Goal: Task Accomplishment & Management: Manage account settings

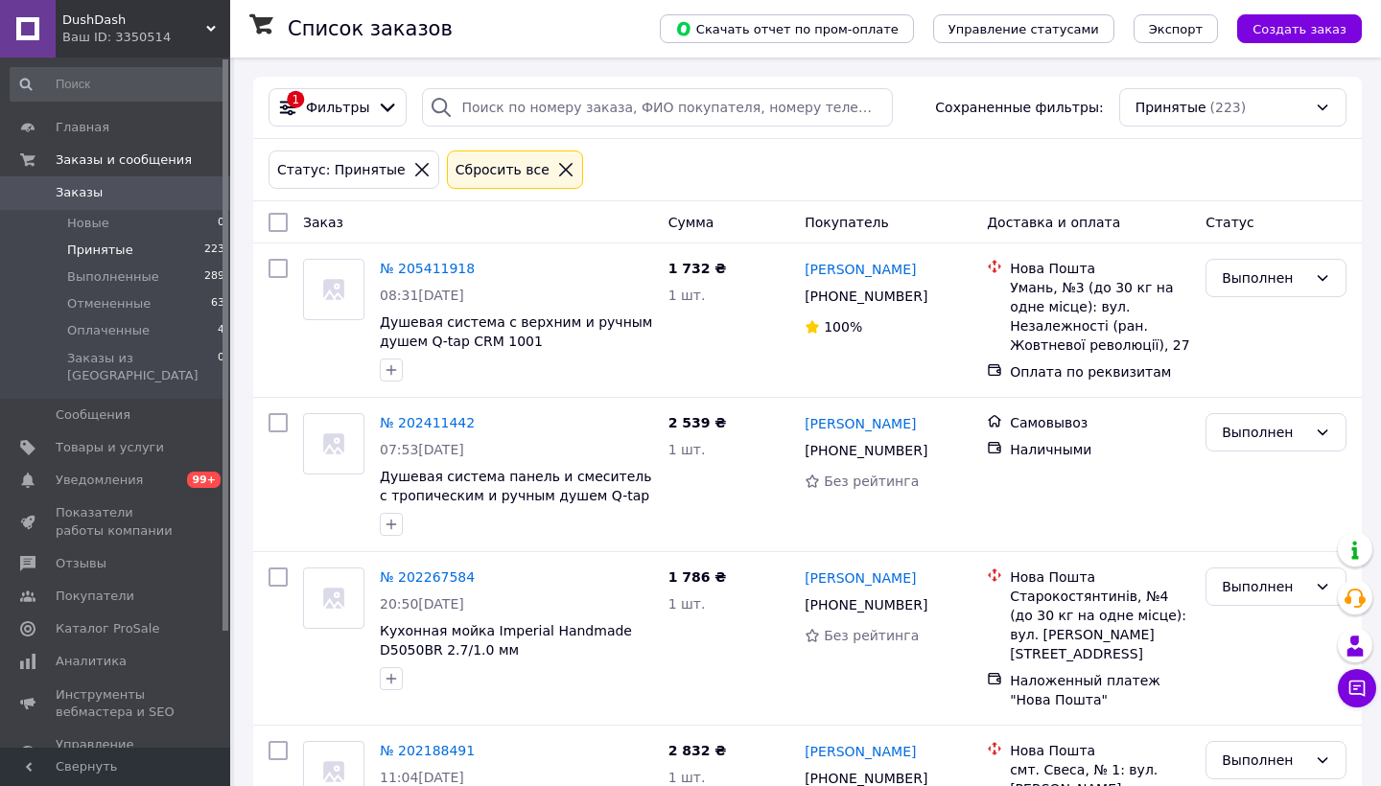
click at [151, 254] on li "Принятые 223" at bounding box center [118, 250] width 236 height 27
click at [557, 166] on icon at bounding box center [565, 169] width 17 height 17
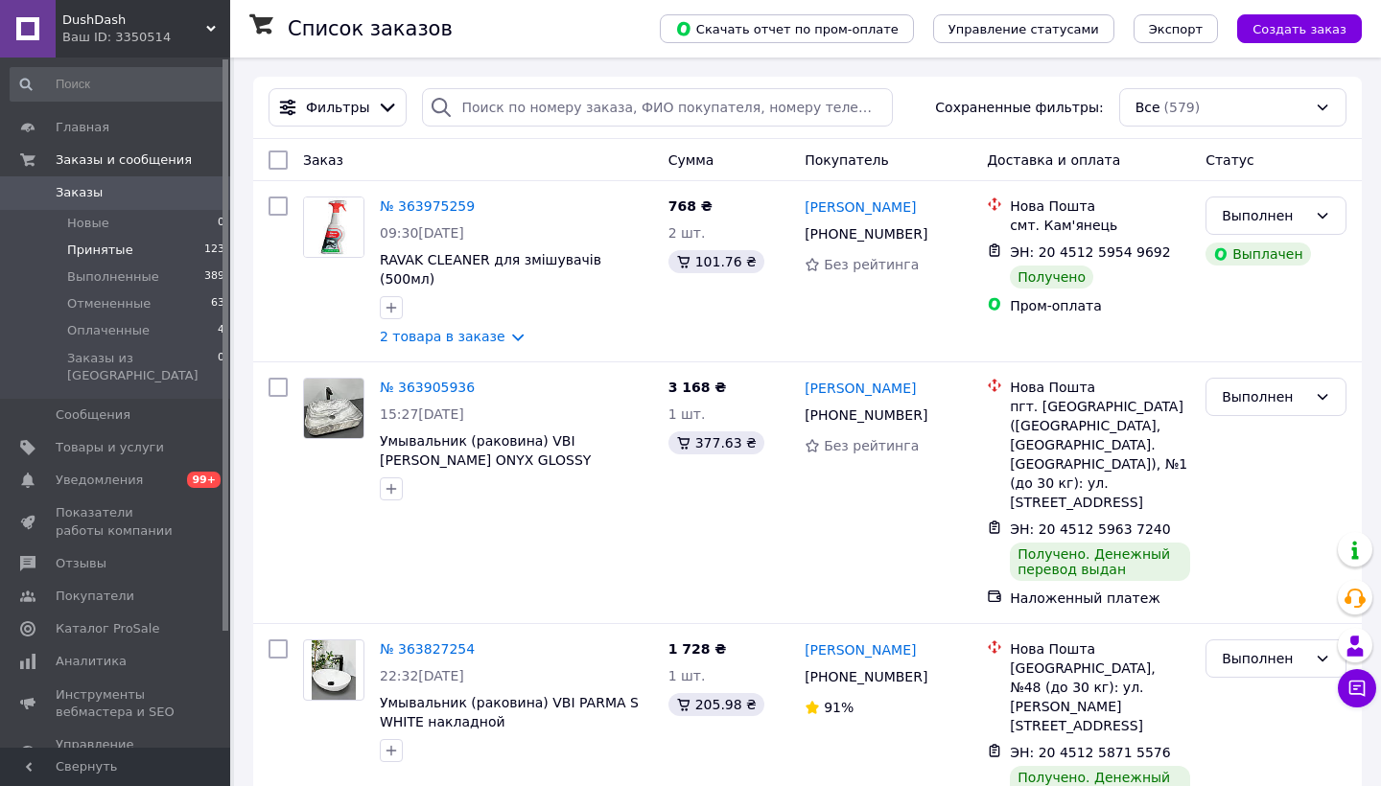
click at [189, 244] on li "Принятые 123" at bounding box center [118, 250] width 236 height 27
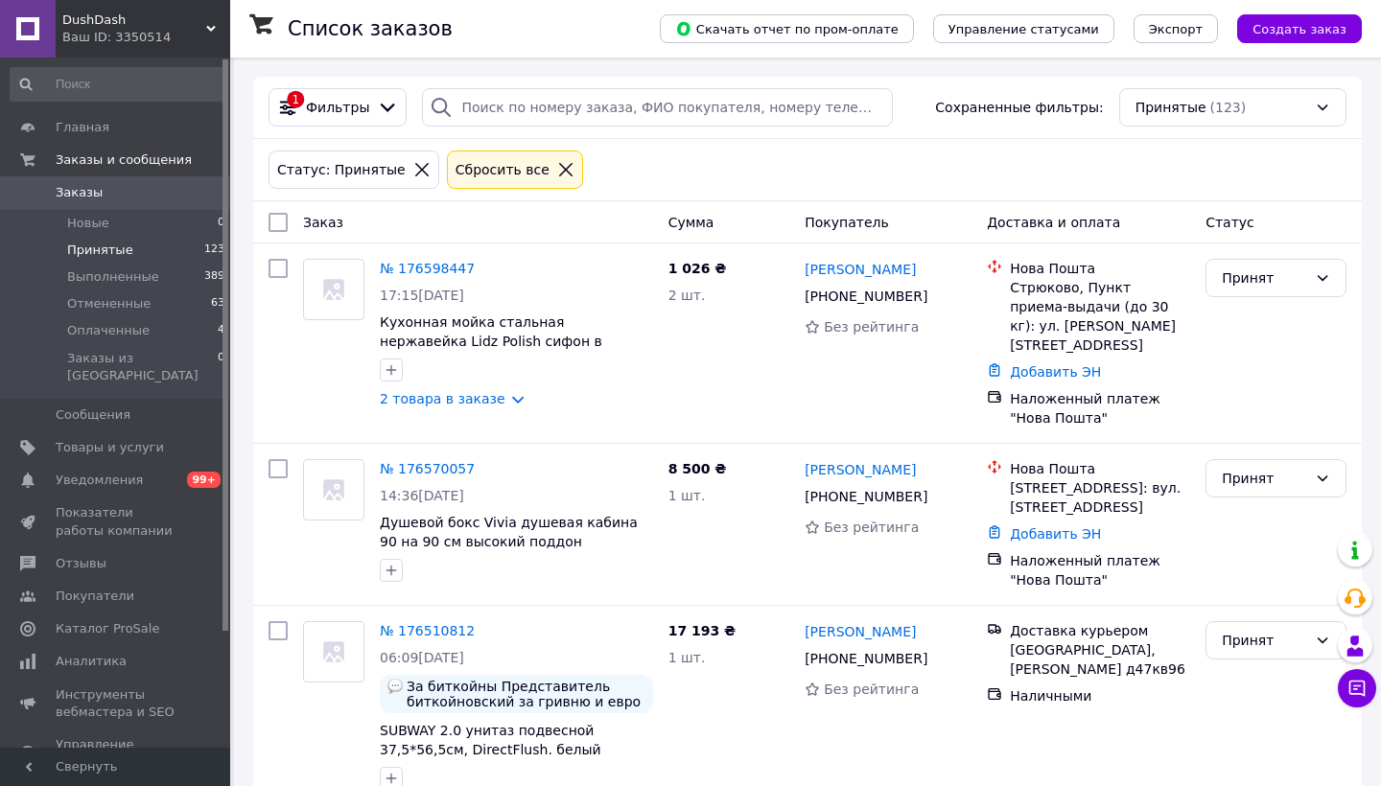
click at [149, 254] on li "Принятые 123" at bounding box center [118, 250] width 236 height 27
click at [279, 223] on input "checkbox" at bounding box center [277, 222] width 19 height 19
checkbox input "true"
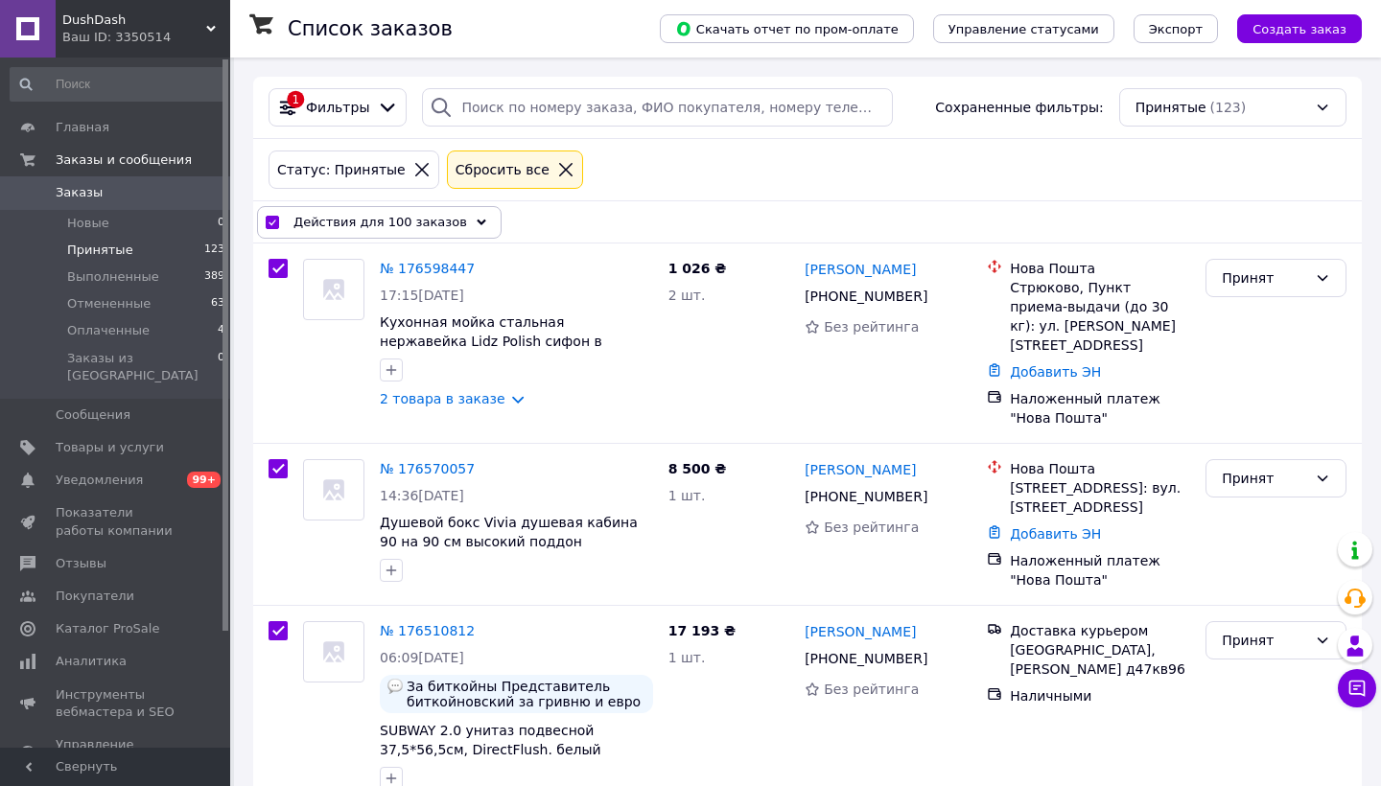
checkbox input "true"
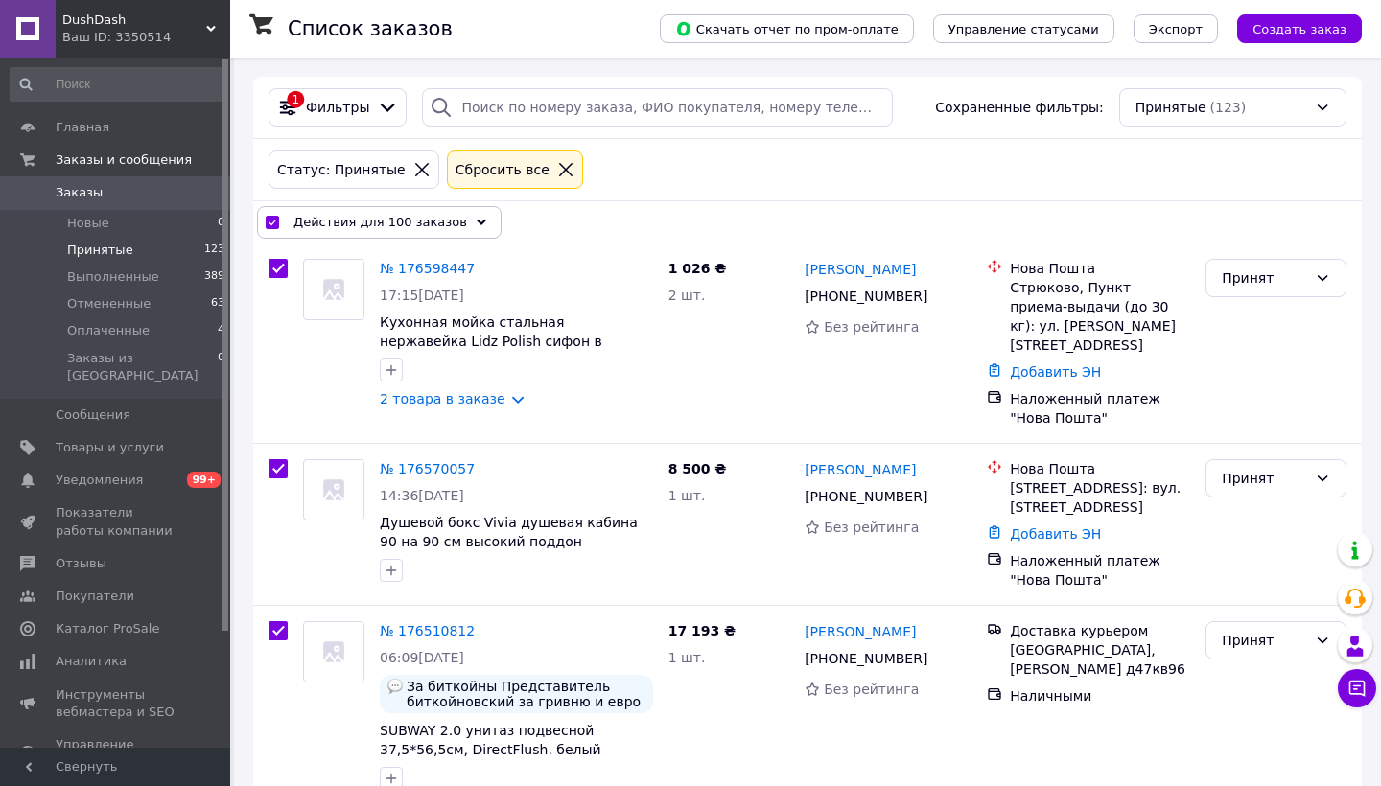
checkbox input "true"
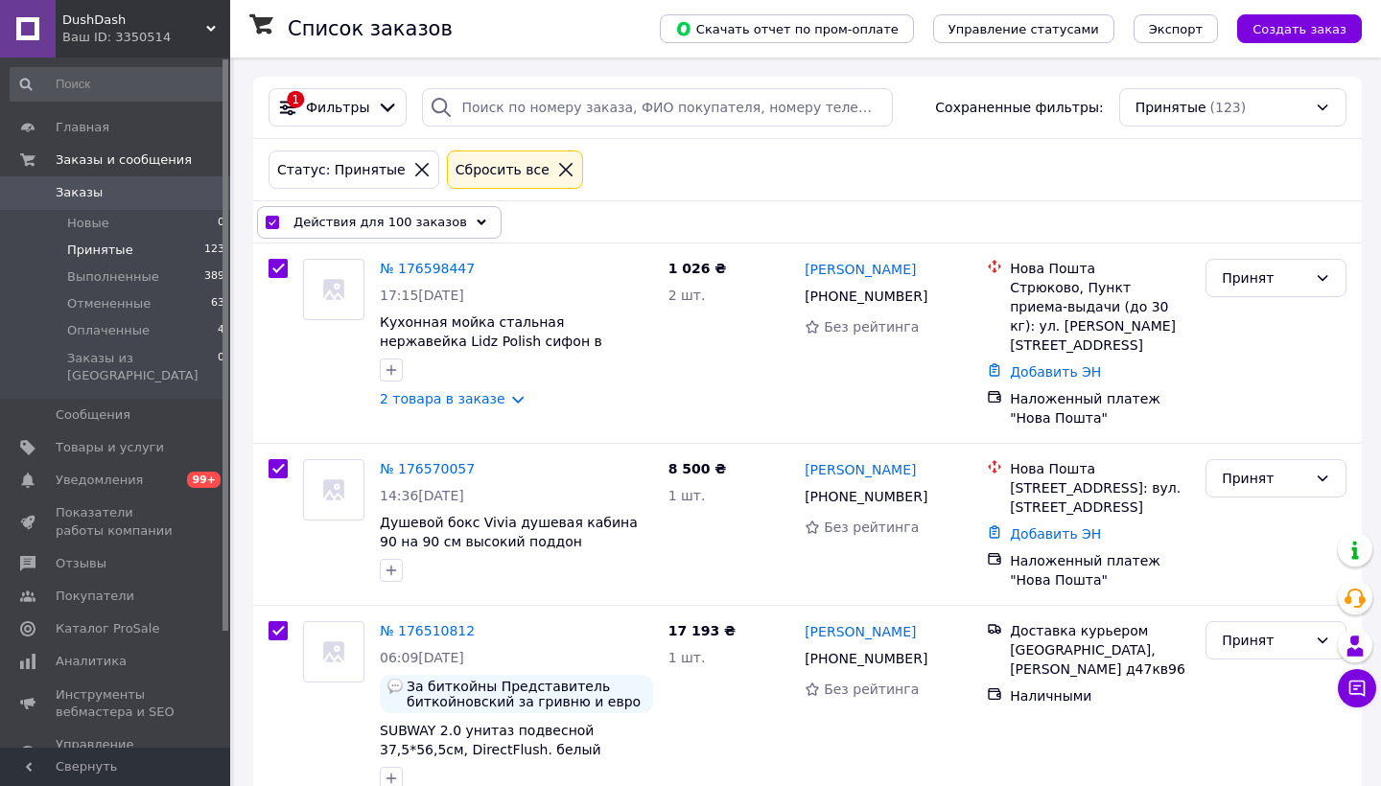
checkbox input "true"
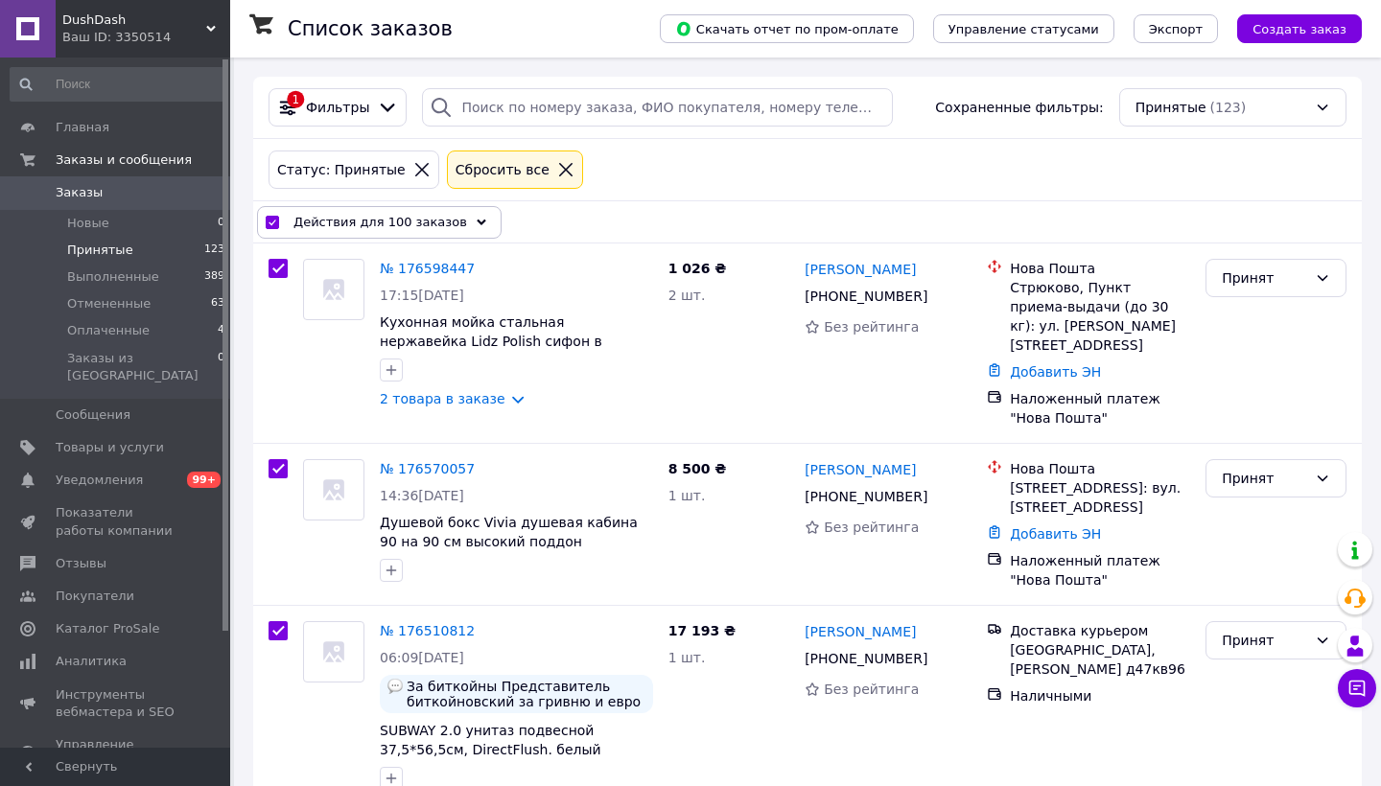
checkbox input "true"
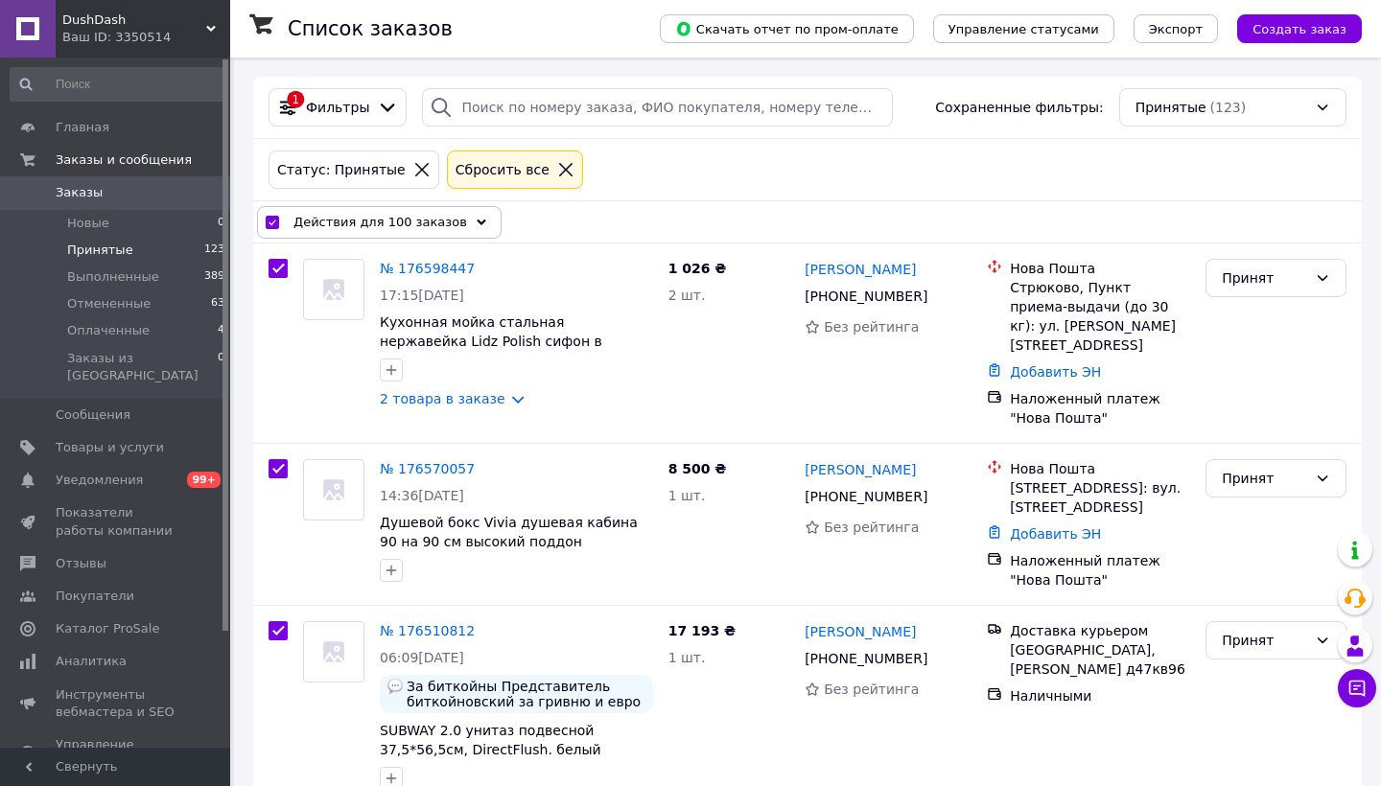
checkbox input "true"
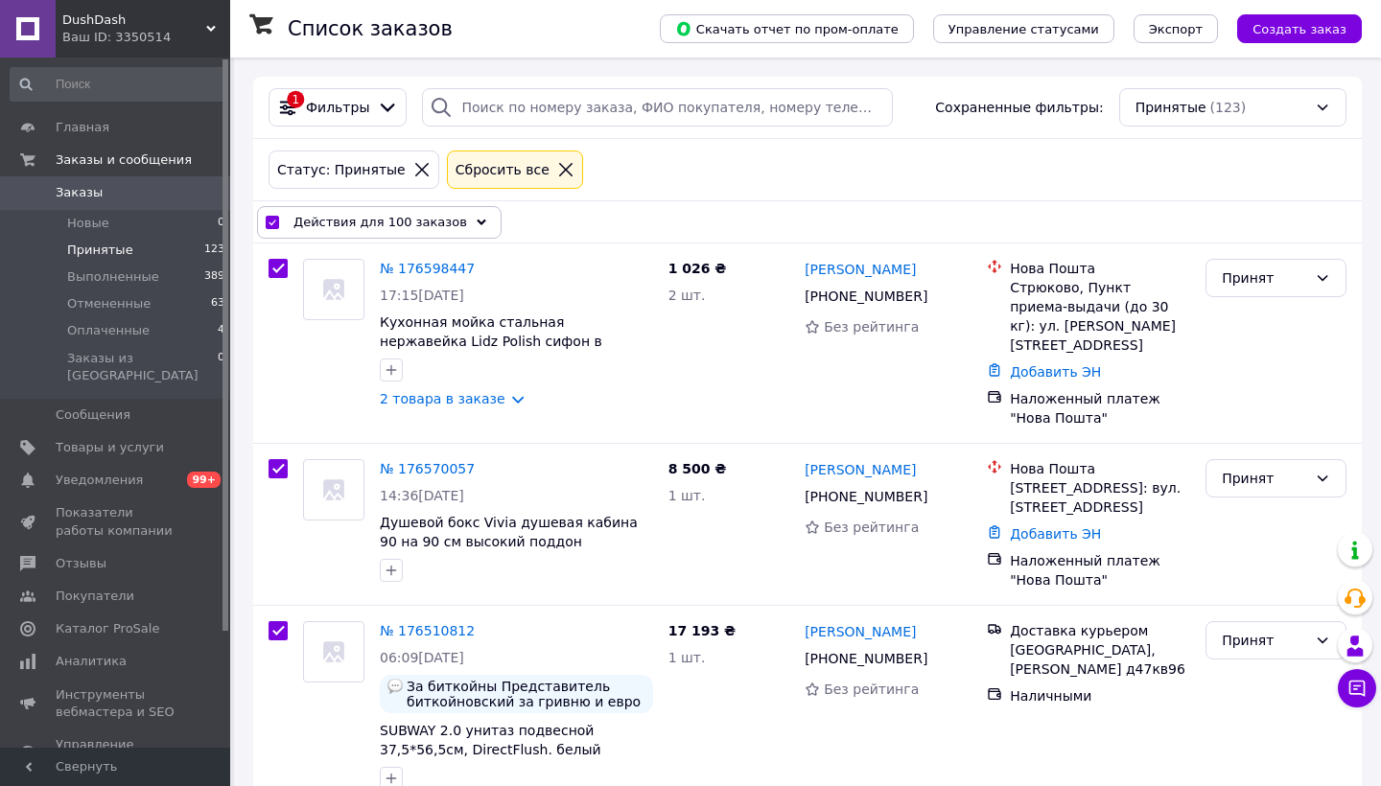
checkbox input "true"
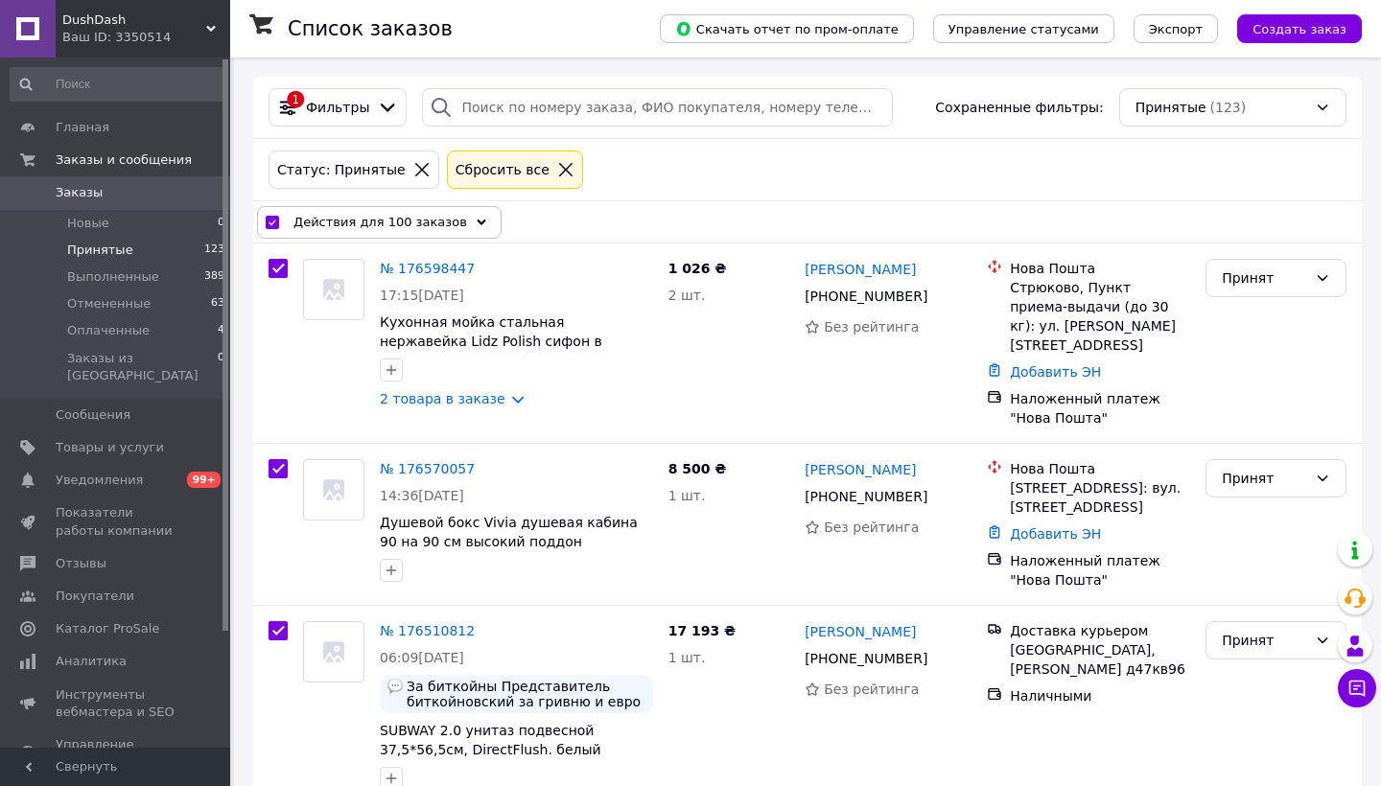
checkbox input "true"
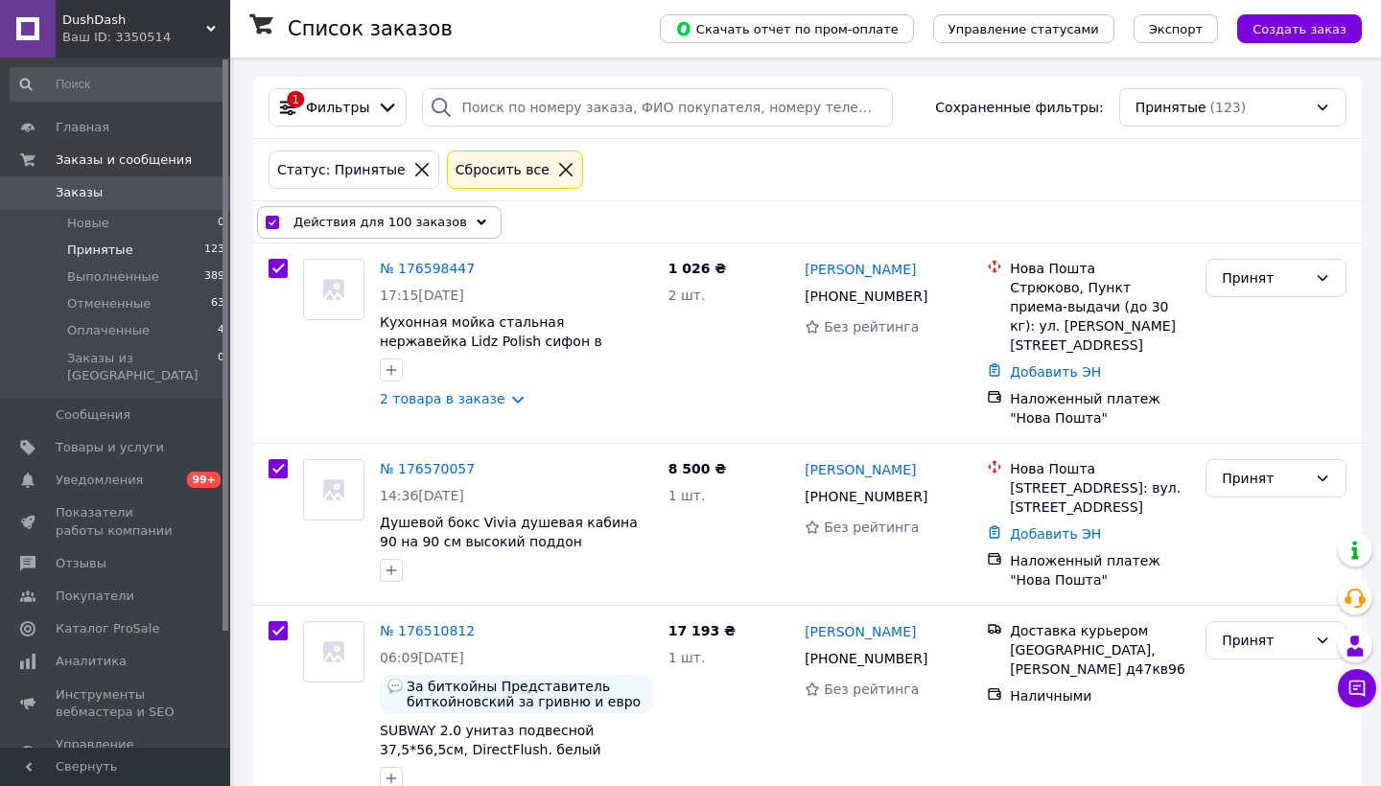
checkbox input "true"
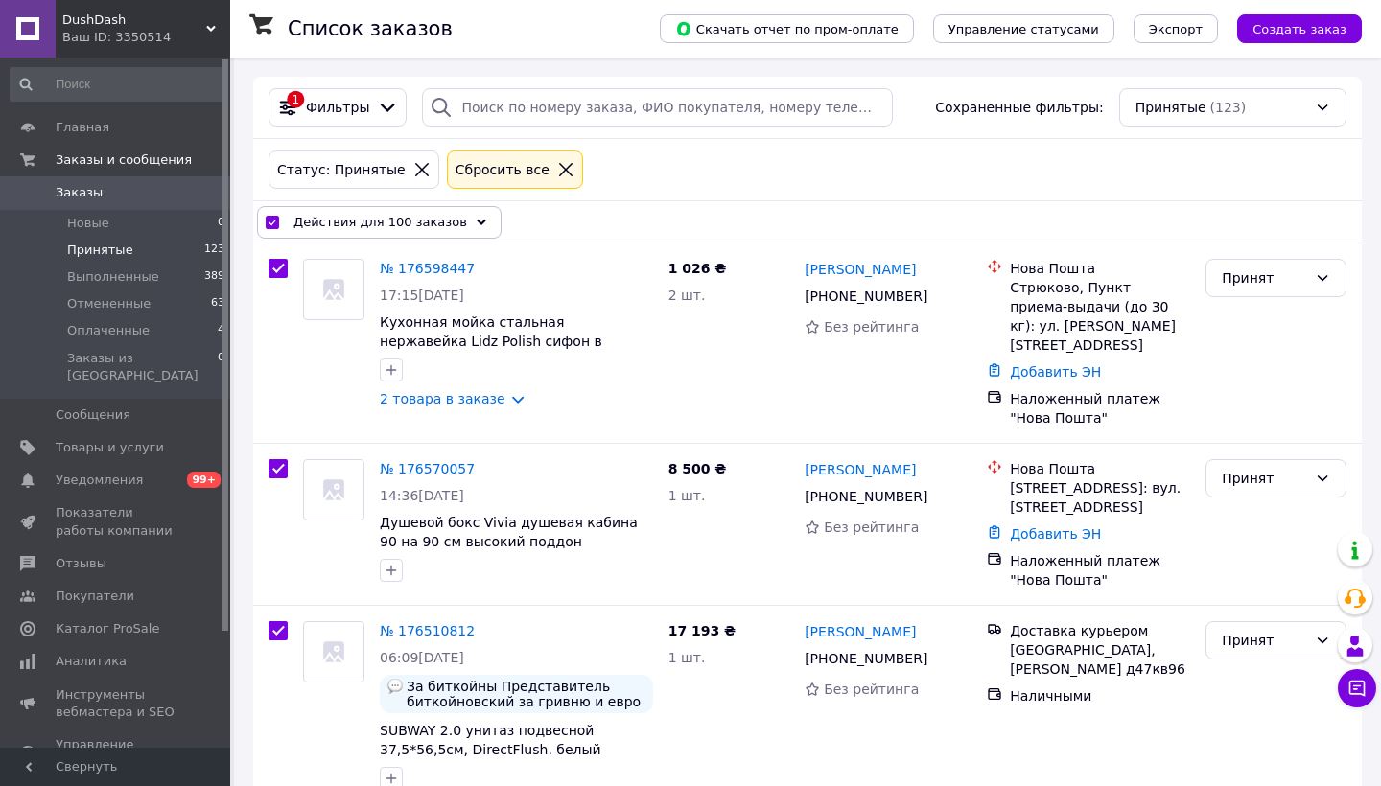
checkbox input "true"
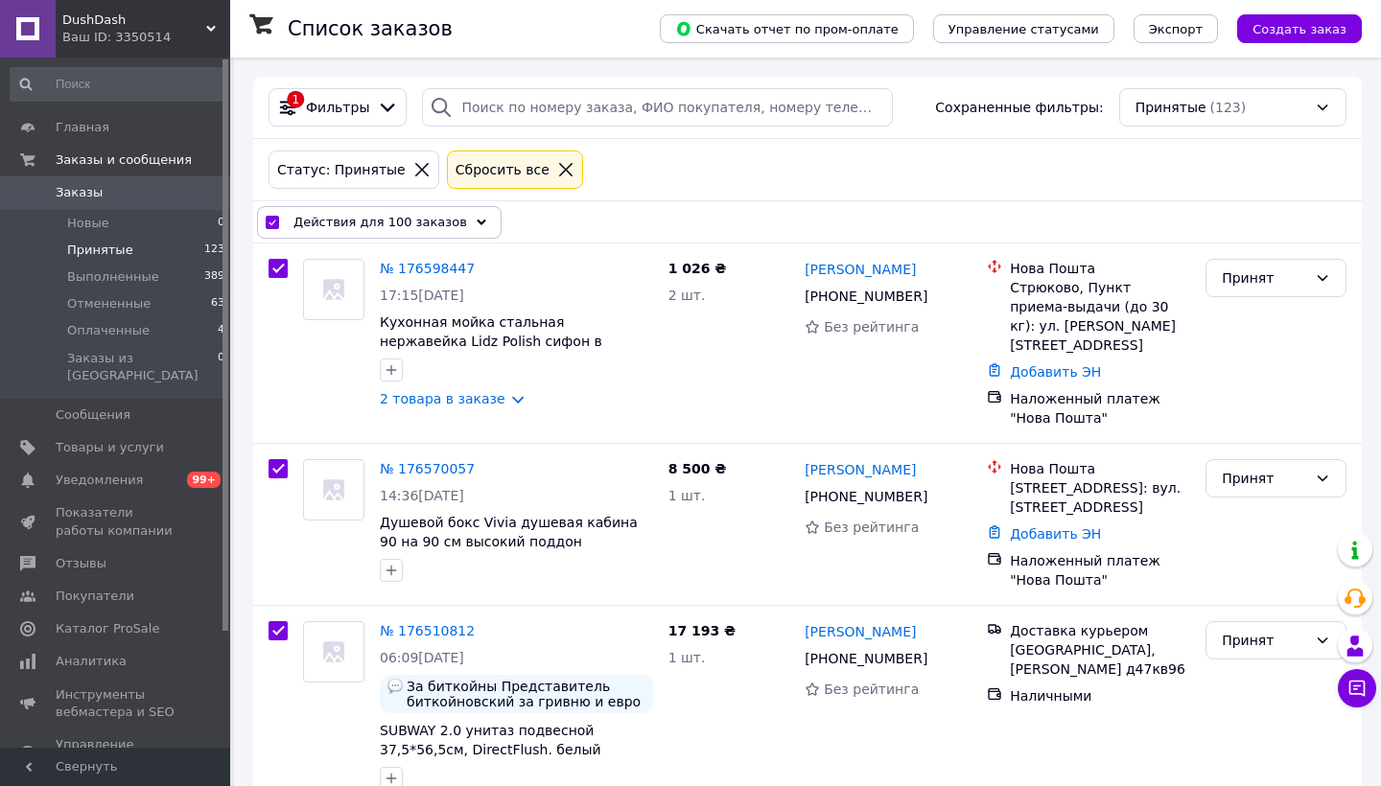
checkbox input "true"
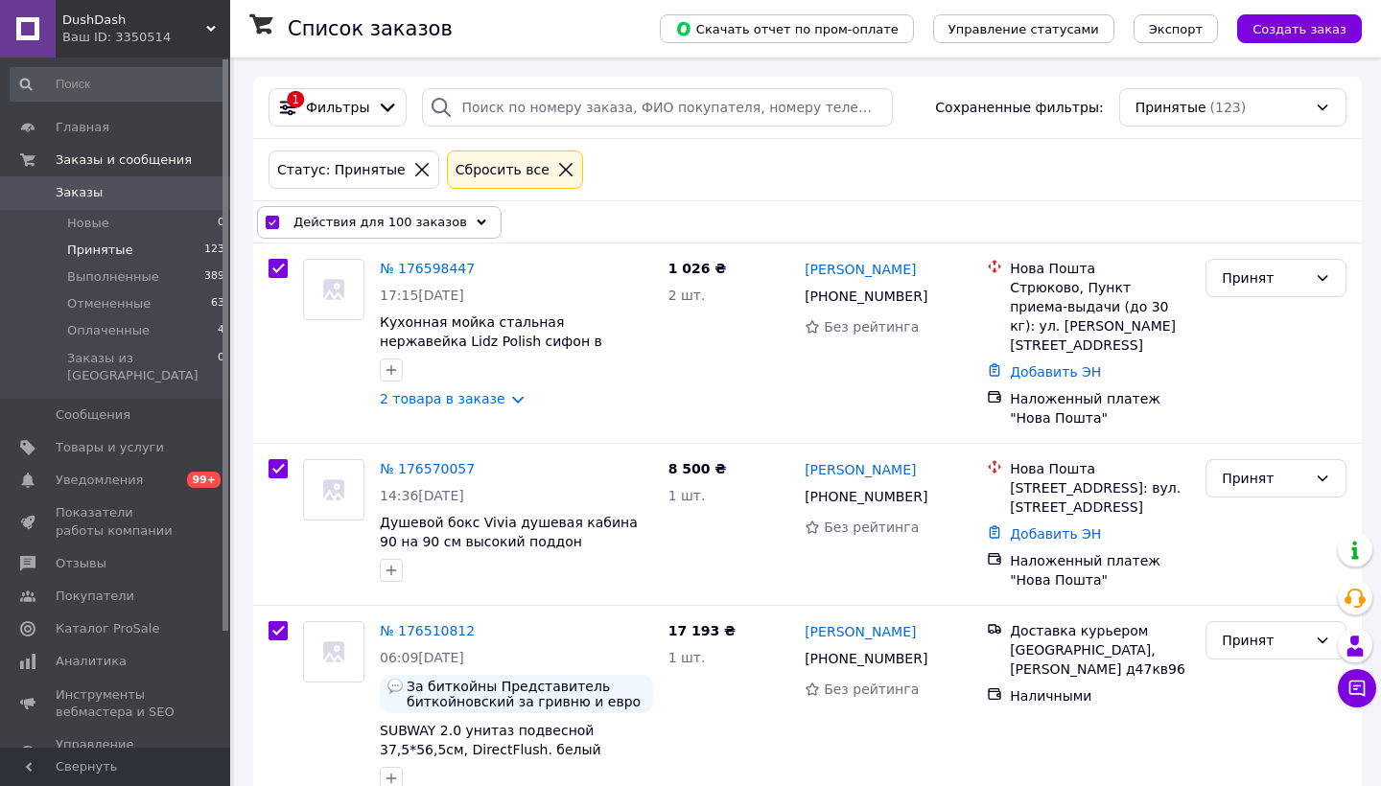
checkbox input "true"
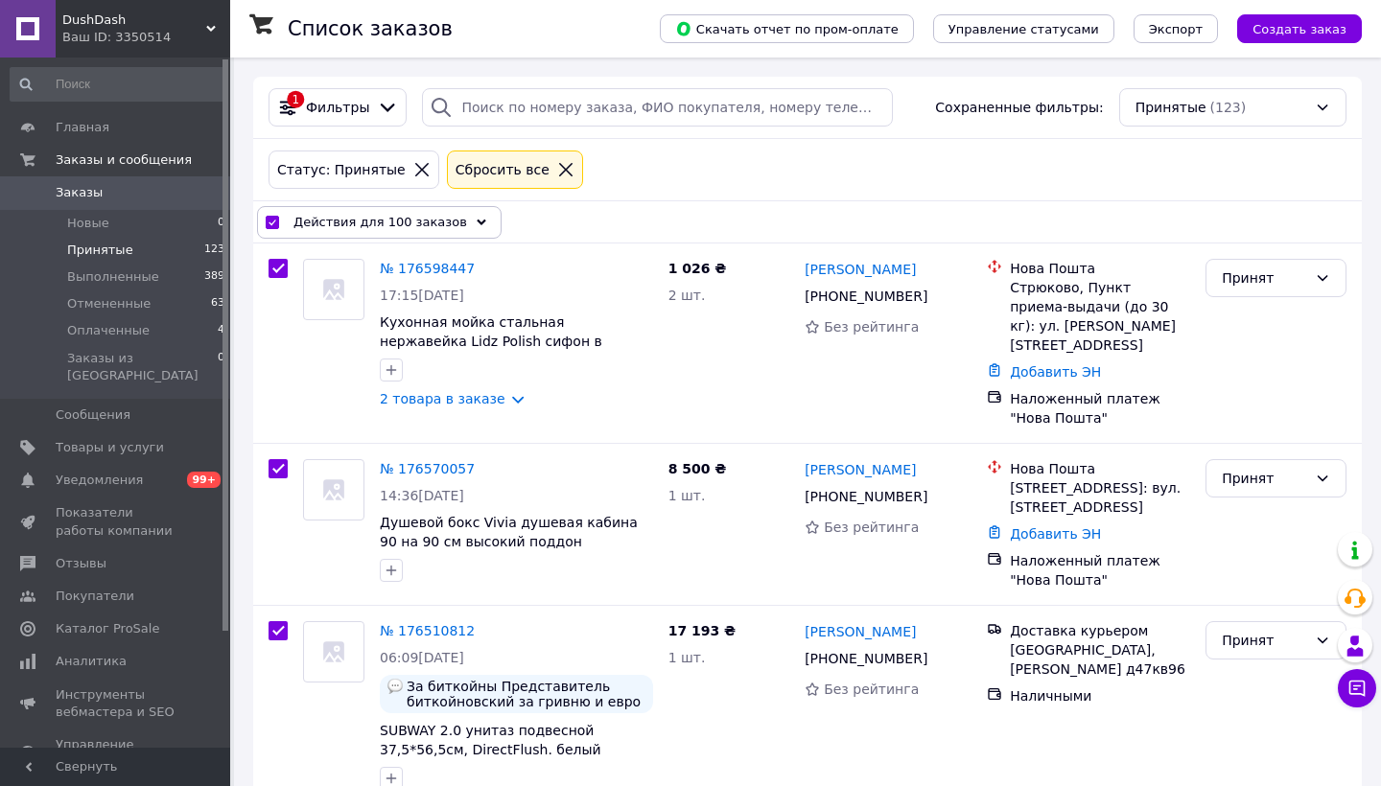
checkbox input "true"
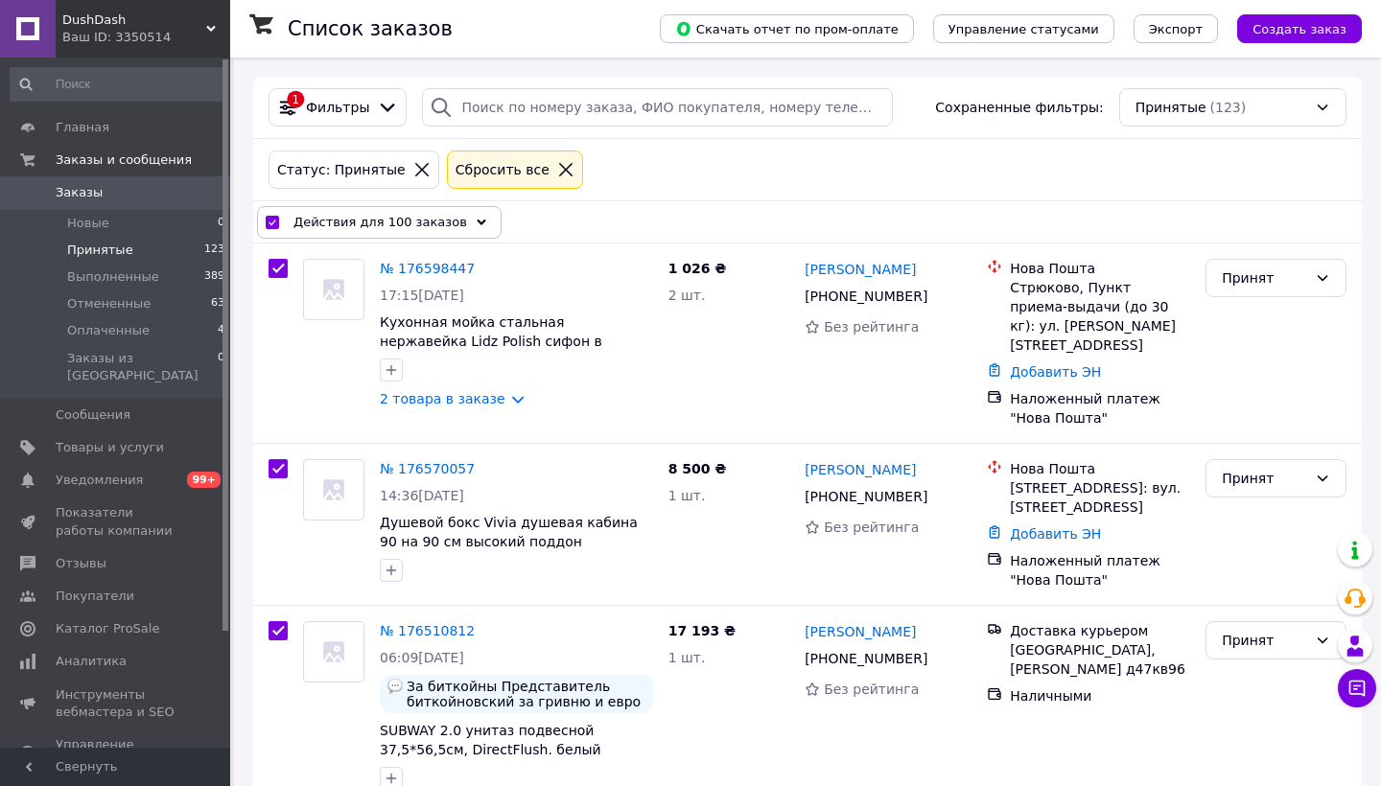
checkbox input "true"
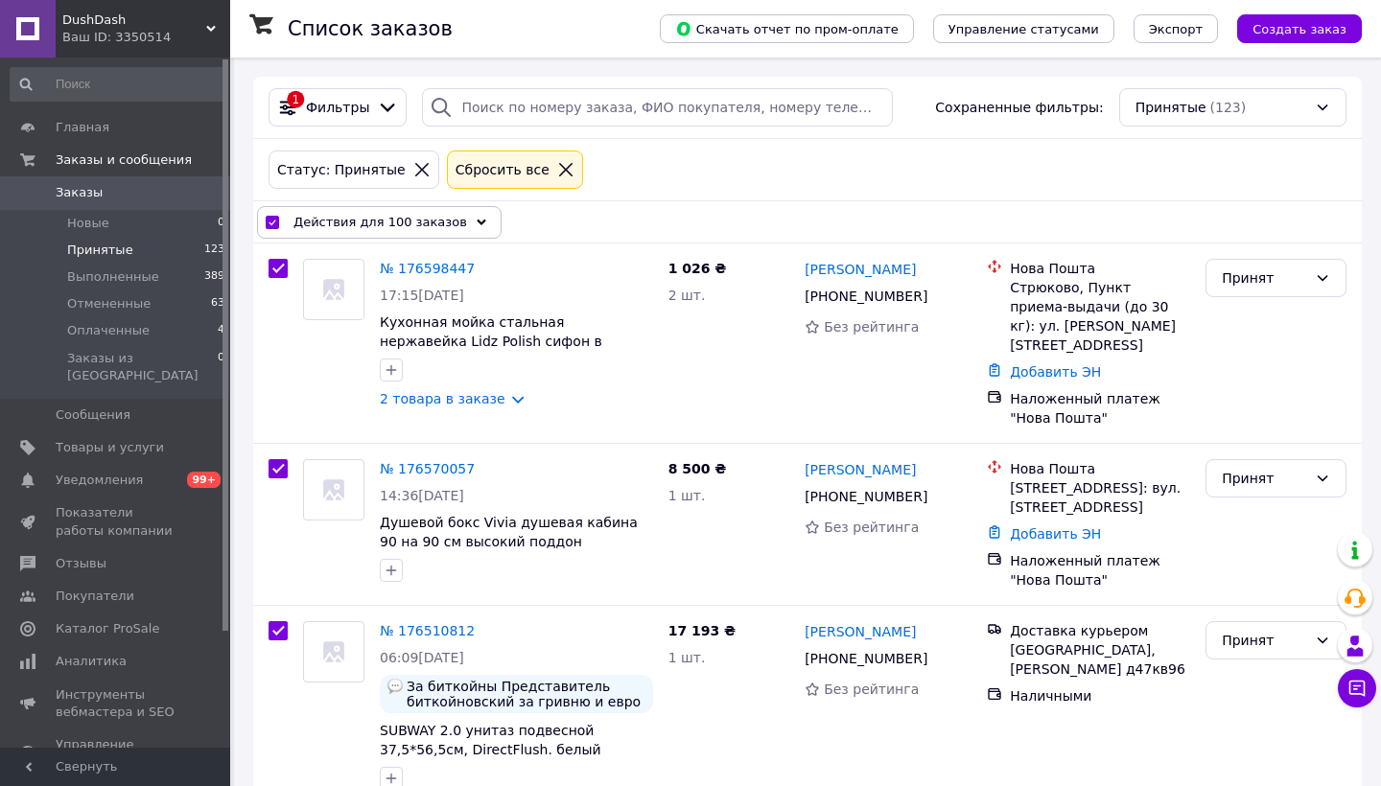
checkbox input "true"
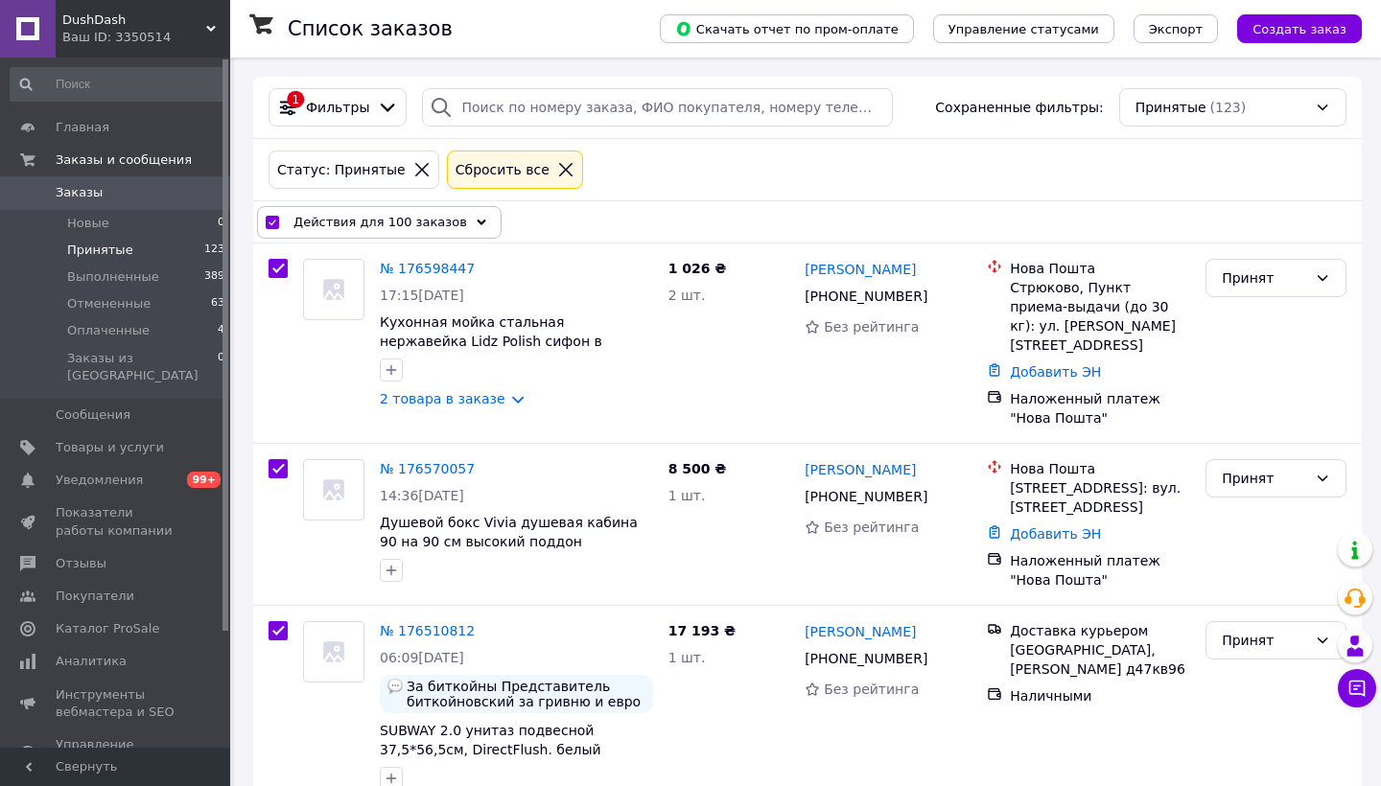
checkbox input "true"
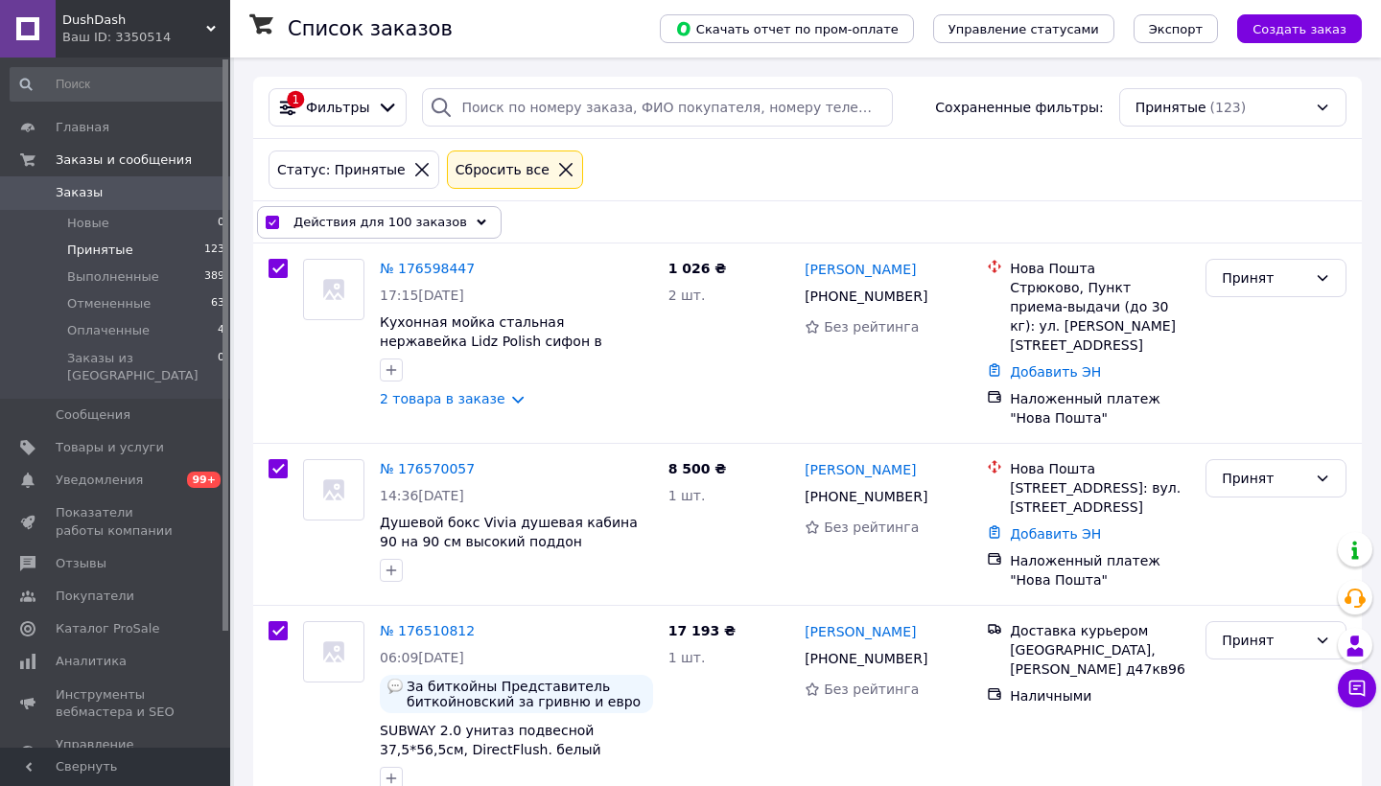
checkbox input "true"
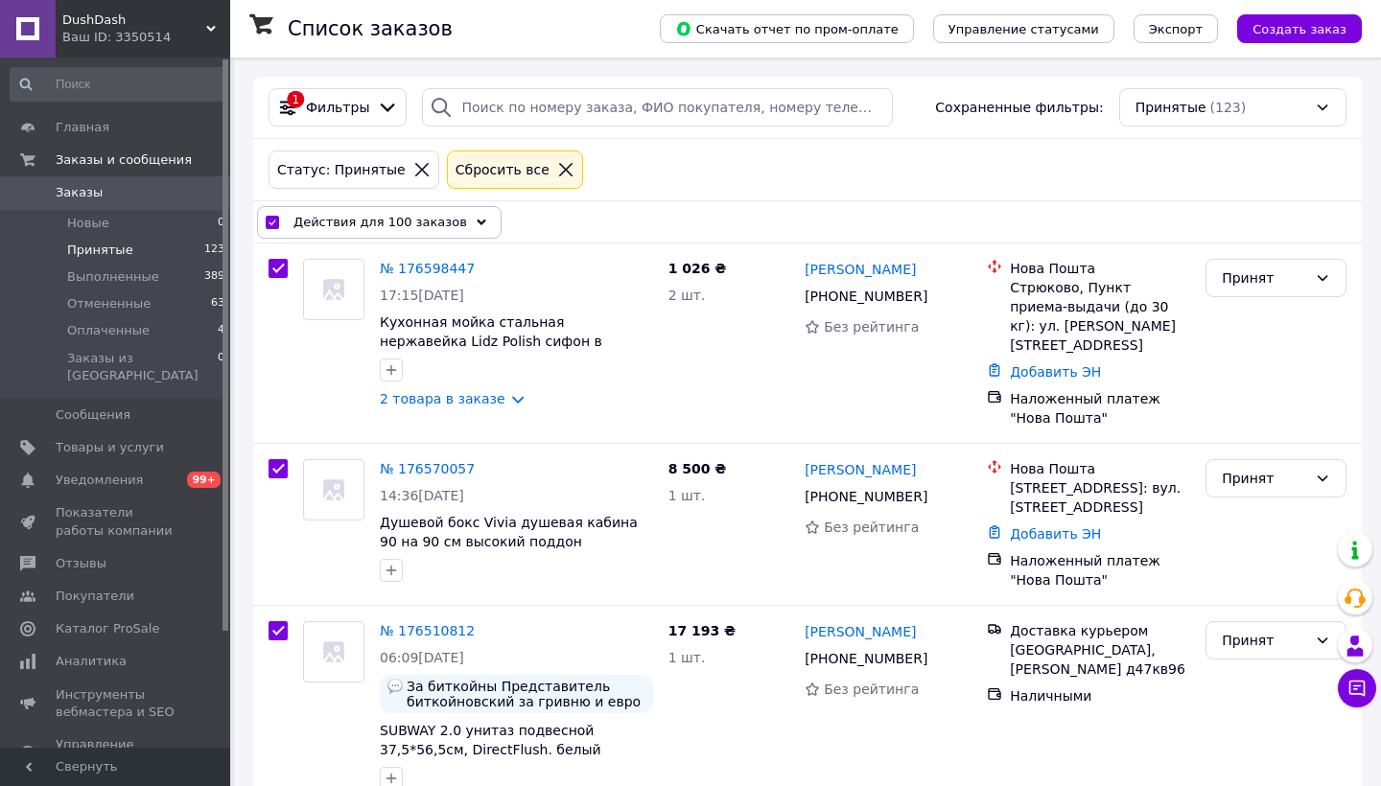
checkbox input "true"
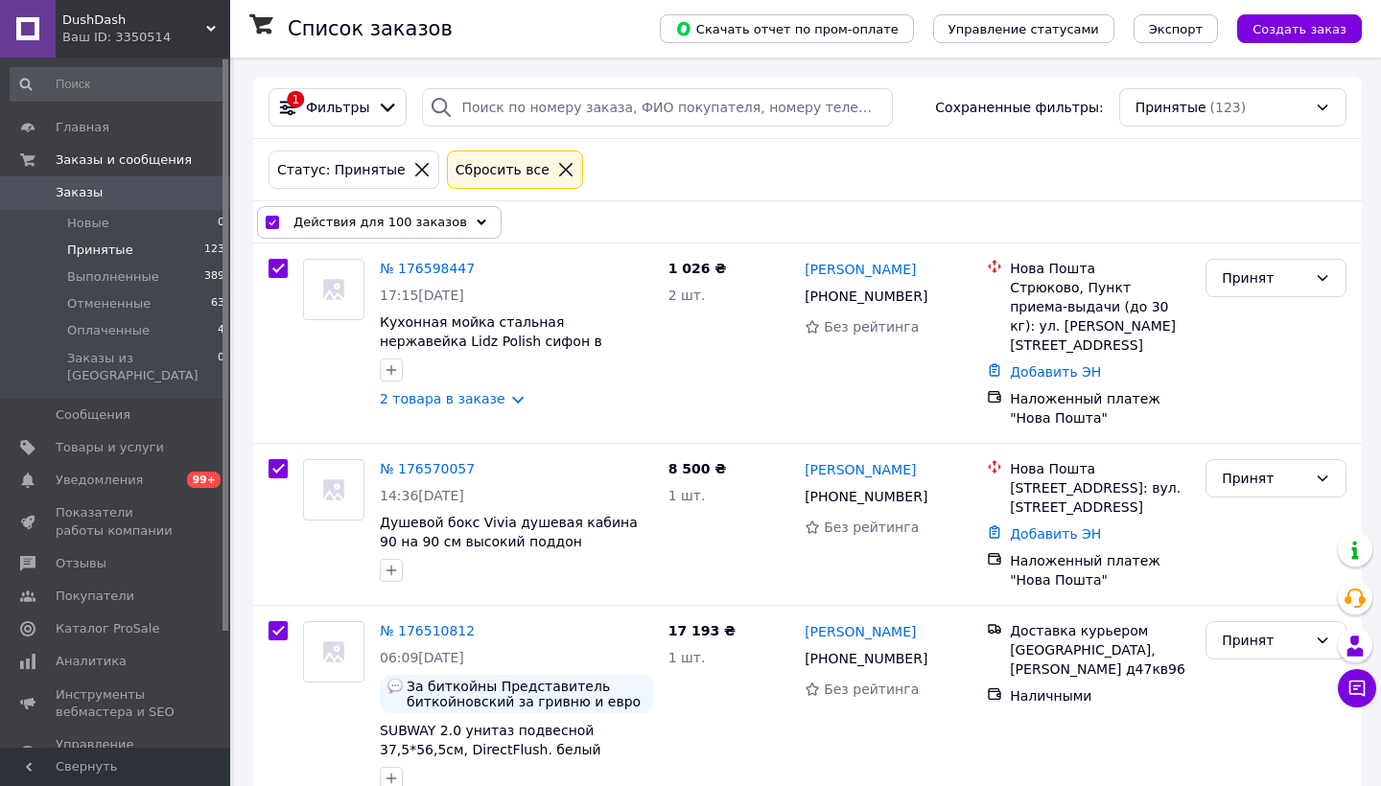
checkbox input "true"
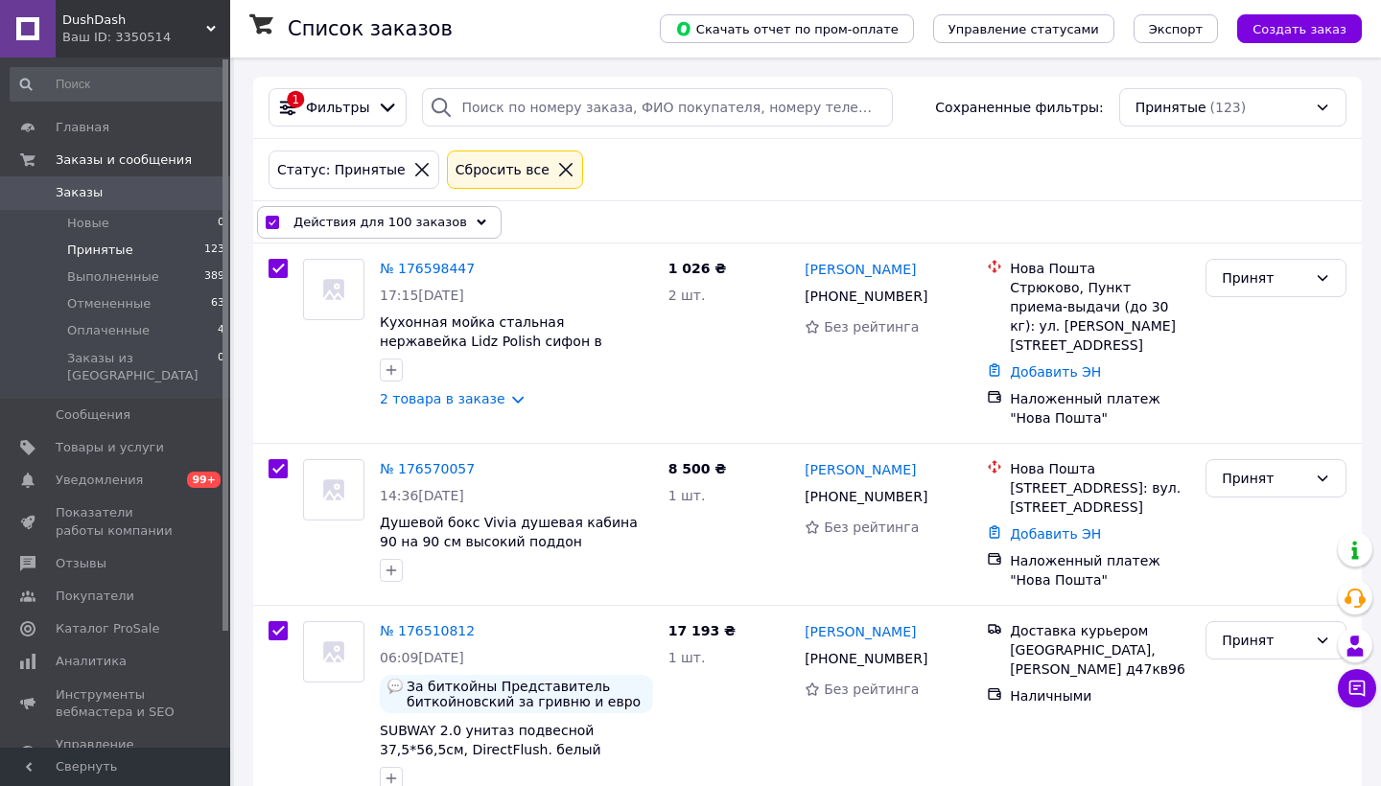
checkbox input "true"
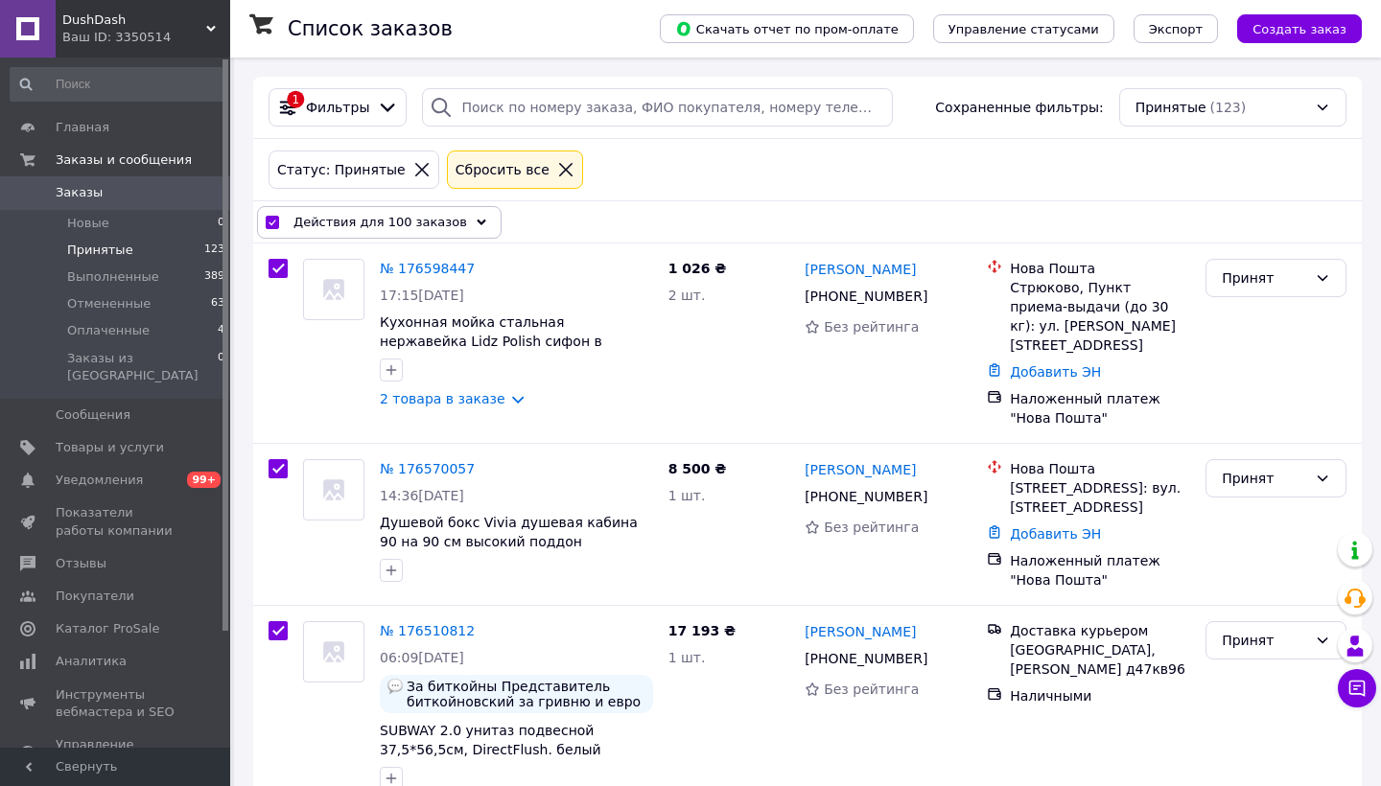
checkbox input "true"
click at [455, 226] on div "Действия для 100 заказов" at bounding box center [379, 222] width 244 height 33
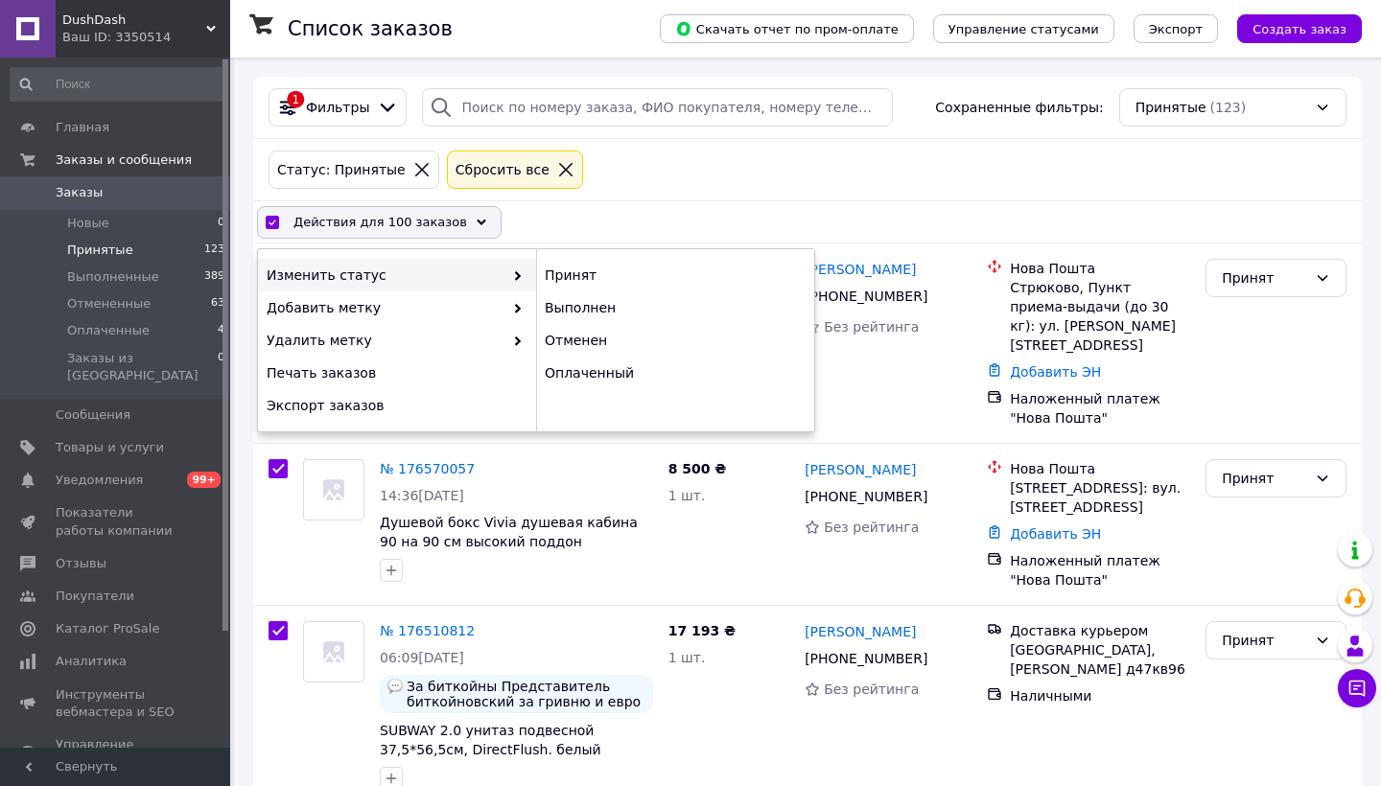
click at [514, 274] on icon at bounding box center [518, 276] width 10 height 10
click at [593, 313] on div "Выполнен" at bounding box center [675, 307] width 278 height 33
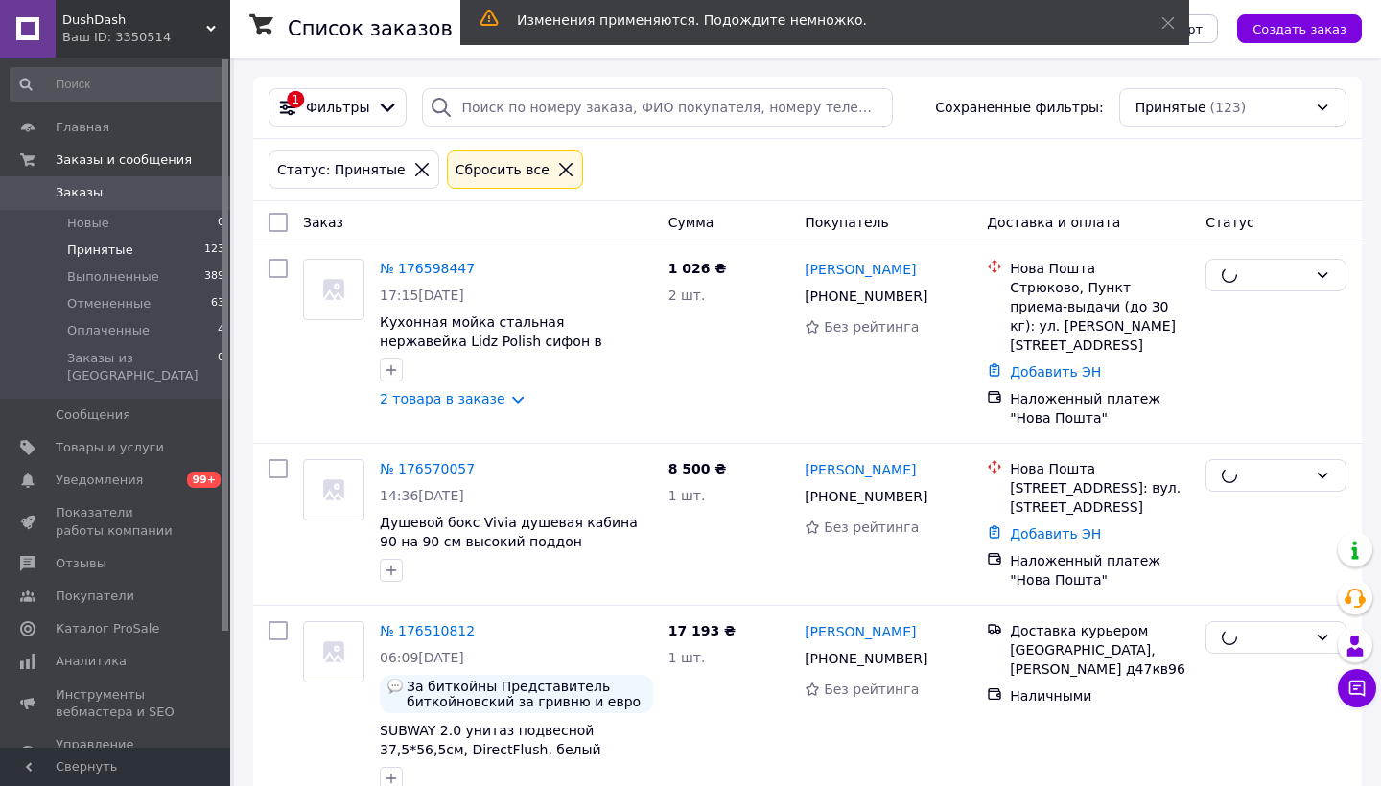
checkbox input "false"
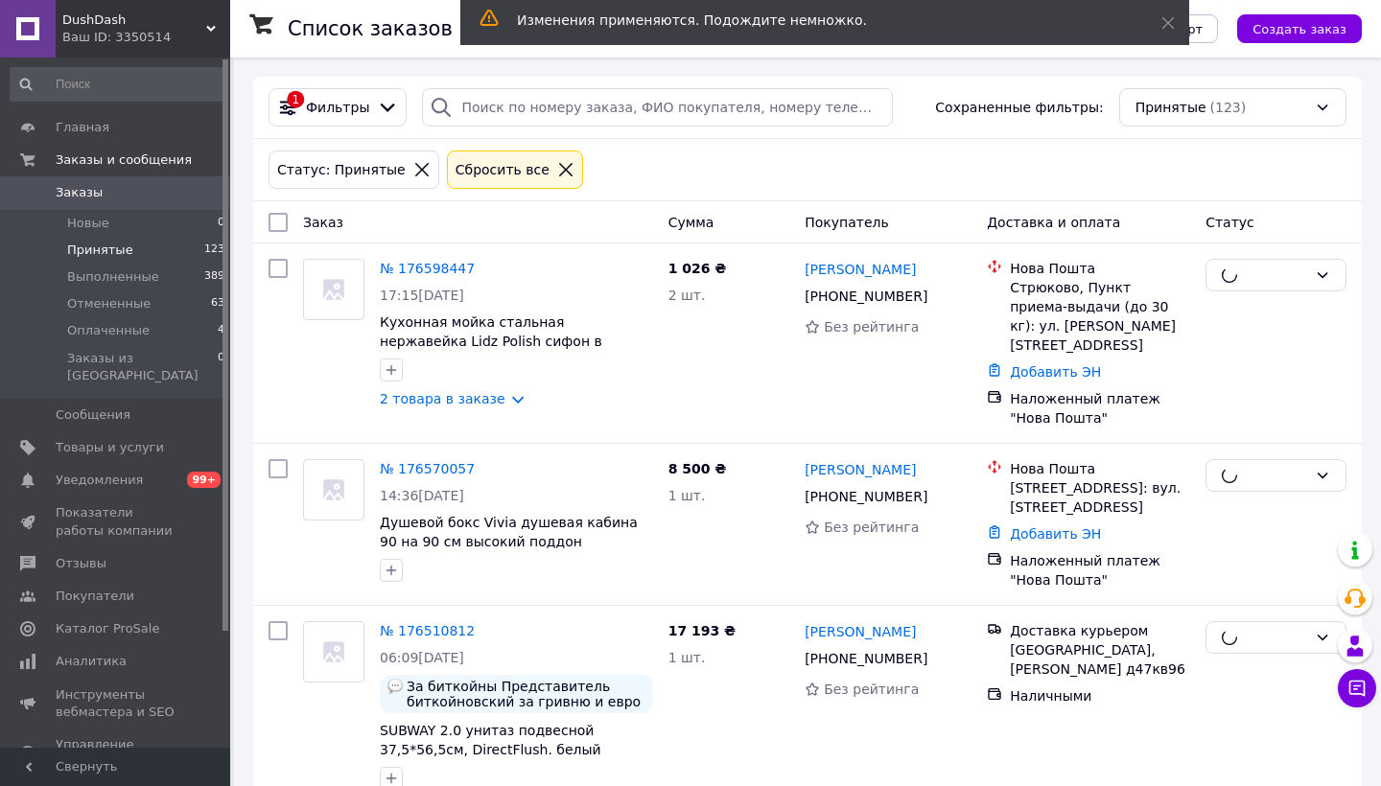
checkbox input "false"
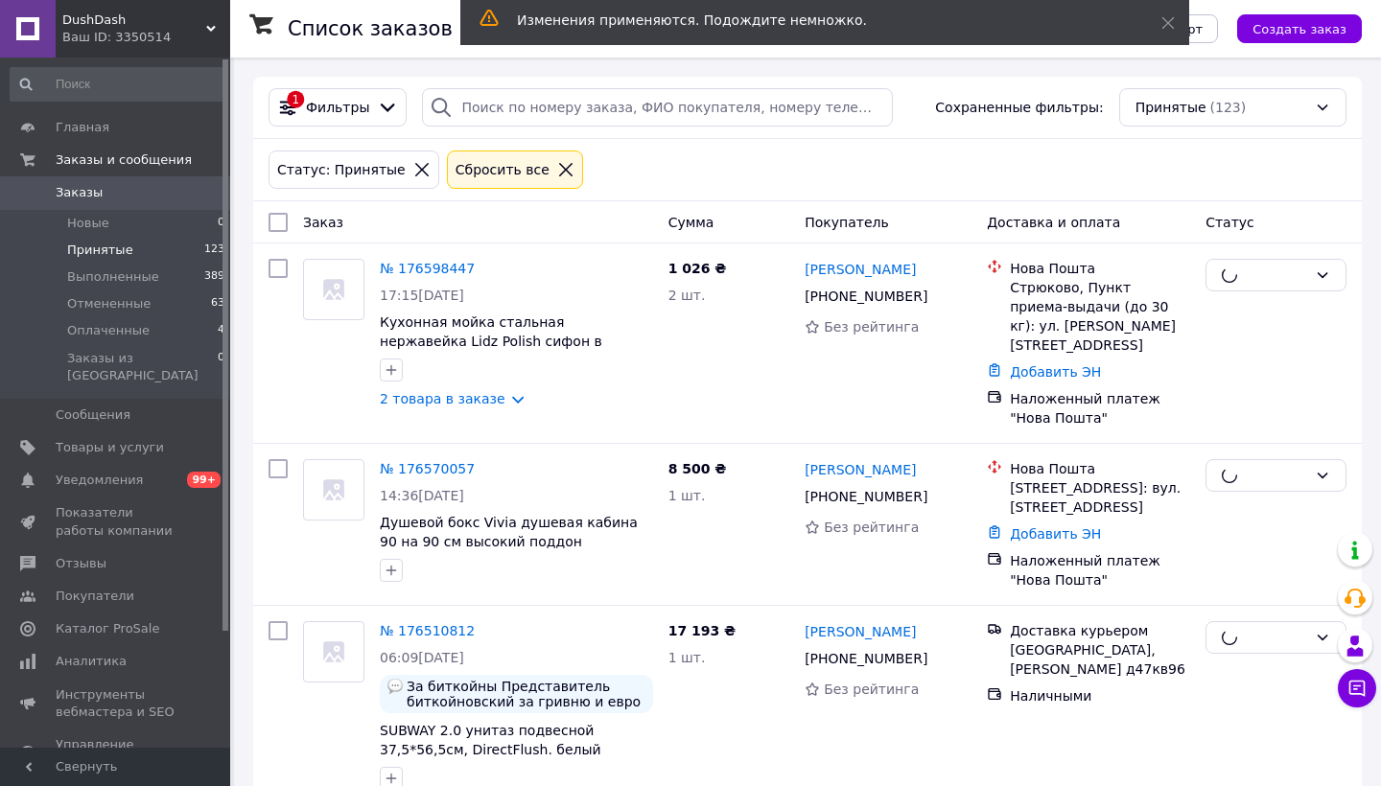
checkbox input "false"
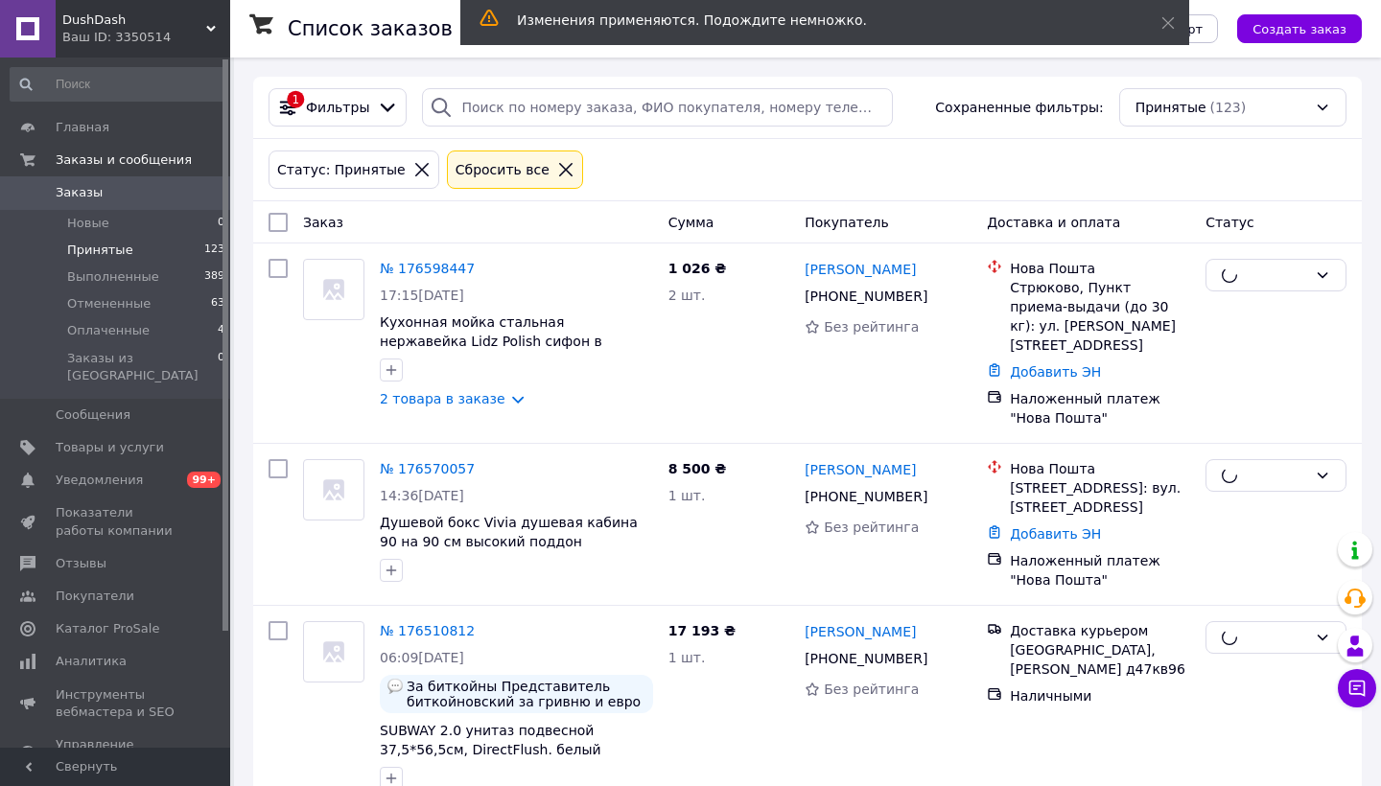
checkbox input "false"
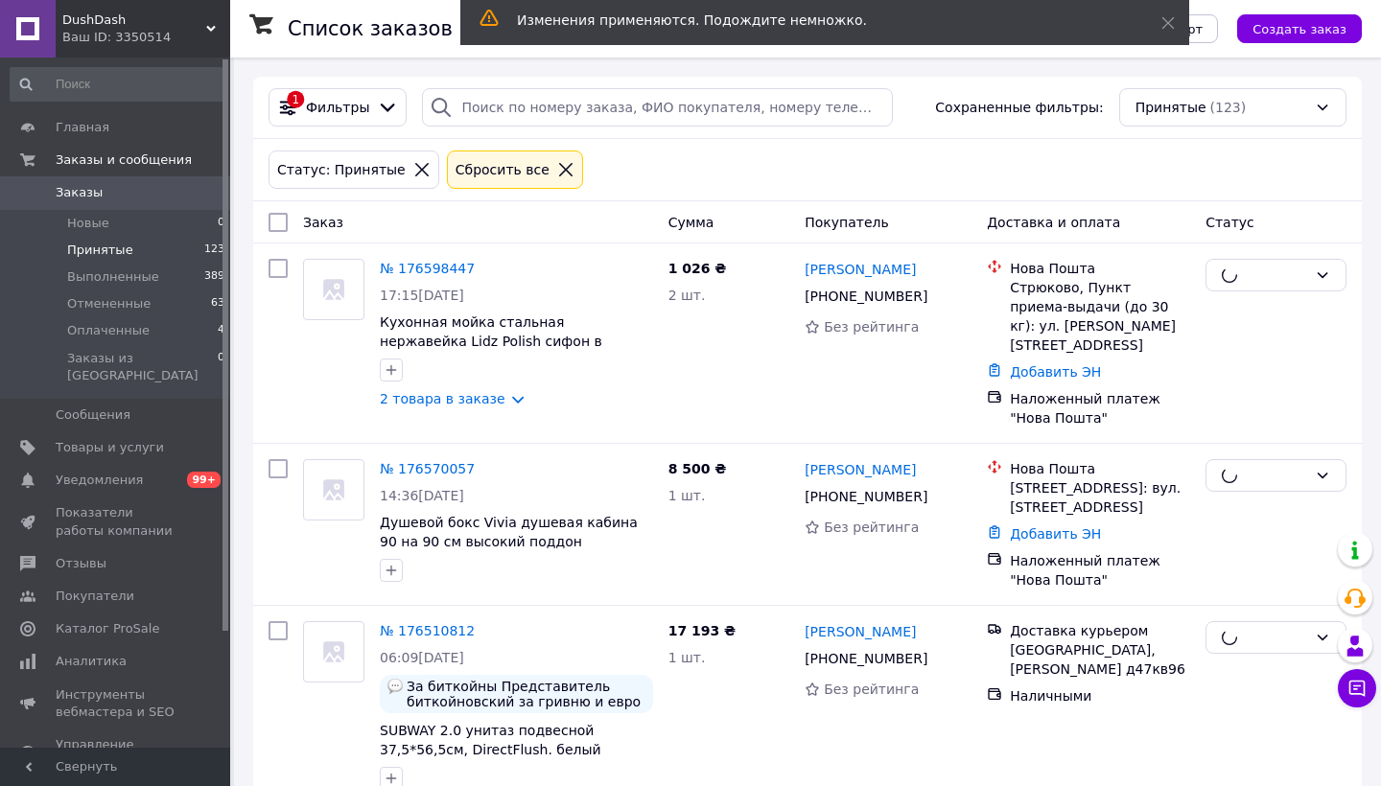
checkbox input "false"
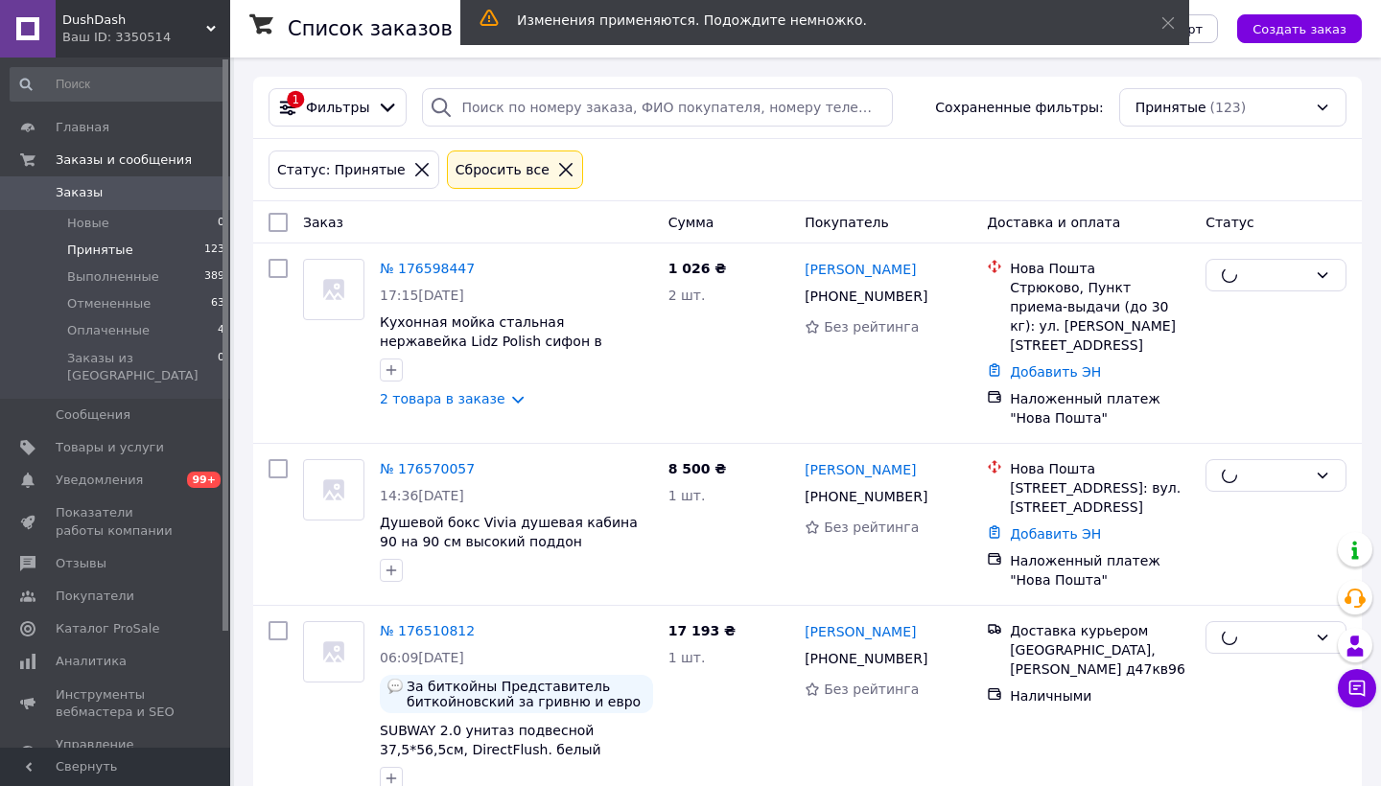
checkbox input "false"
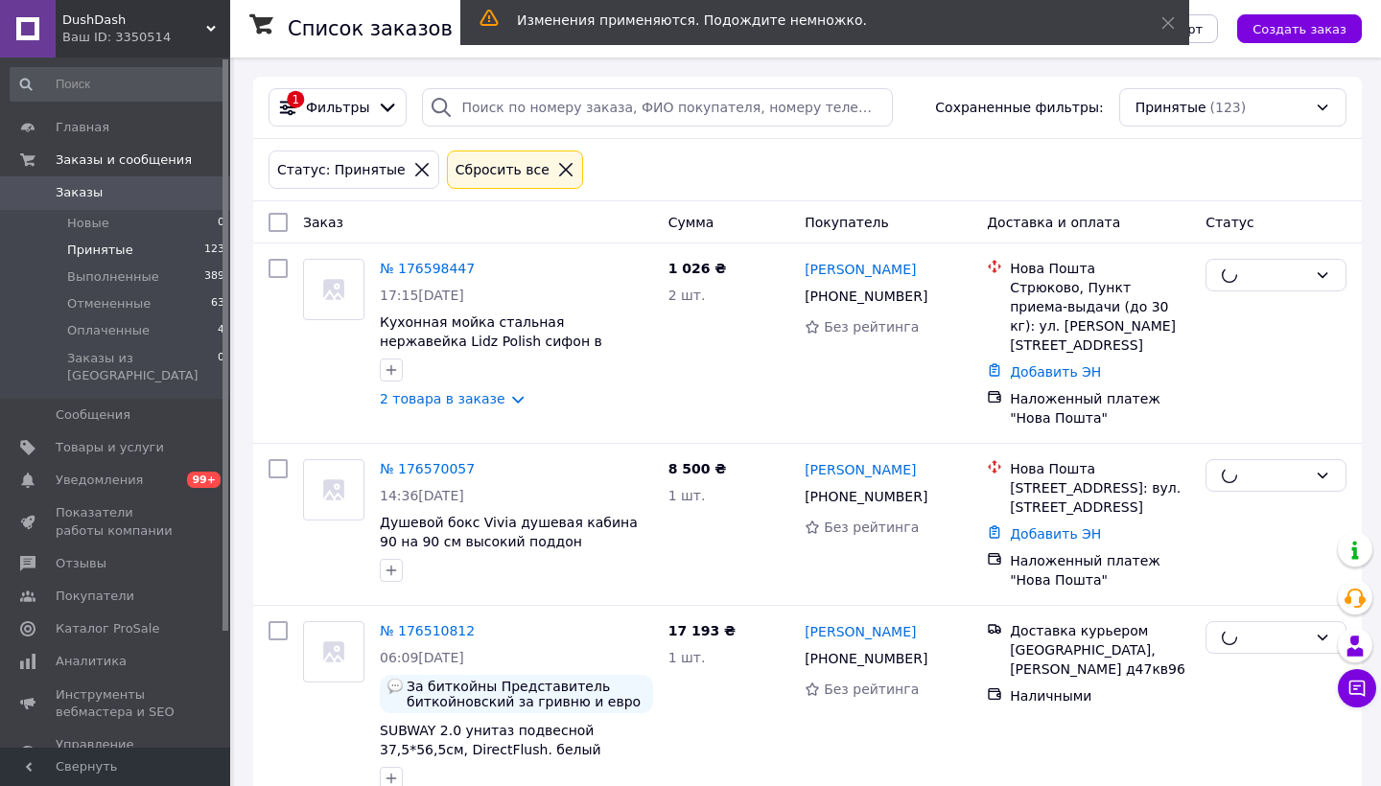
checkbox input "false"
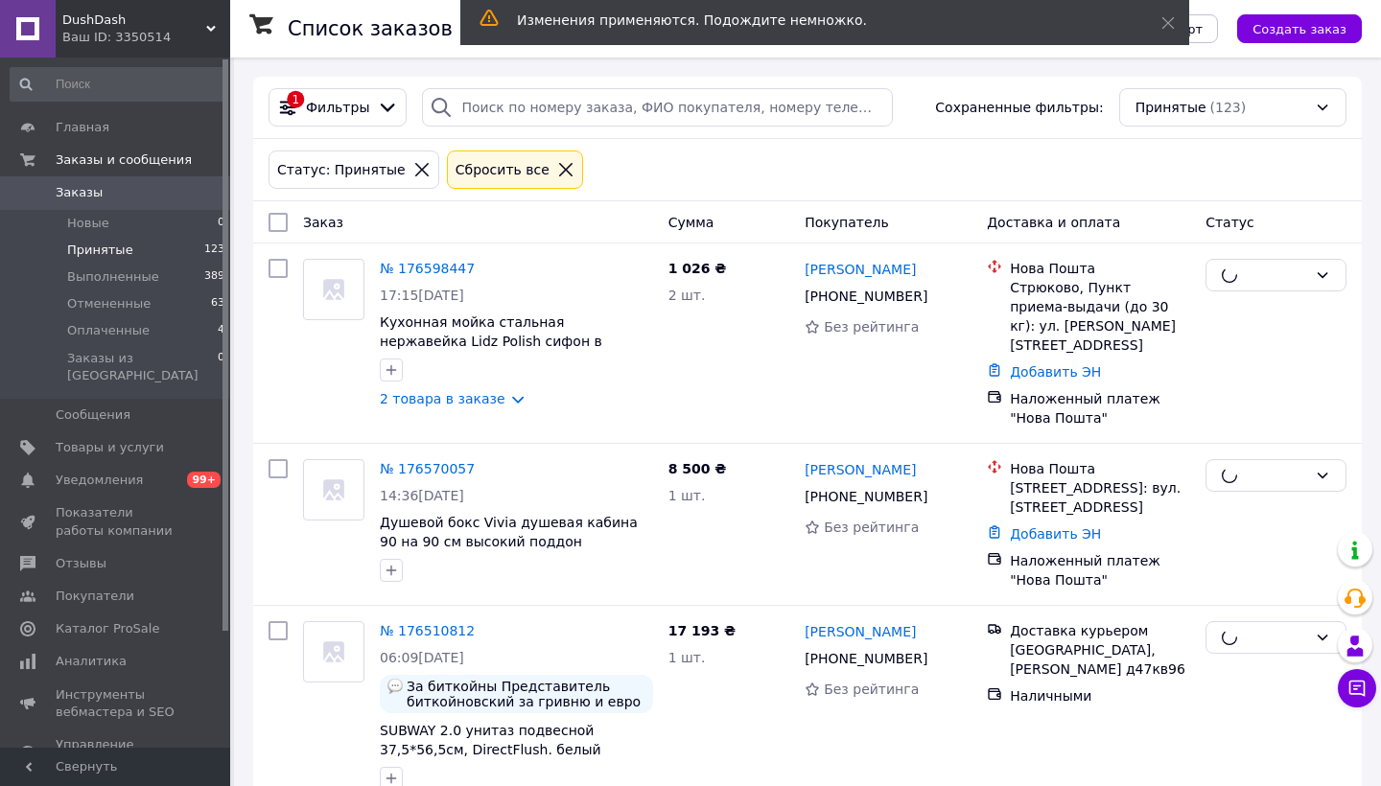
checkbox input "false"
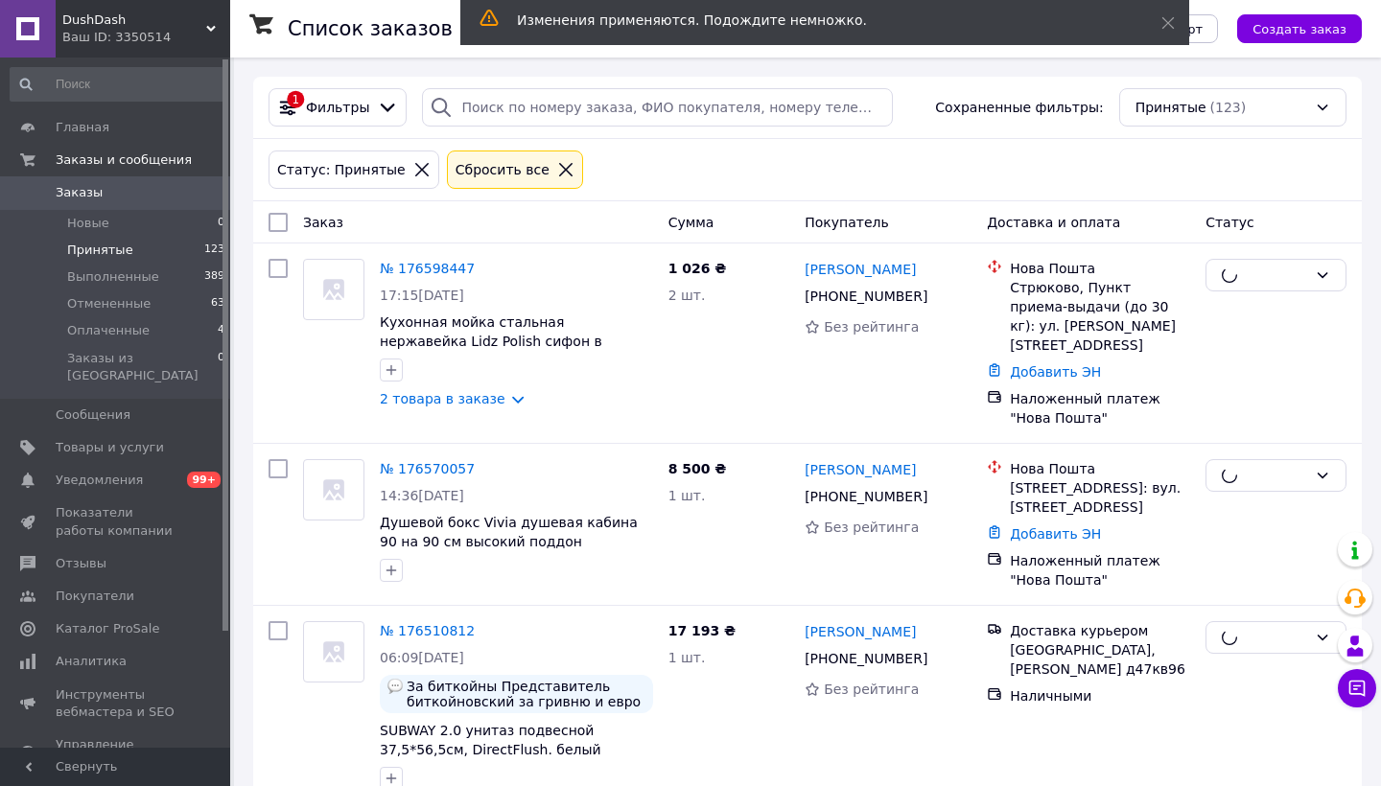
checkbox input "false"
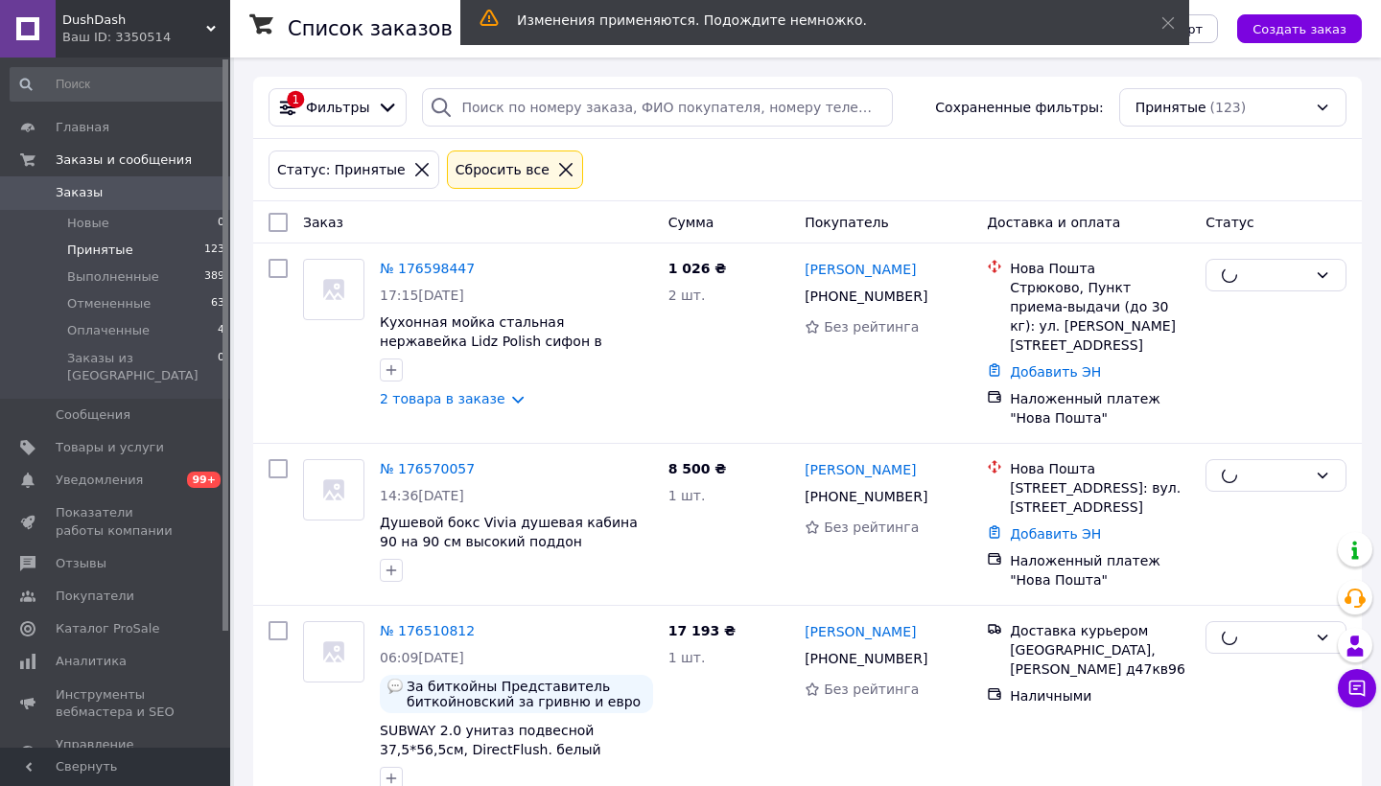
checkbox input "false"
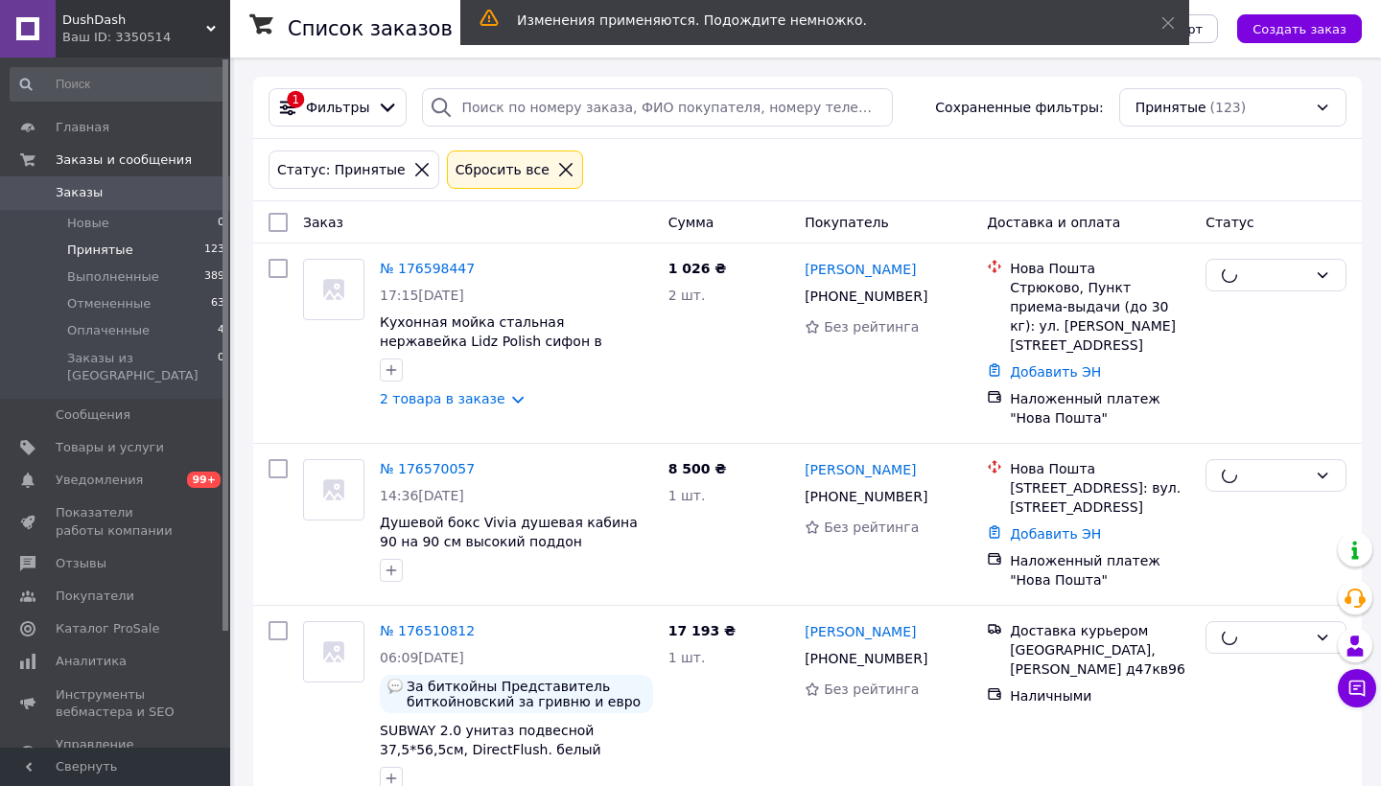
checkbox input "false"
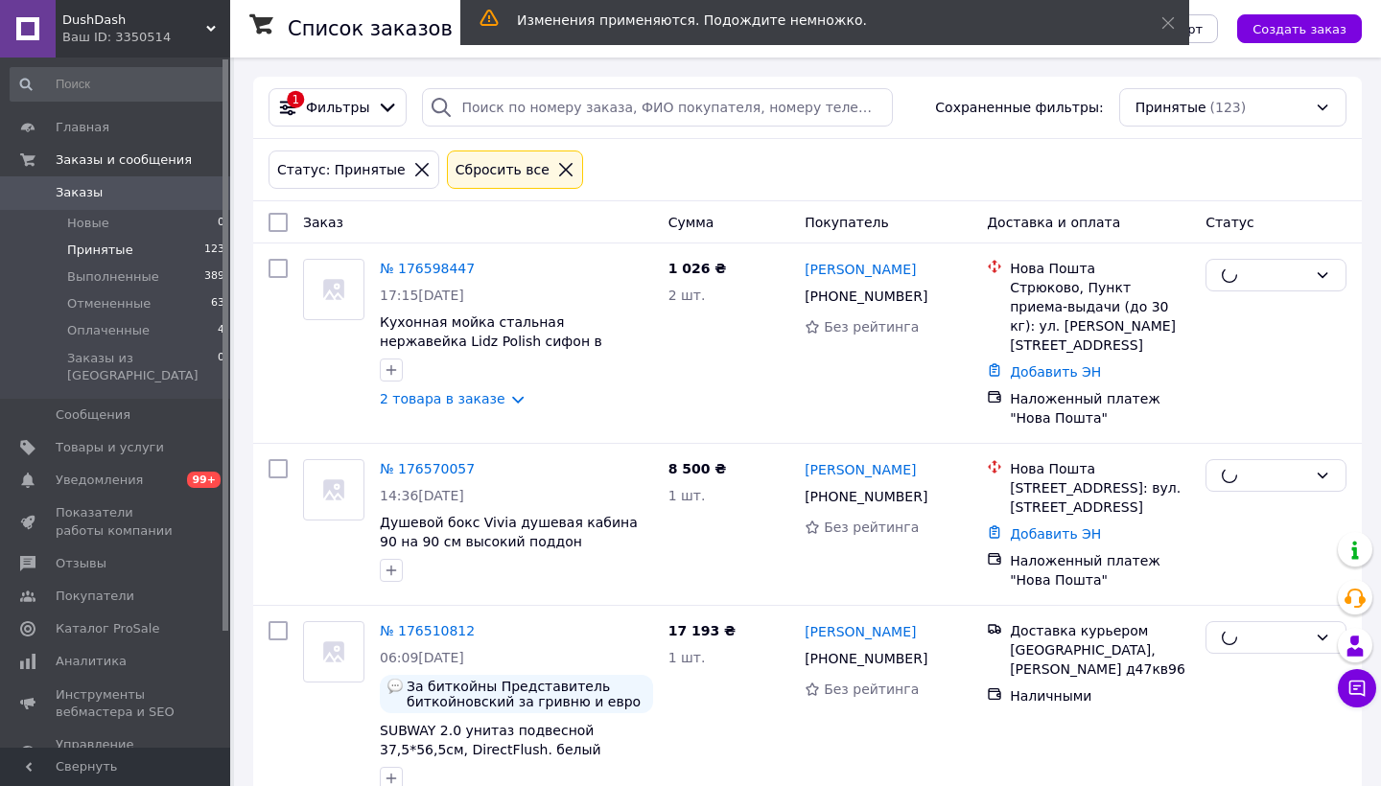
checkbox input "false"
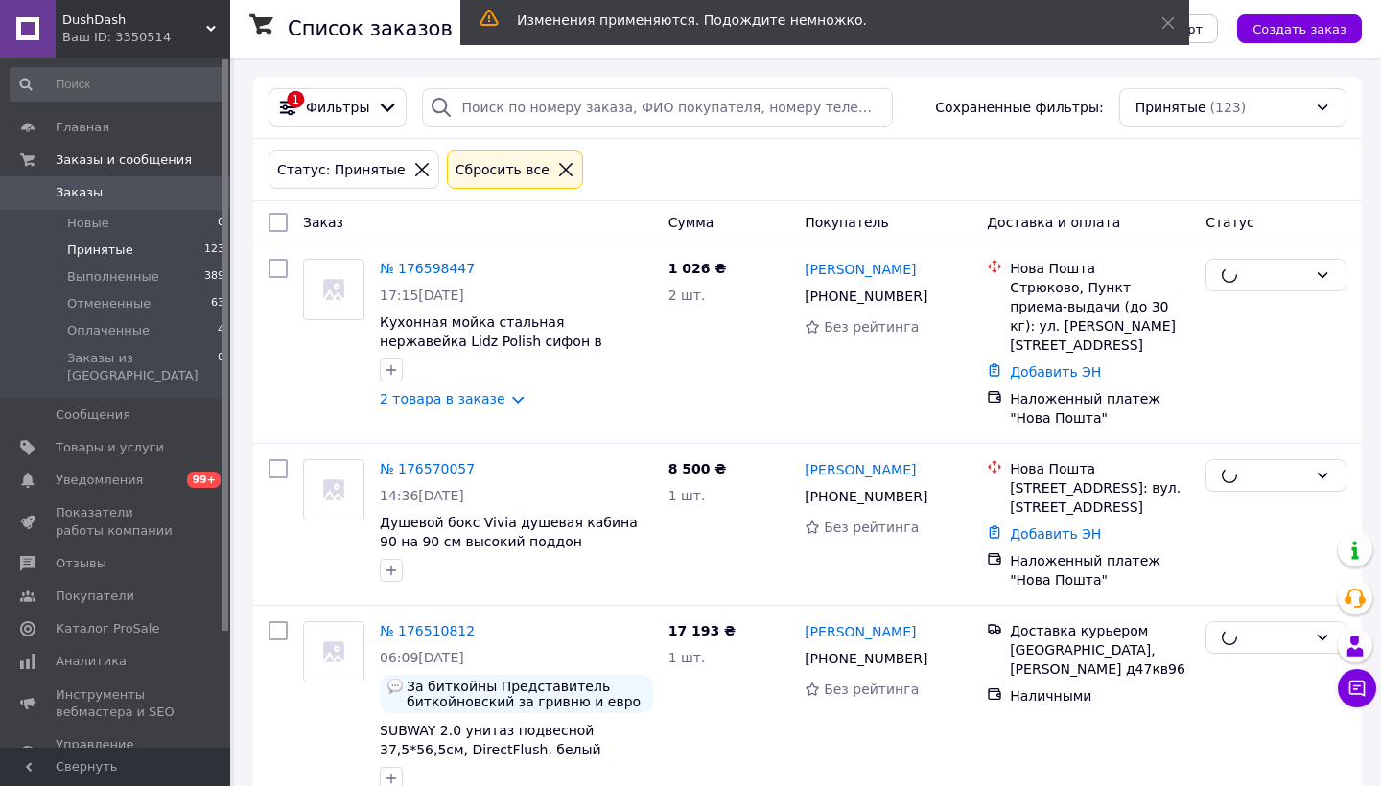
checkbox input "false"
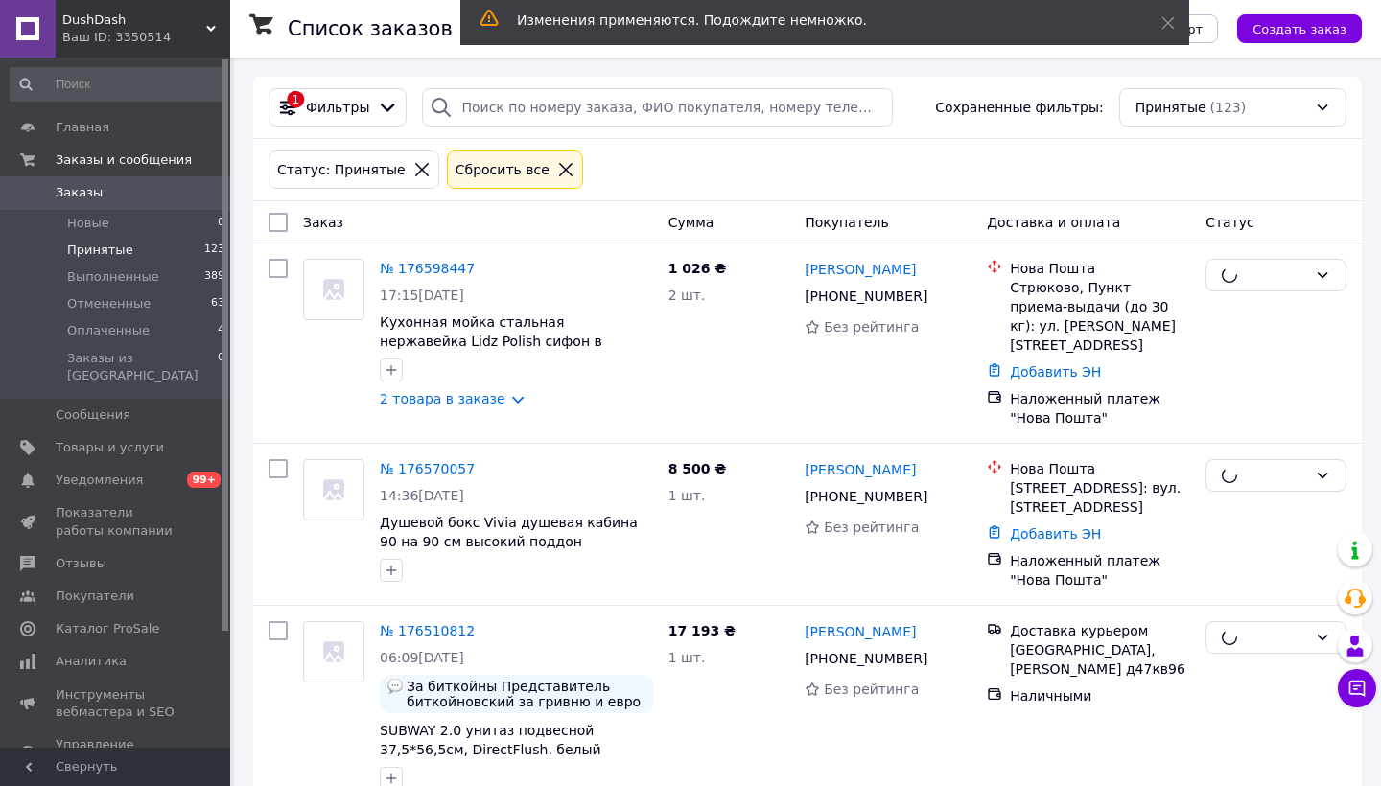
checkbox input "false"
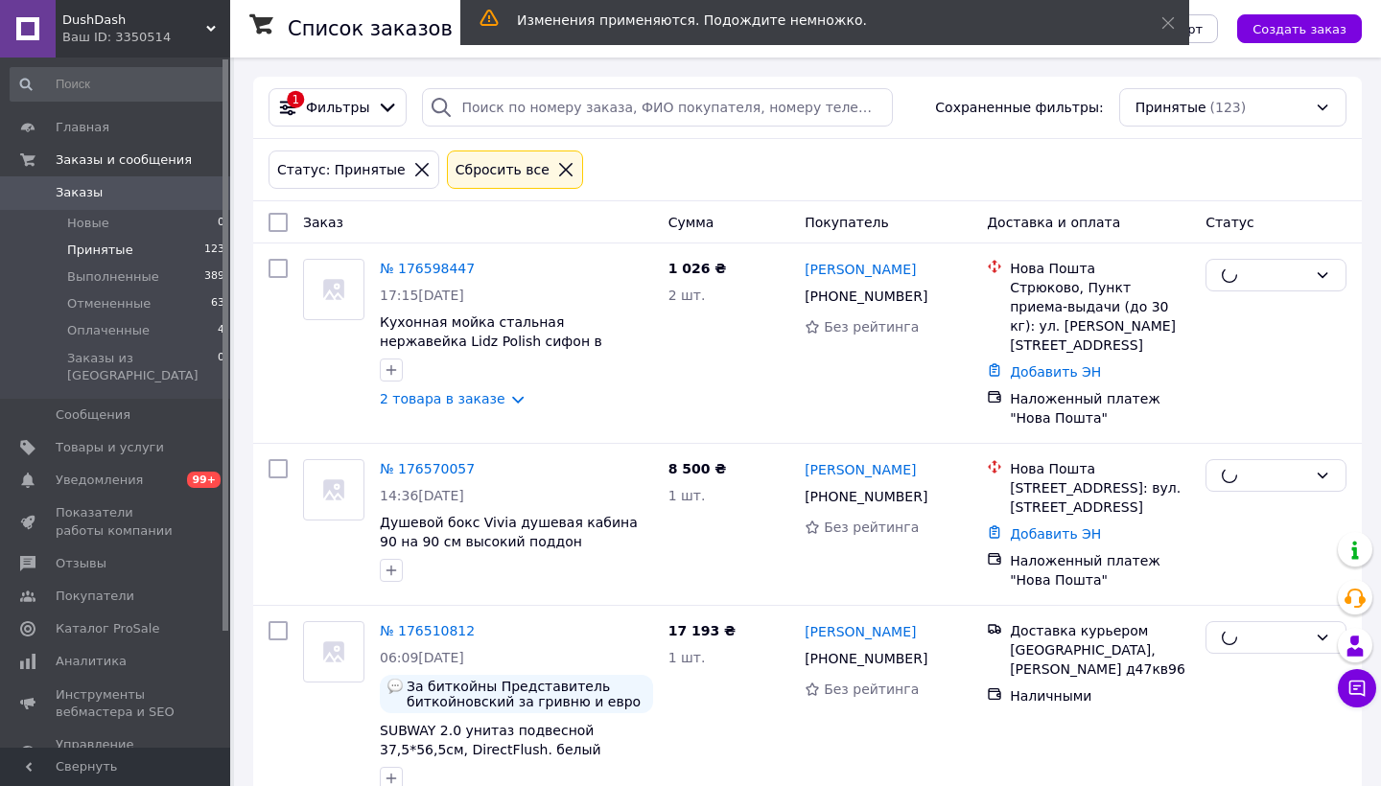
checkbox input "false"
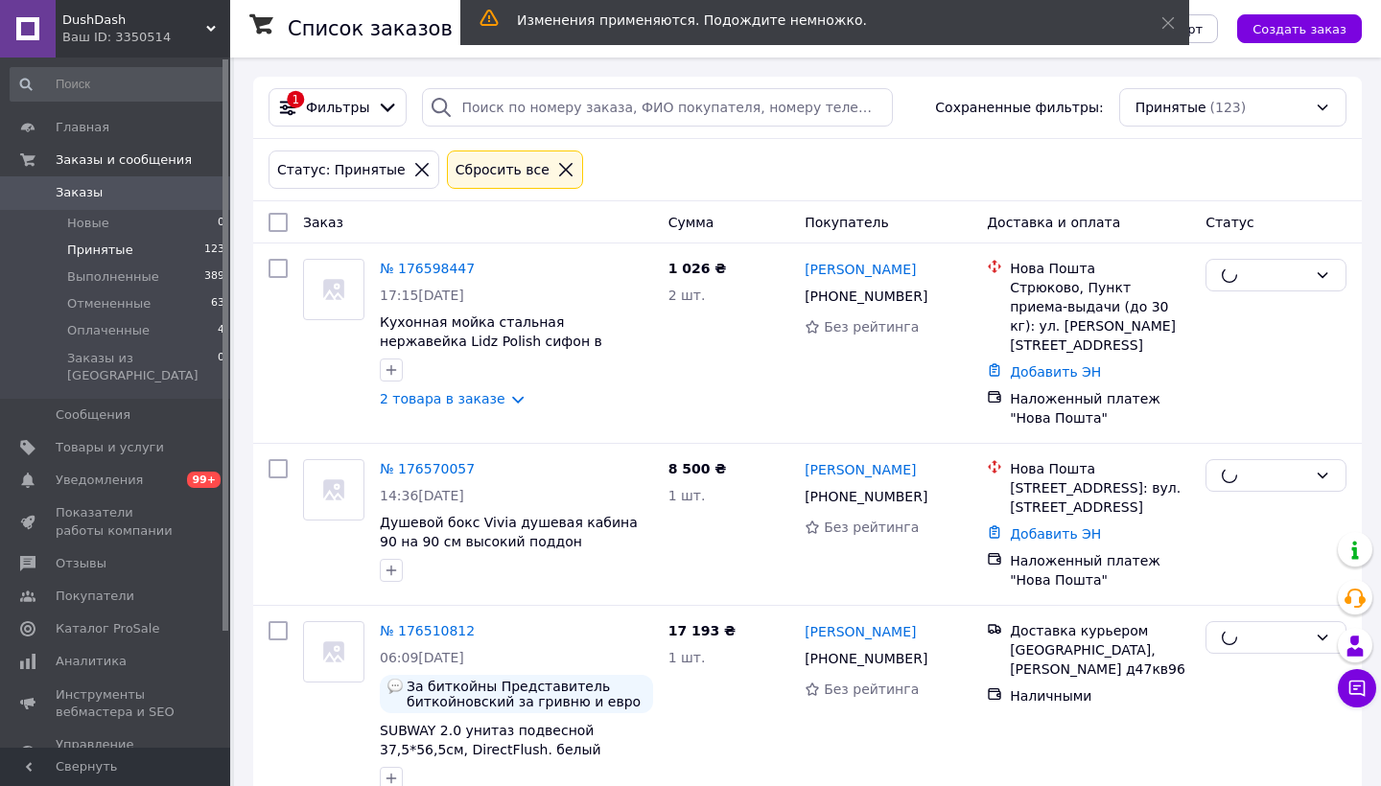
checkbox input "false"
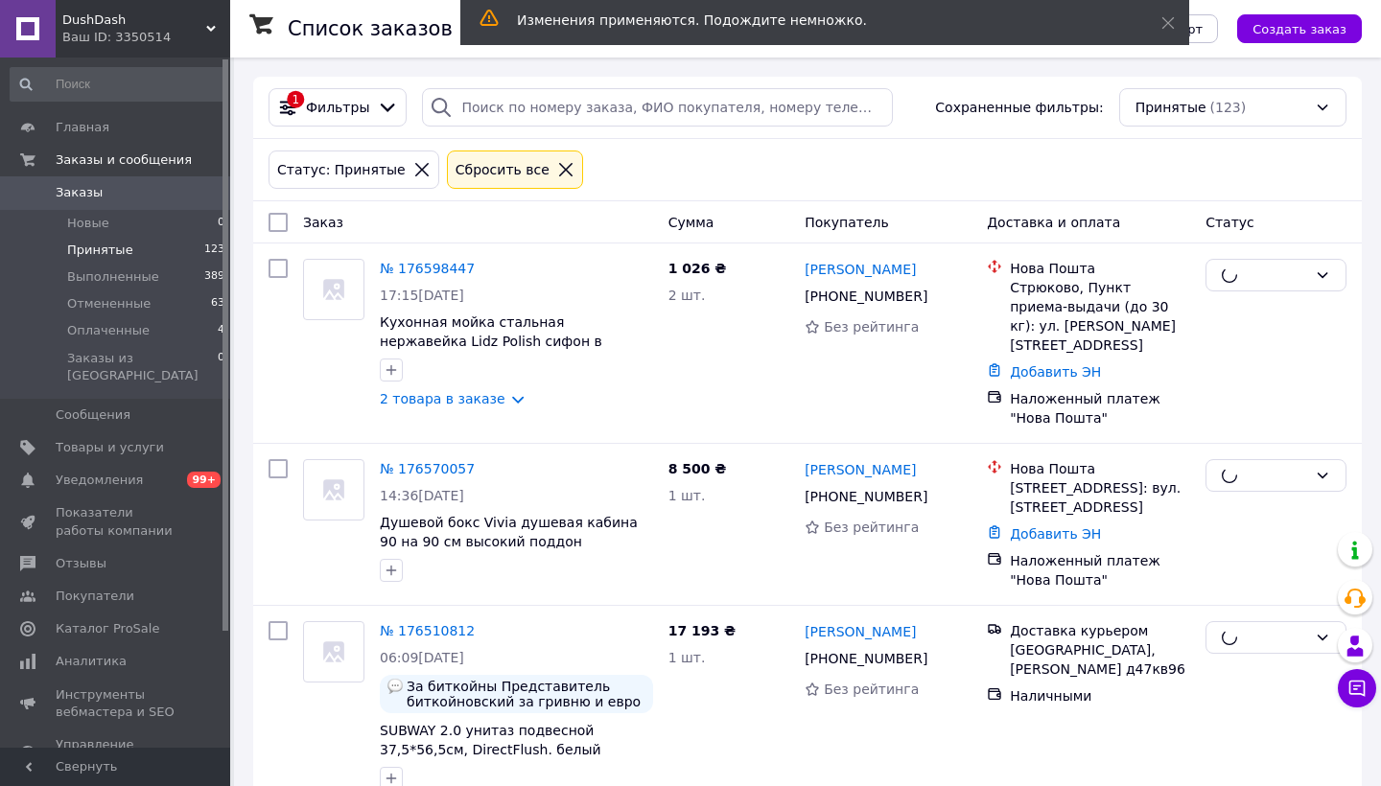
checkbox input "false"
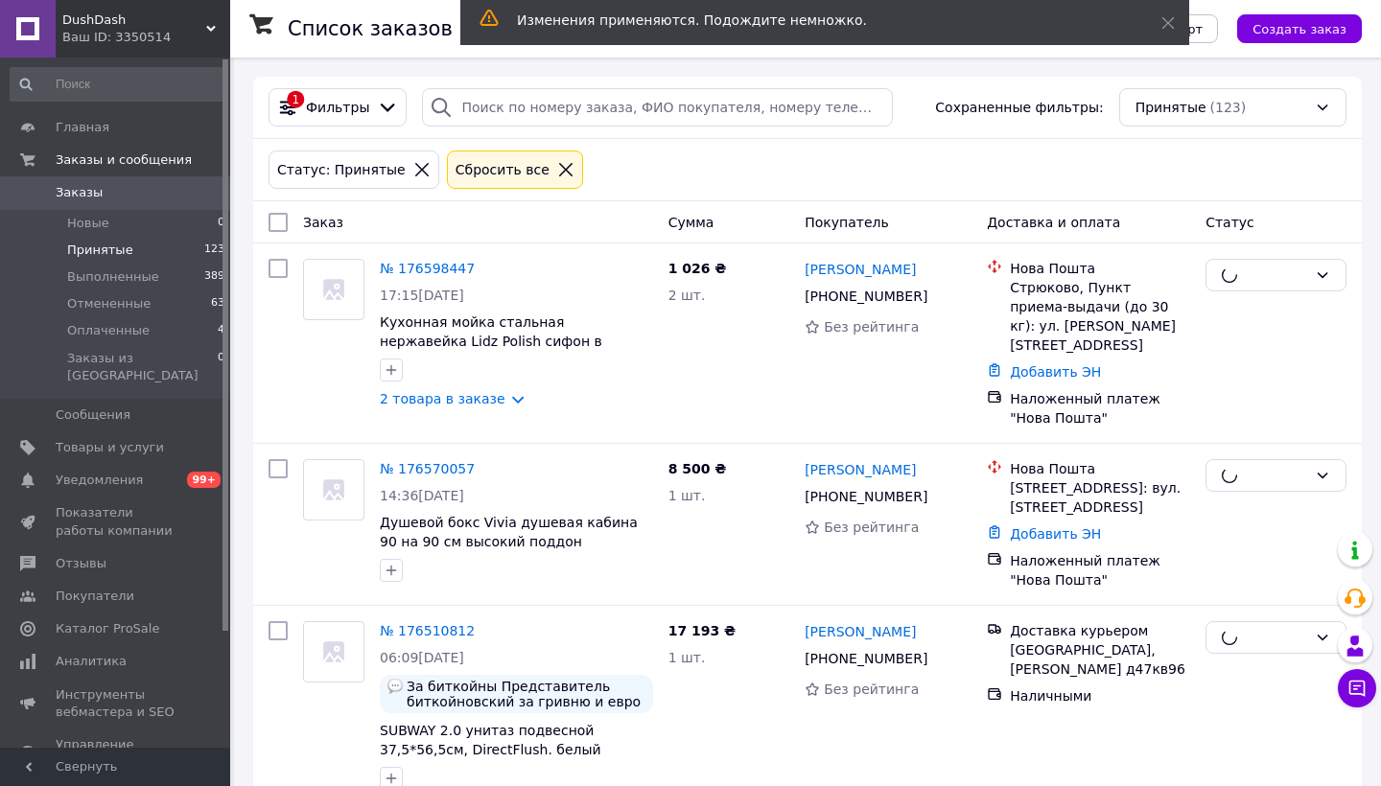
checkbox input "false"
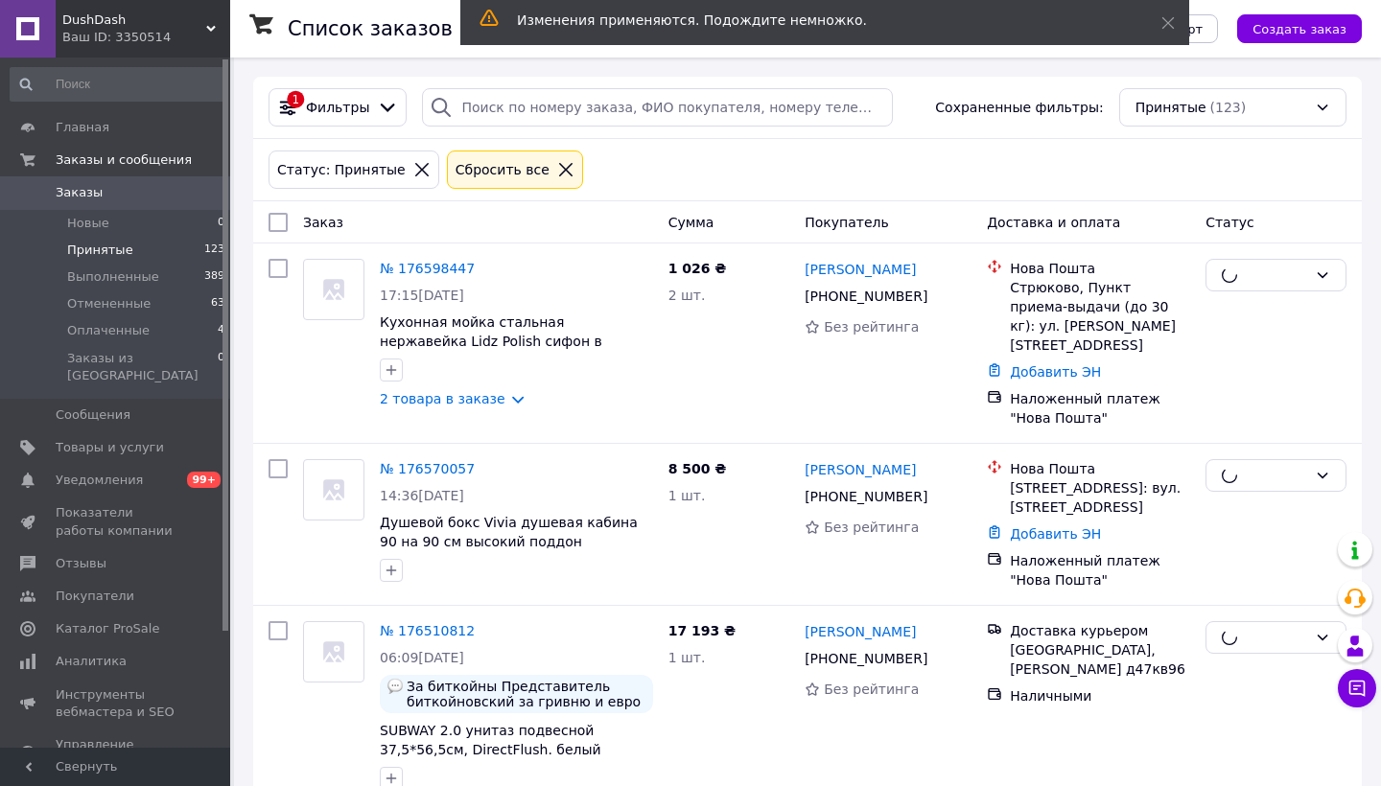
checkbox input "false"
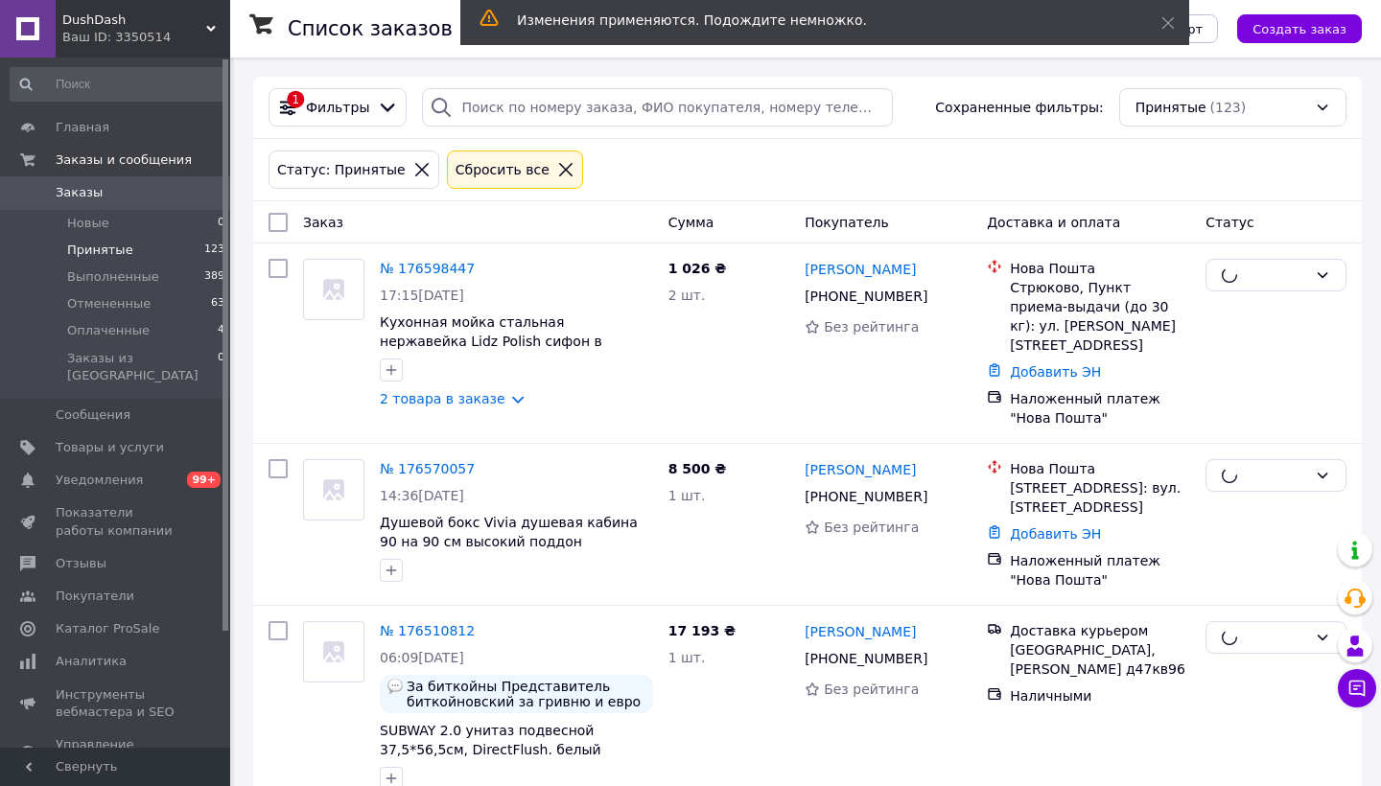
checkbox input "false"
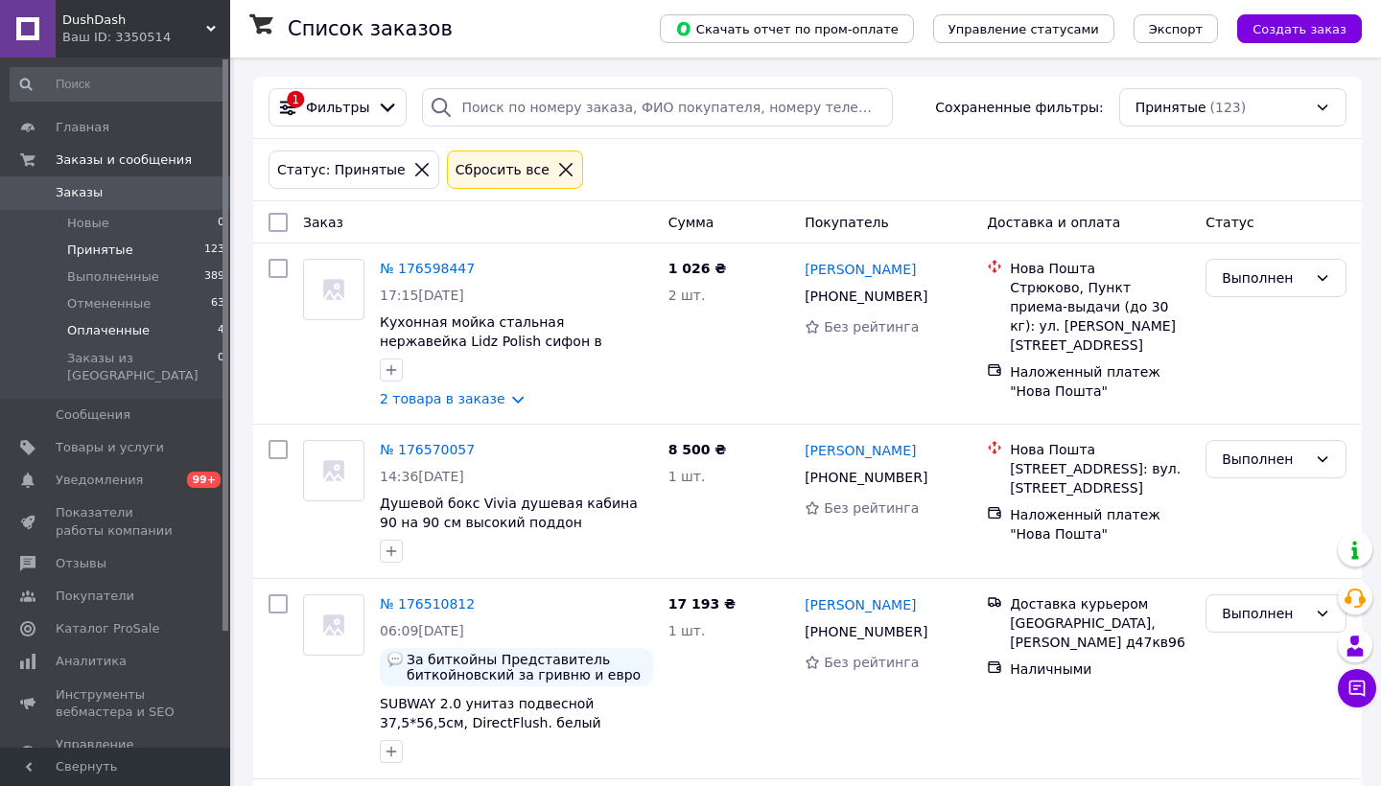
click at [156, 337] on li "Оплаченные 4" at bounding box center [118, 330] width 236 height 27
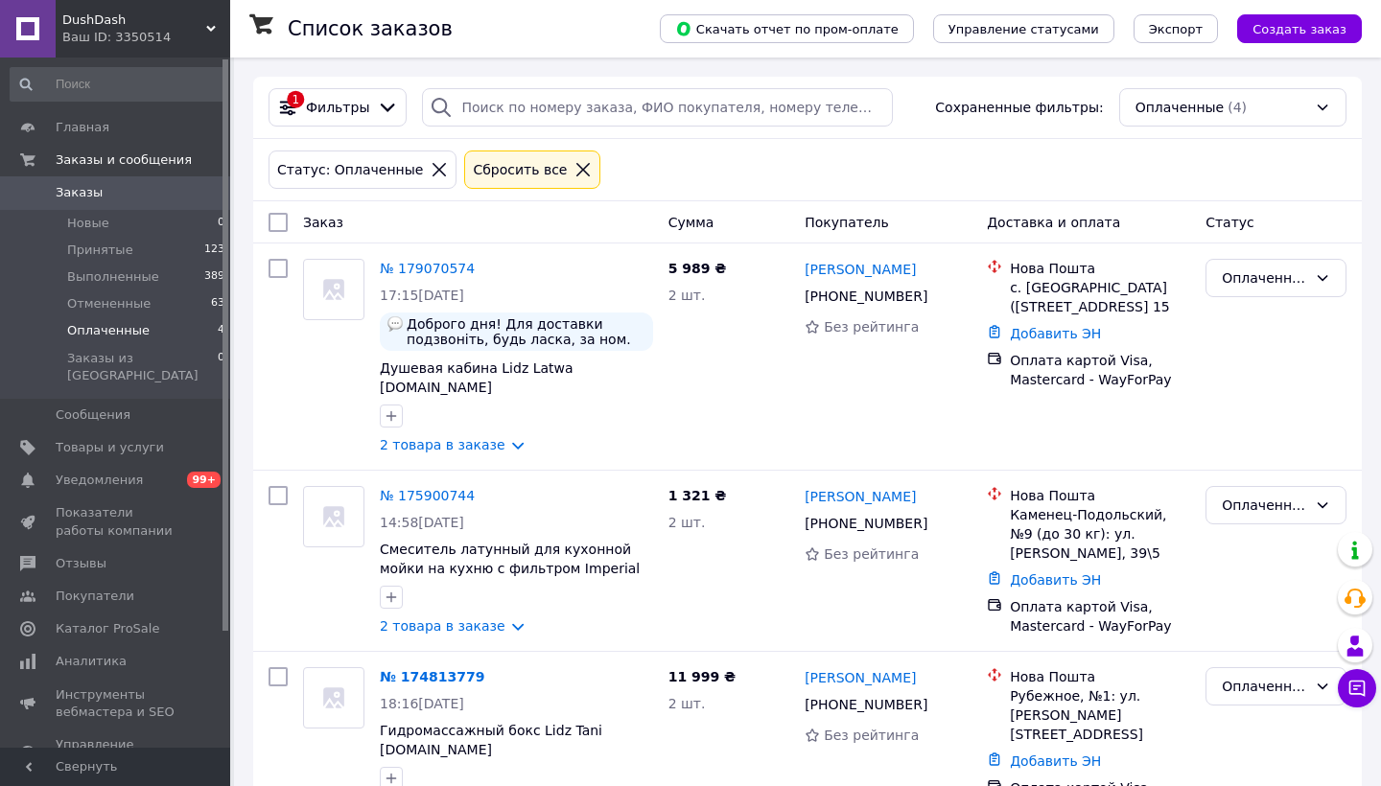
click at [183, 330] on li "Оплаченные 4" at bounding box center [118, 330] width 236 height 27
click at [283, 223] on input "checkbox" at bounding box center [277, 222] width 19 height 19
click at [429, 229] on span "Действия для 4 заказов" at bounding box center [371, 222] width 157 height 19
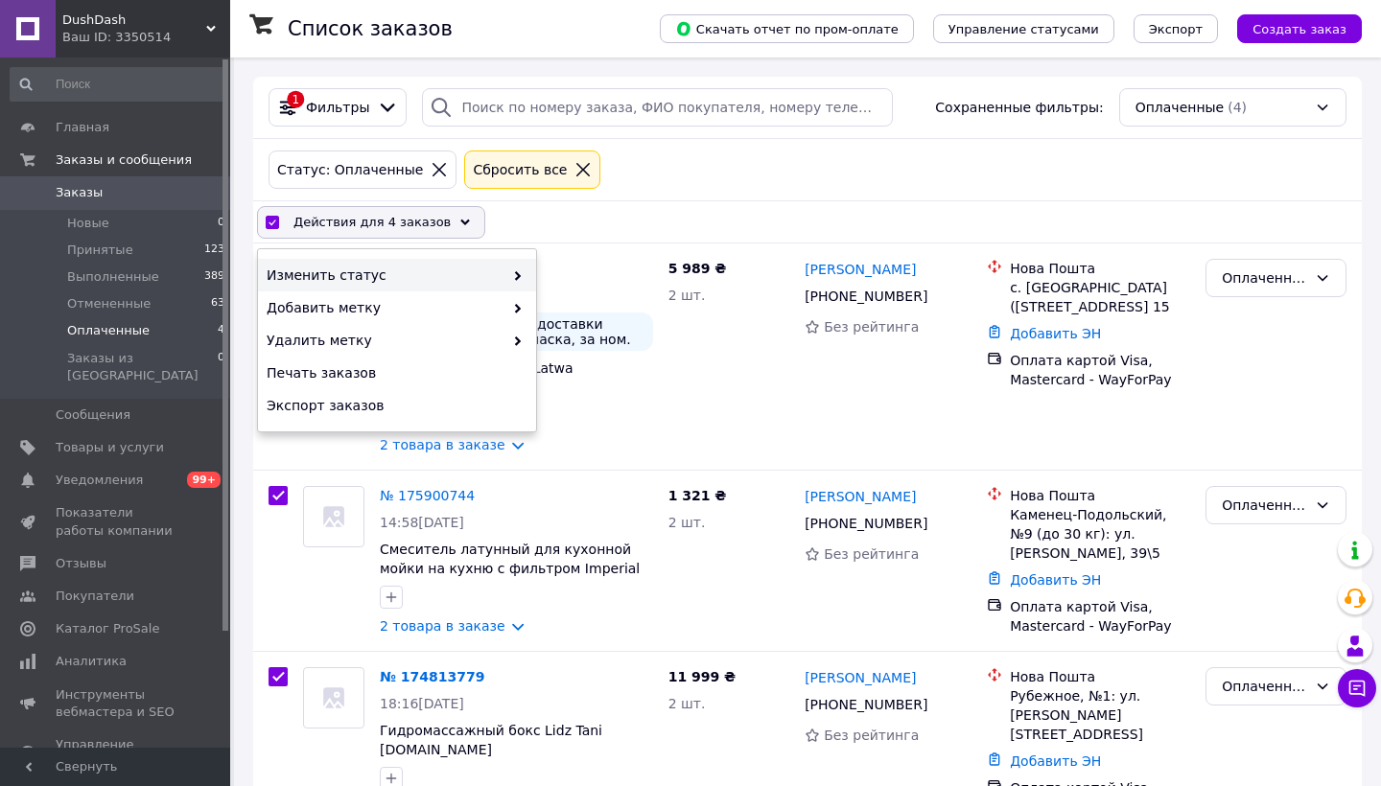
click at [418, 282] on span "Изменить статус" at bounding box center [385, 275] width 237 height 19
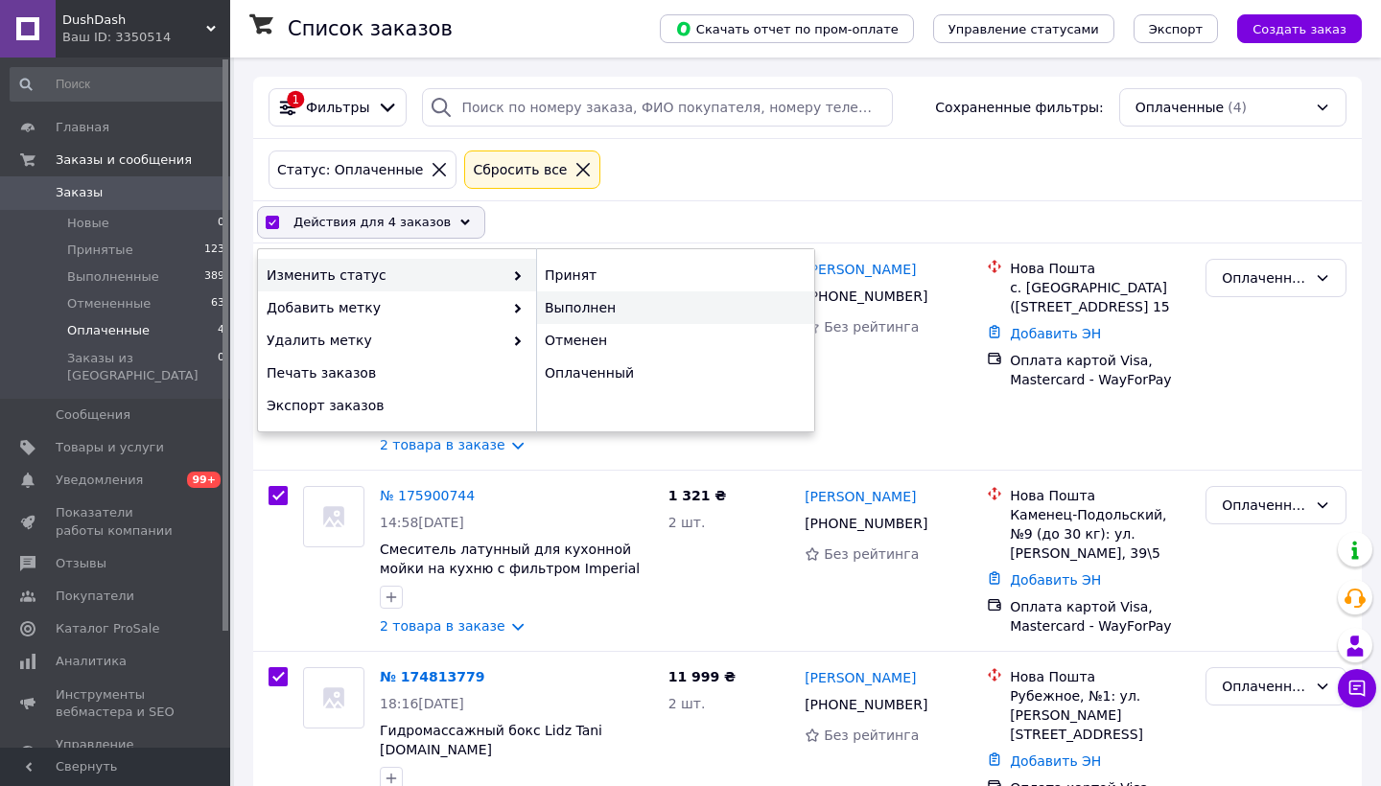
click at [573, 306] on div "Выполнен" at bounding box center [675, 307] width 278 height 33
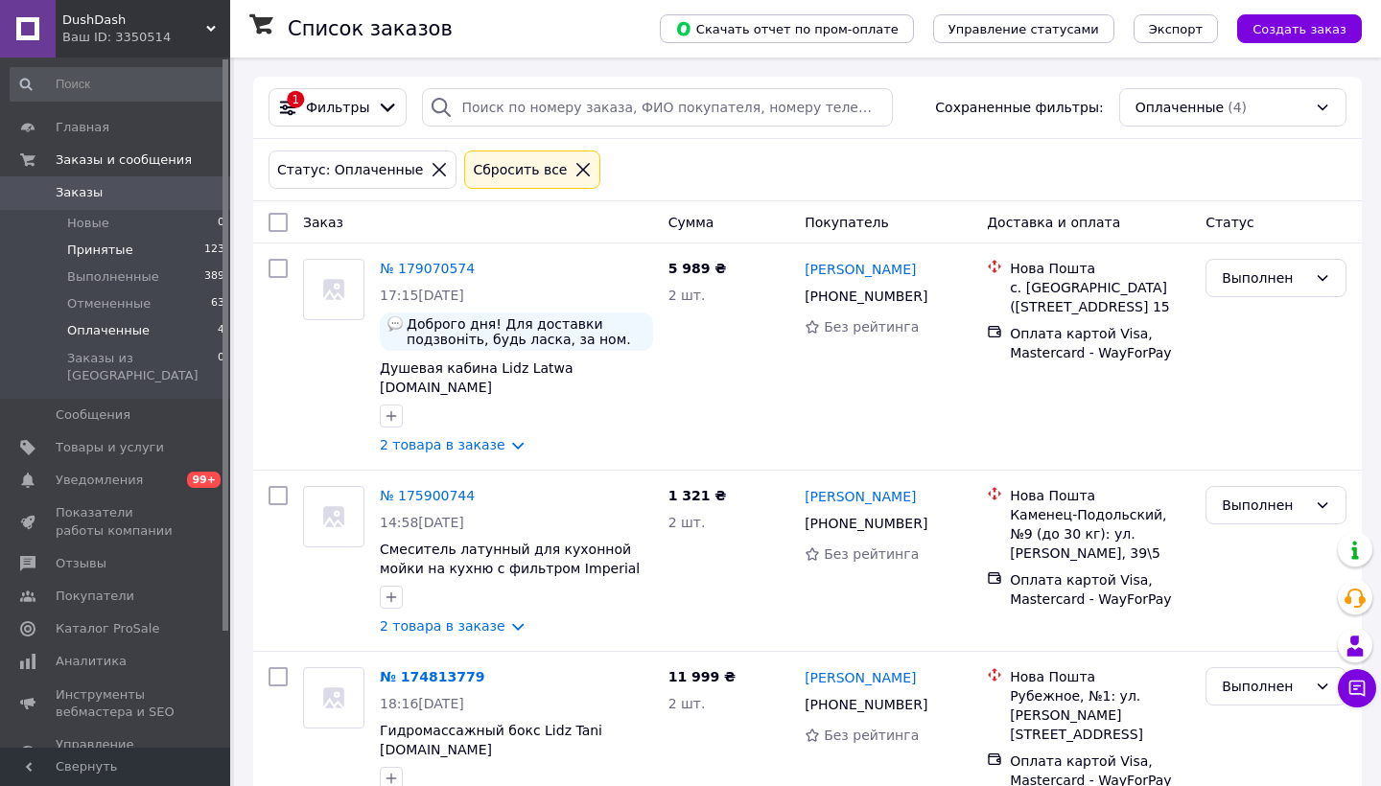
click at [122, 247] on span "Принятые" at bounding box center [100, 250] width 66 height 17
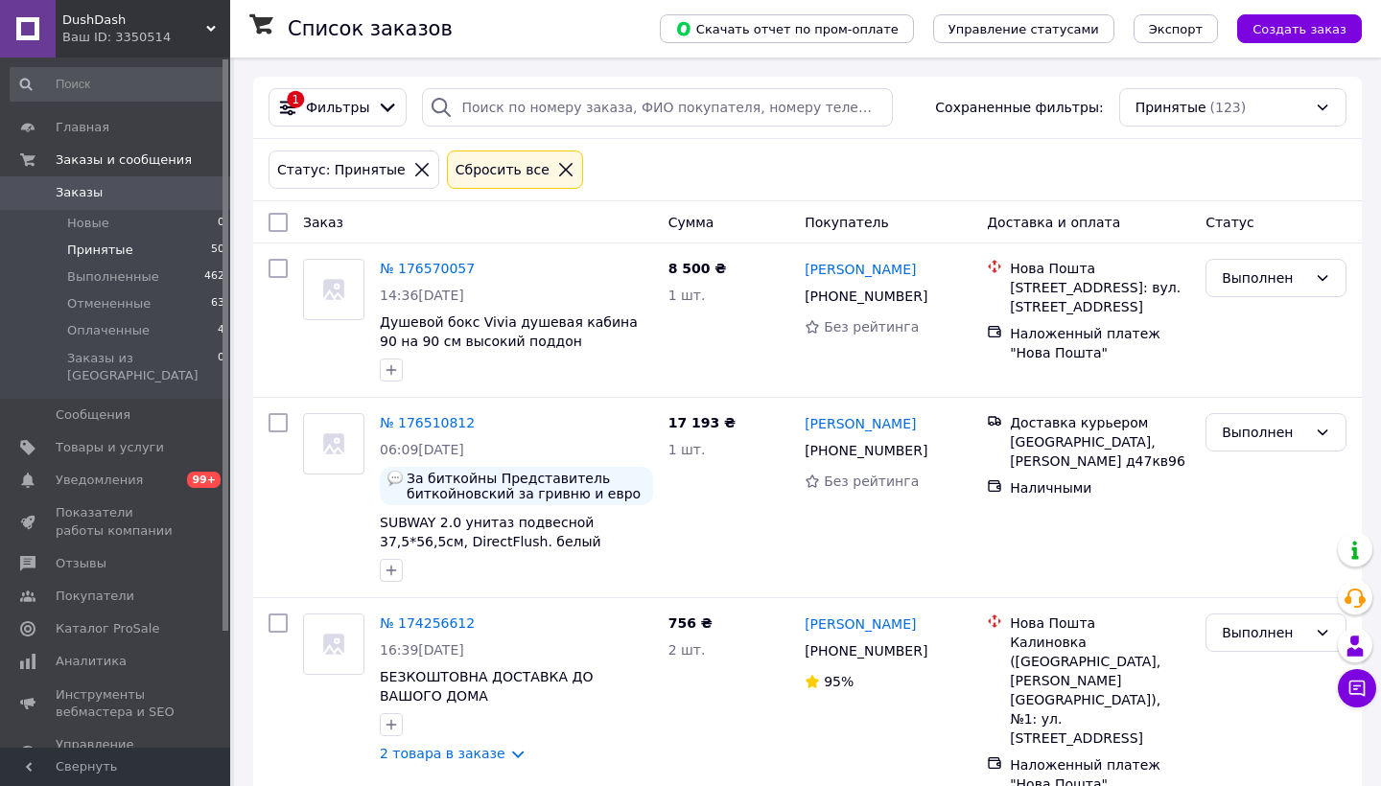
click at [151, 251] on li "Принятые 50" at bounding box center [118, 250] width 236 height 27
click at [275, 219] on input "checkbox" at bounding box center [277, 222] width 19 height 19
checkbox input "true"
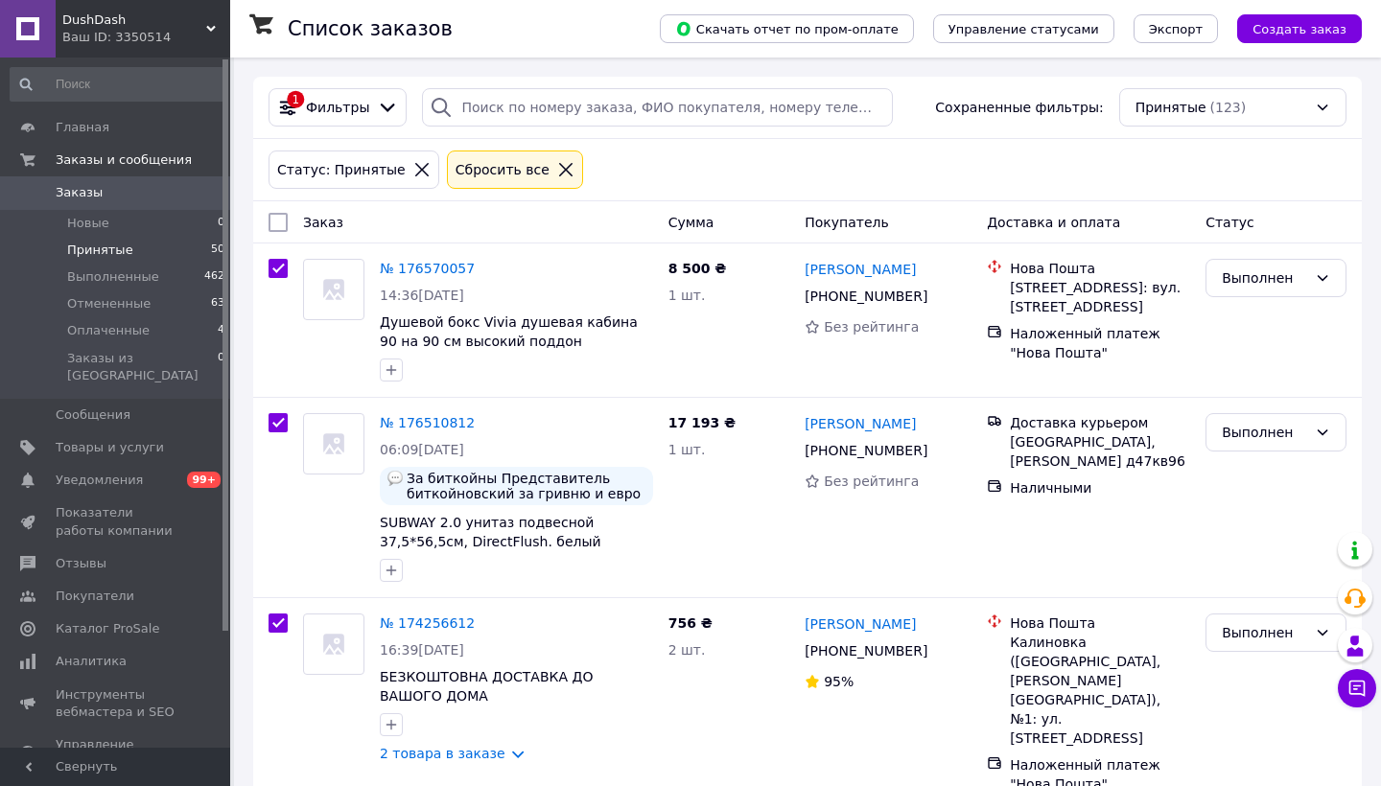
checkbox input "true"
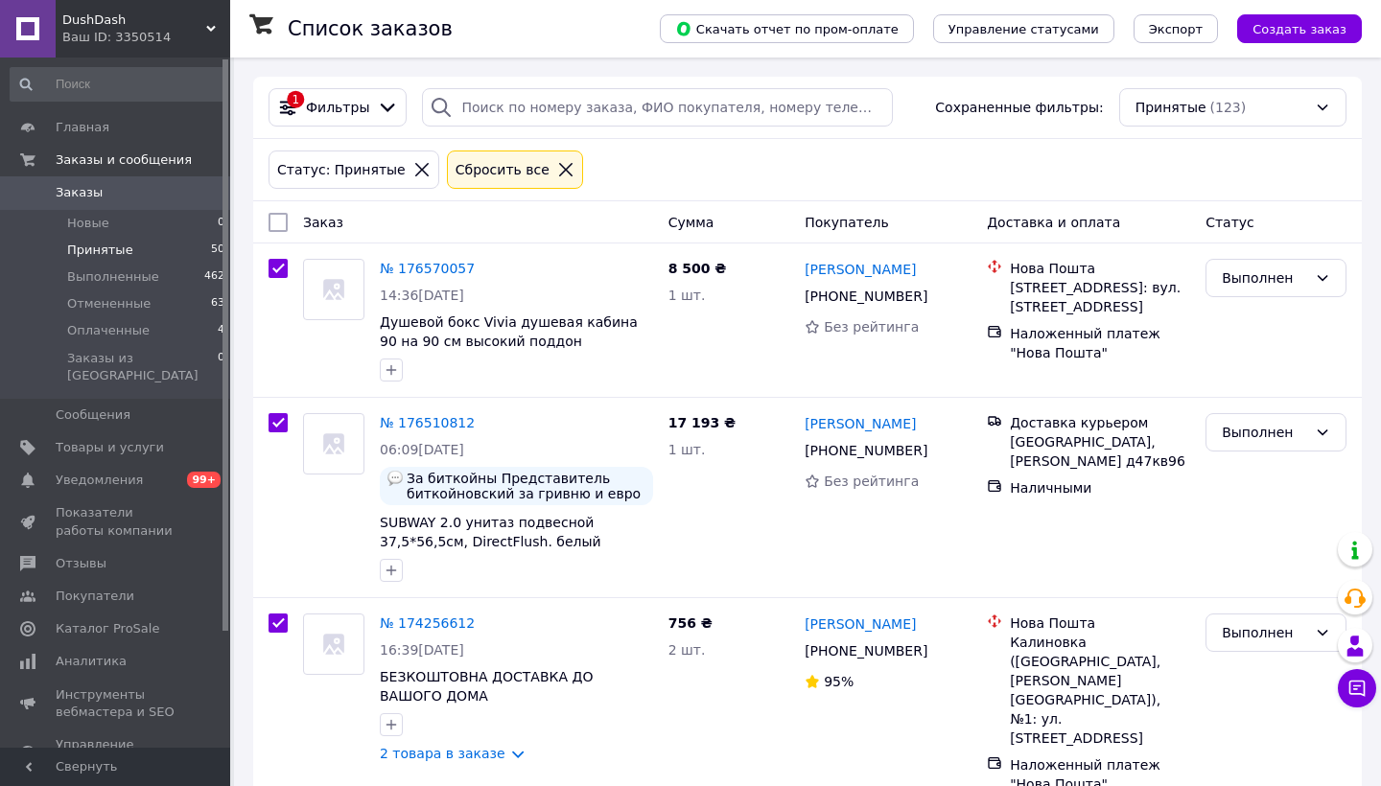
checkbox input "true"
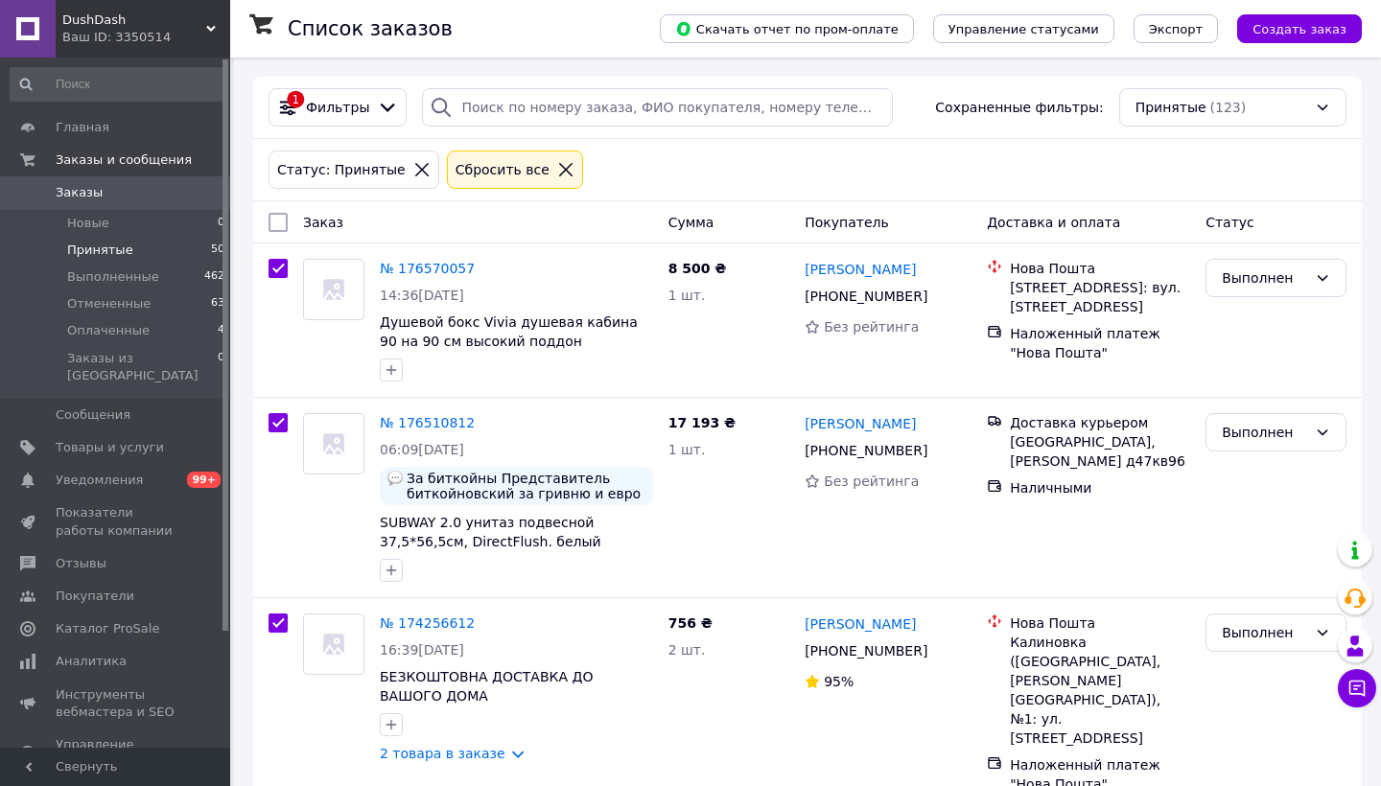
checkbox input "true"
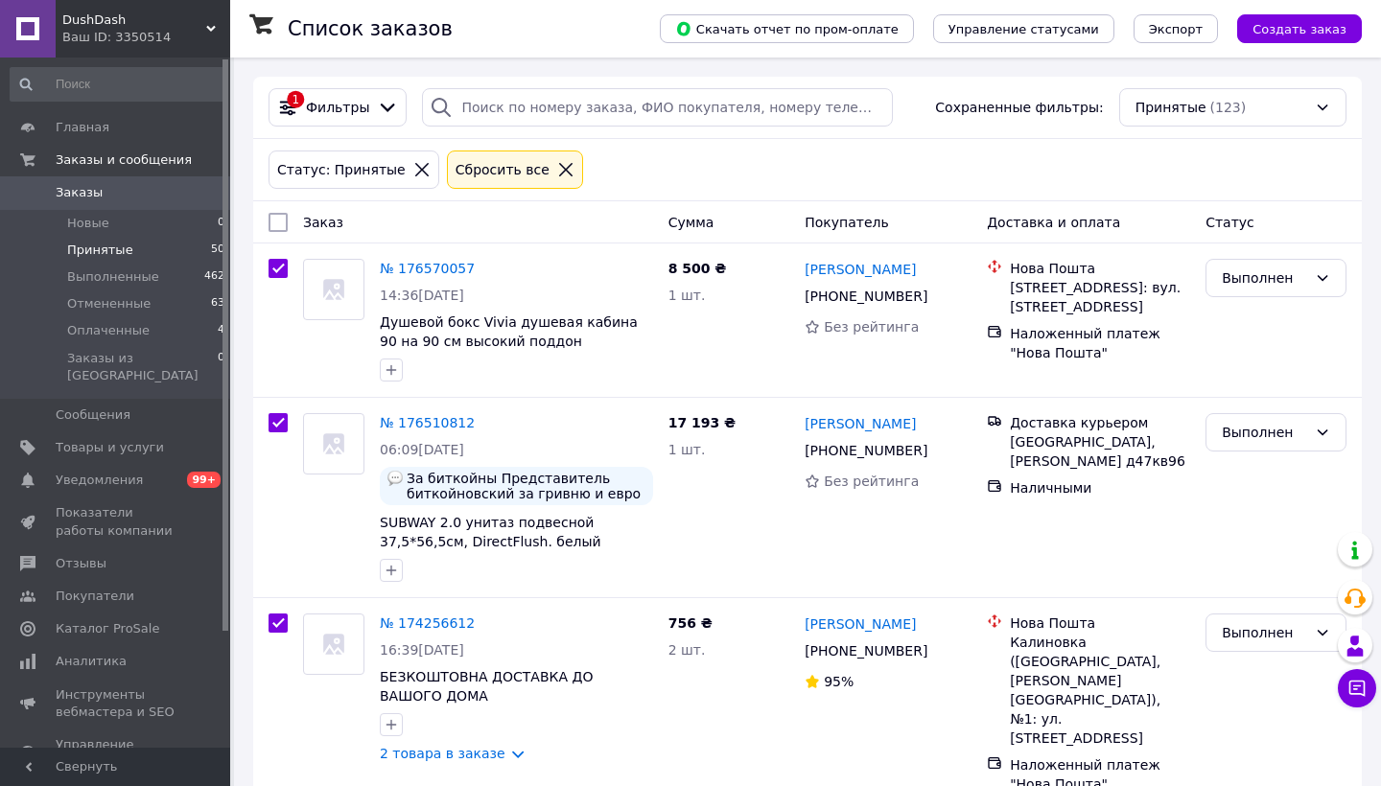
checkbox input "true"
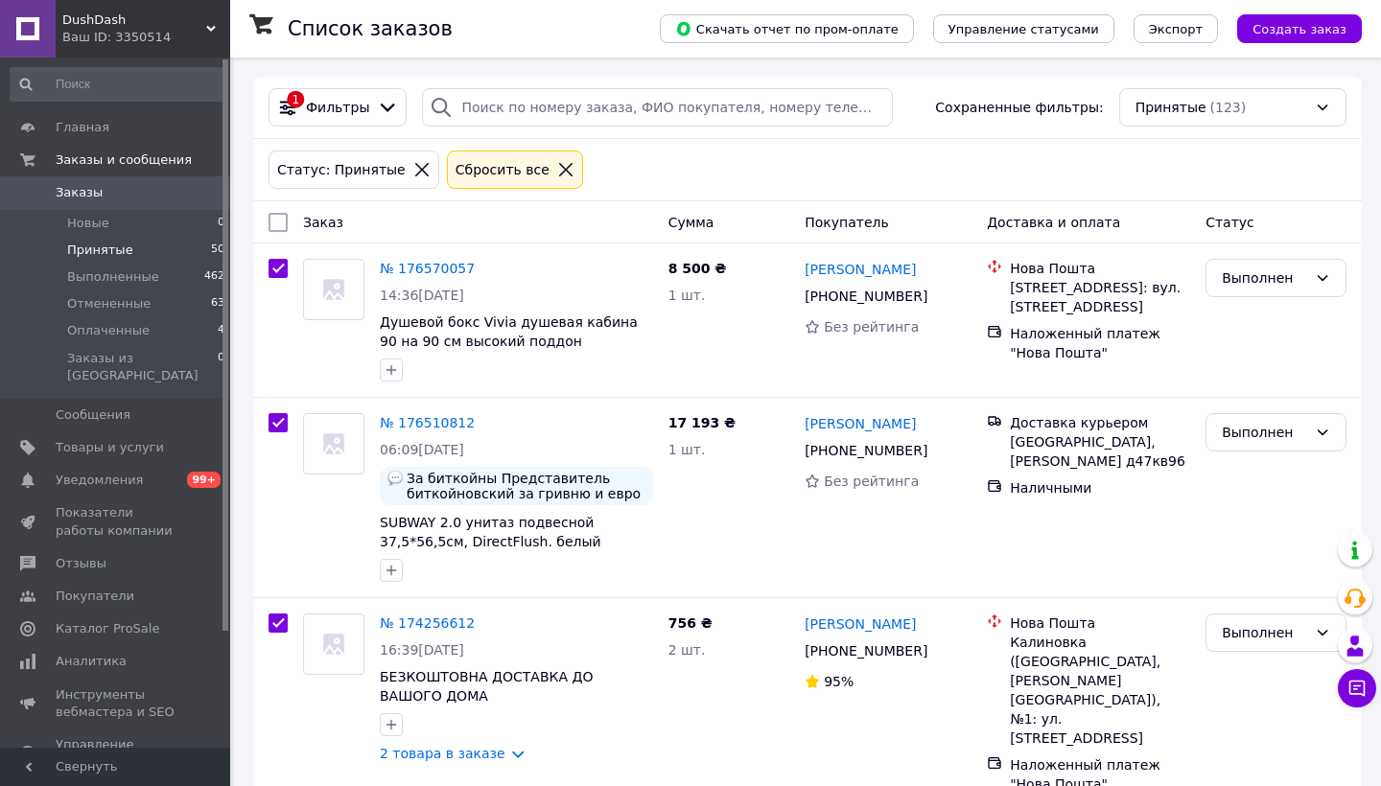
checkbox input "true"
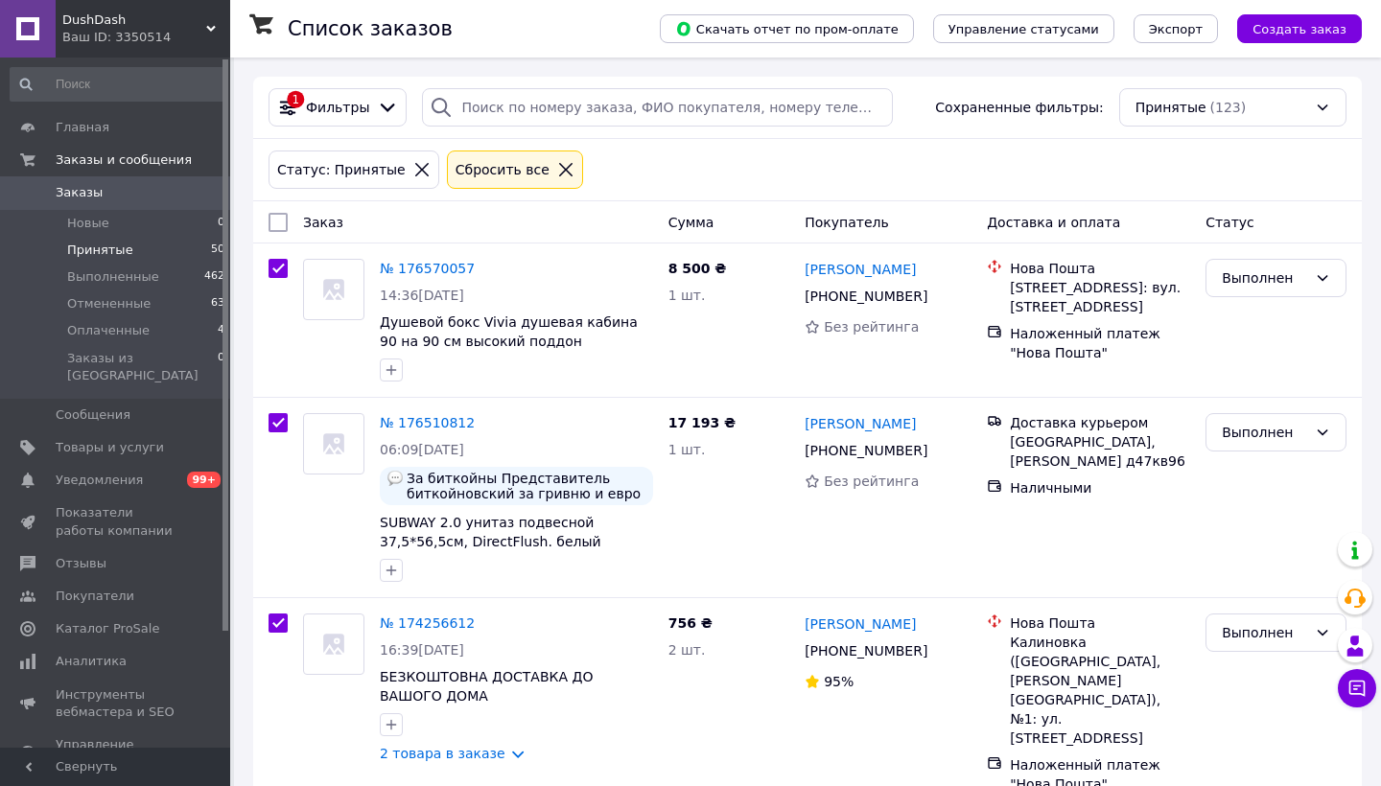
checkbox input "true"
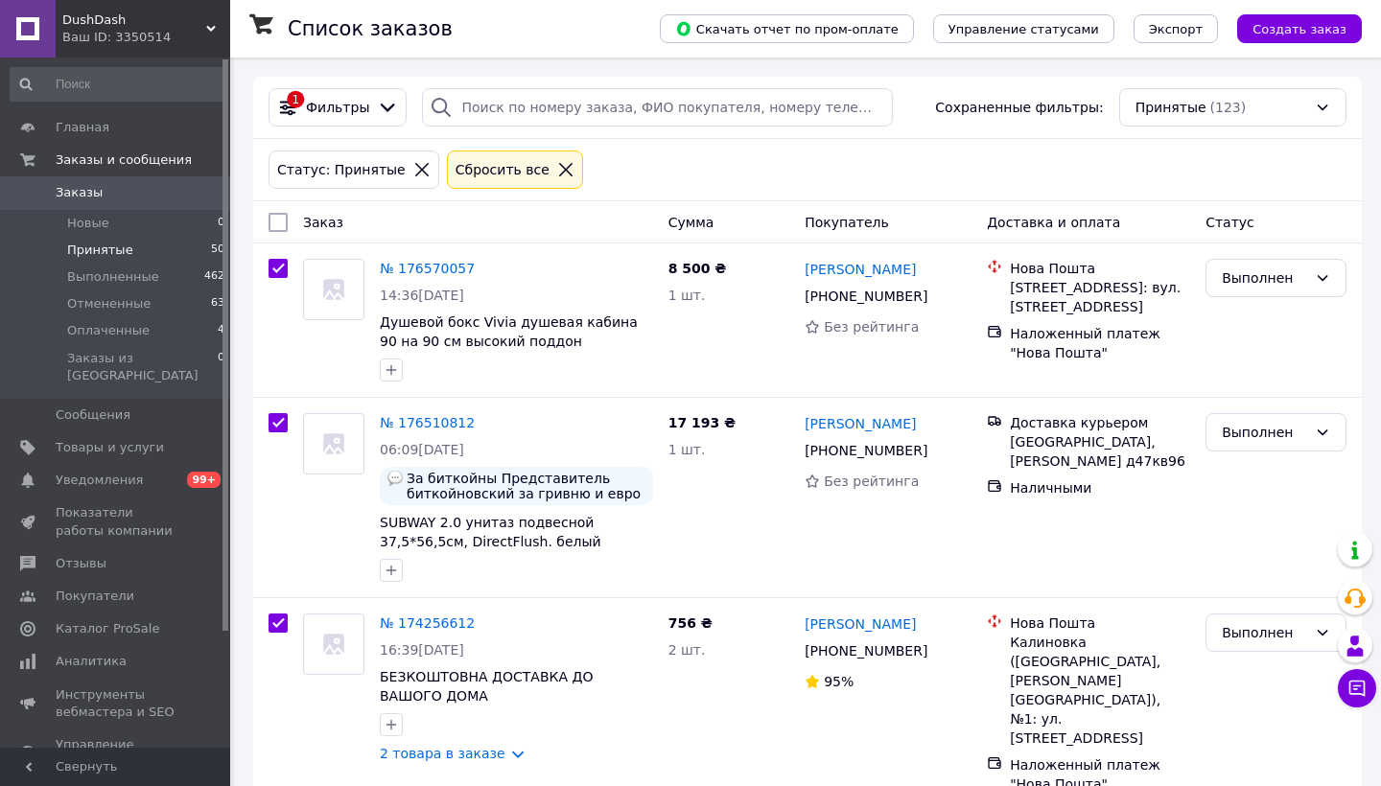
checkbox input "true"
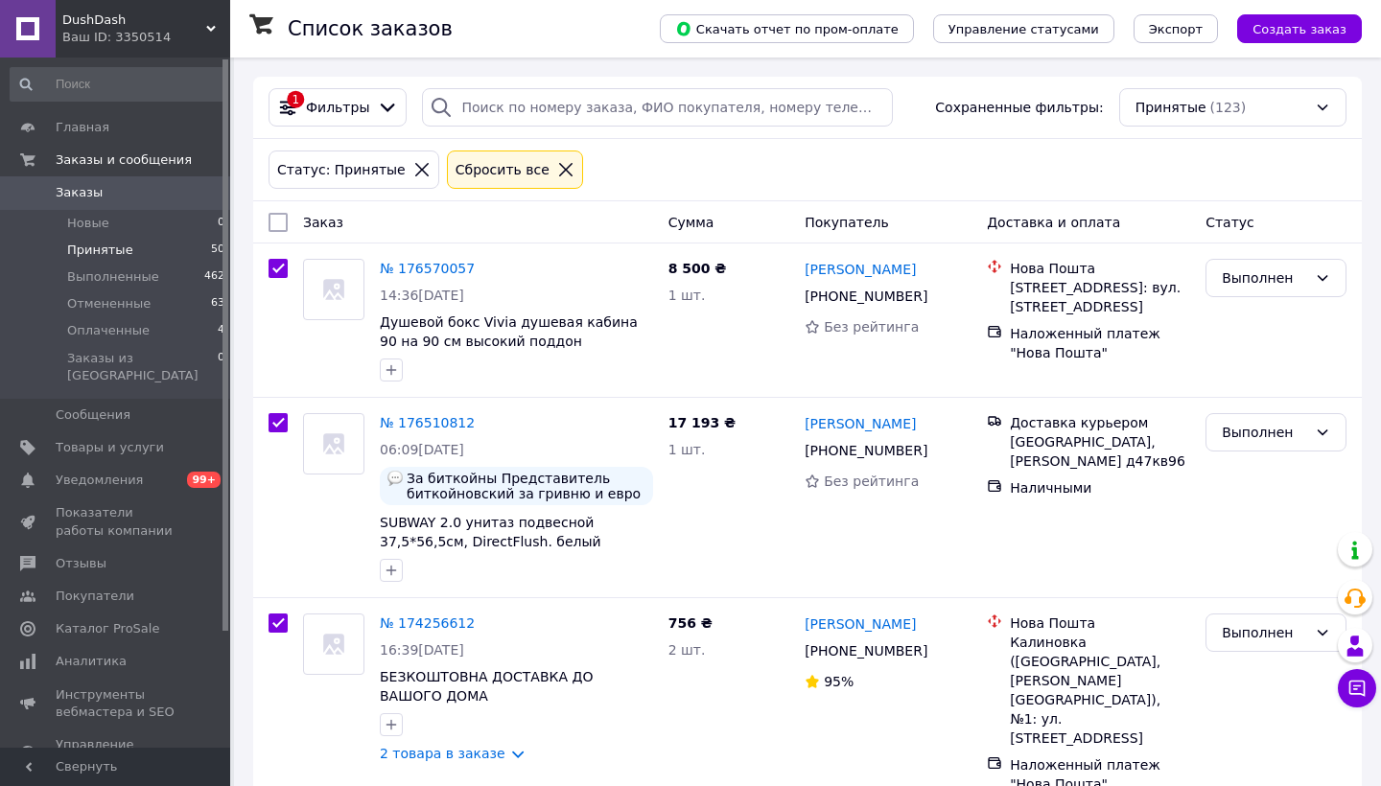
checkbox input "true"
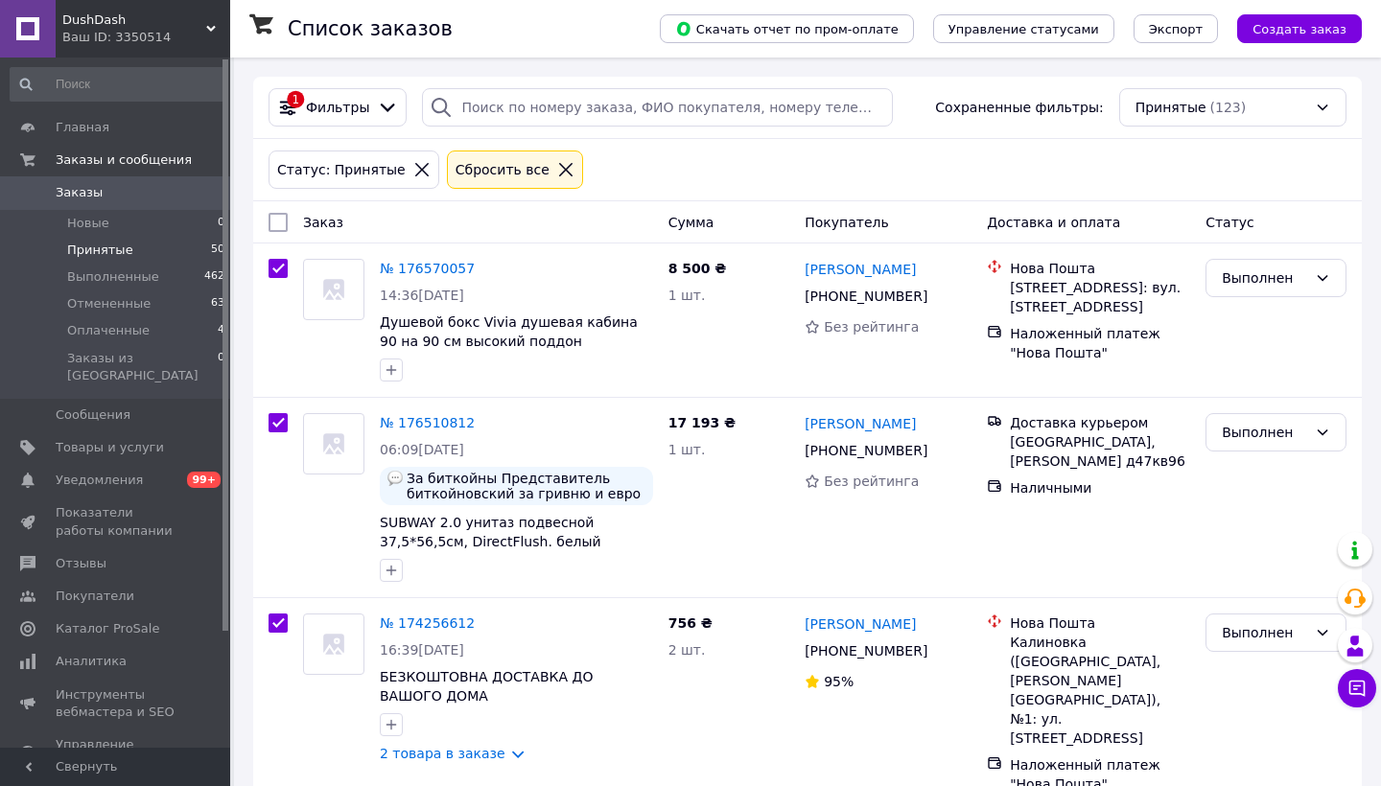
checkbox input "true"
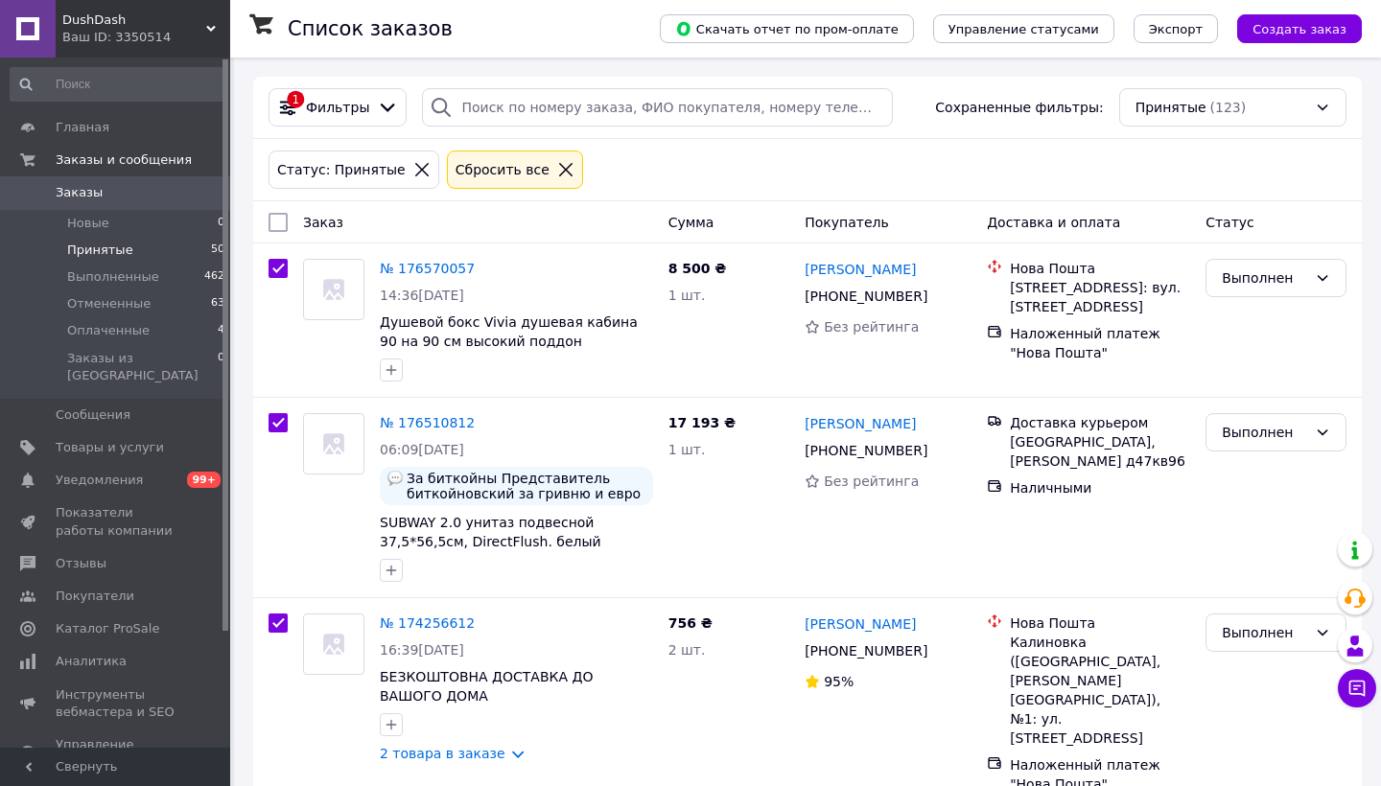
checkbox input "true"
click at [456, 215] on div "Действия для 50 заказов" at bounding box center [375, 222] width 237 height 33
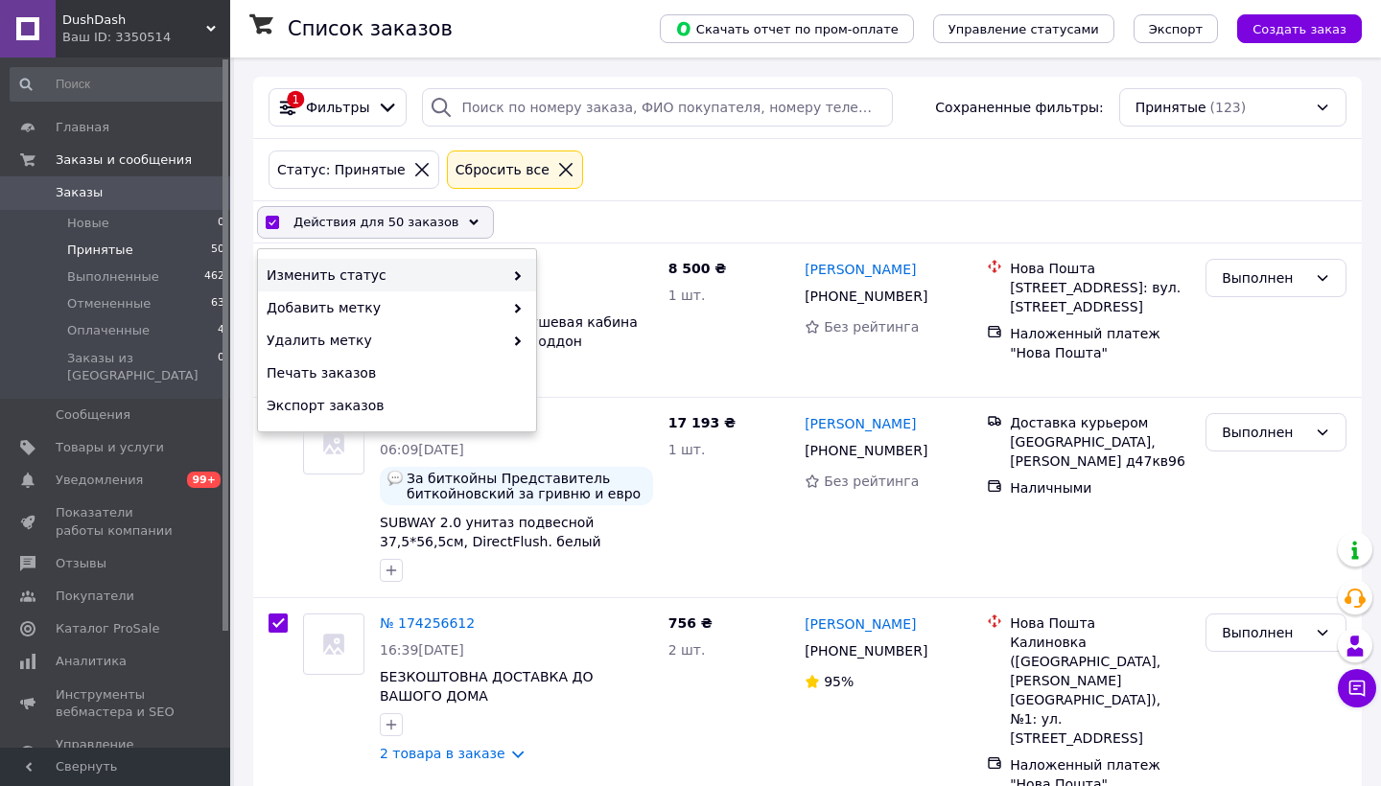
click at [395, 277] on span "Изменить статус" at bounding box center [385, 275] width 237 height 19
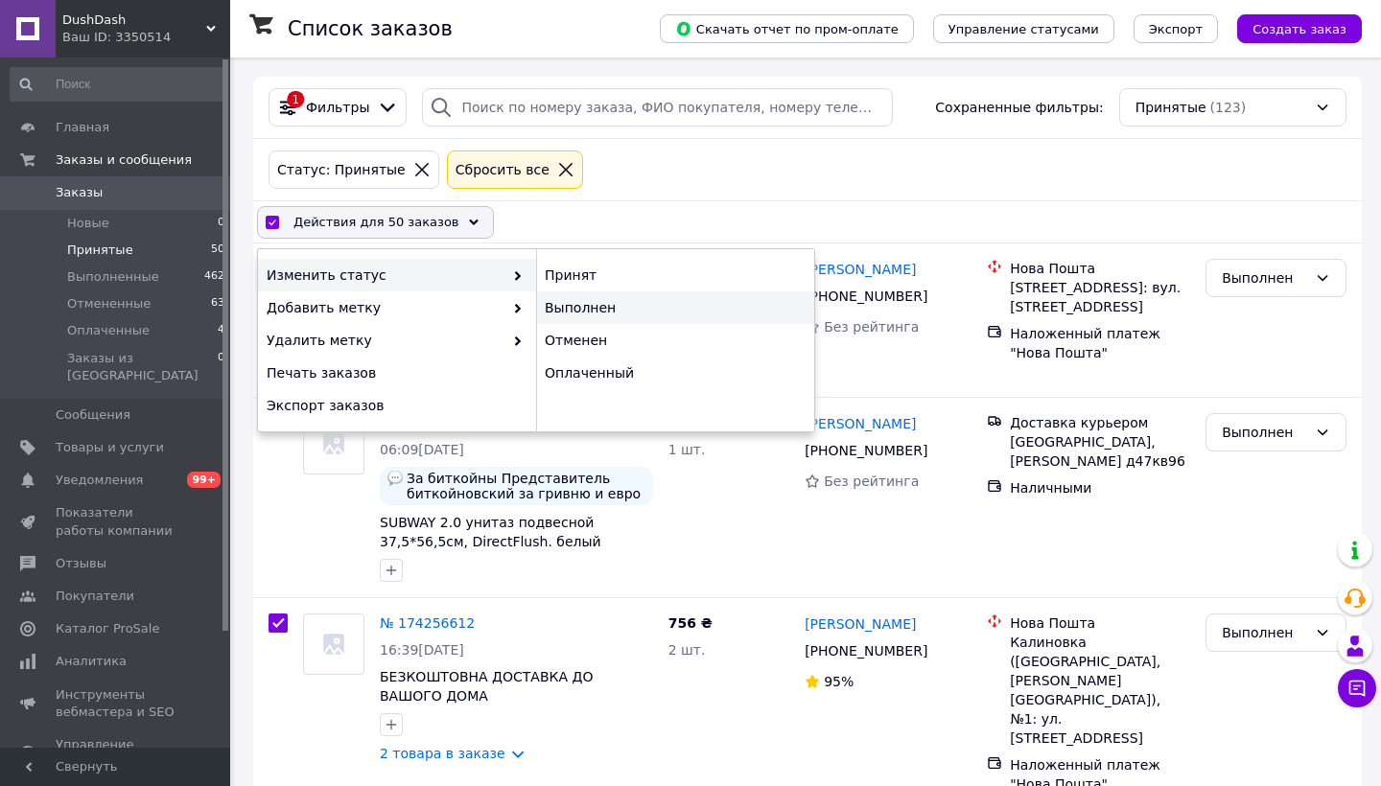
click at [599, 305] on div "Выполнен" at bounding box center [675, 307] width 278 height 33
checkbox input "false"
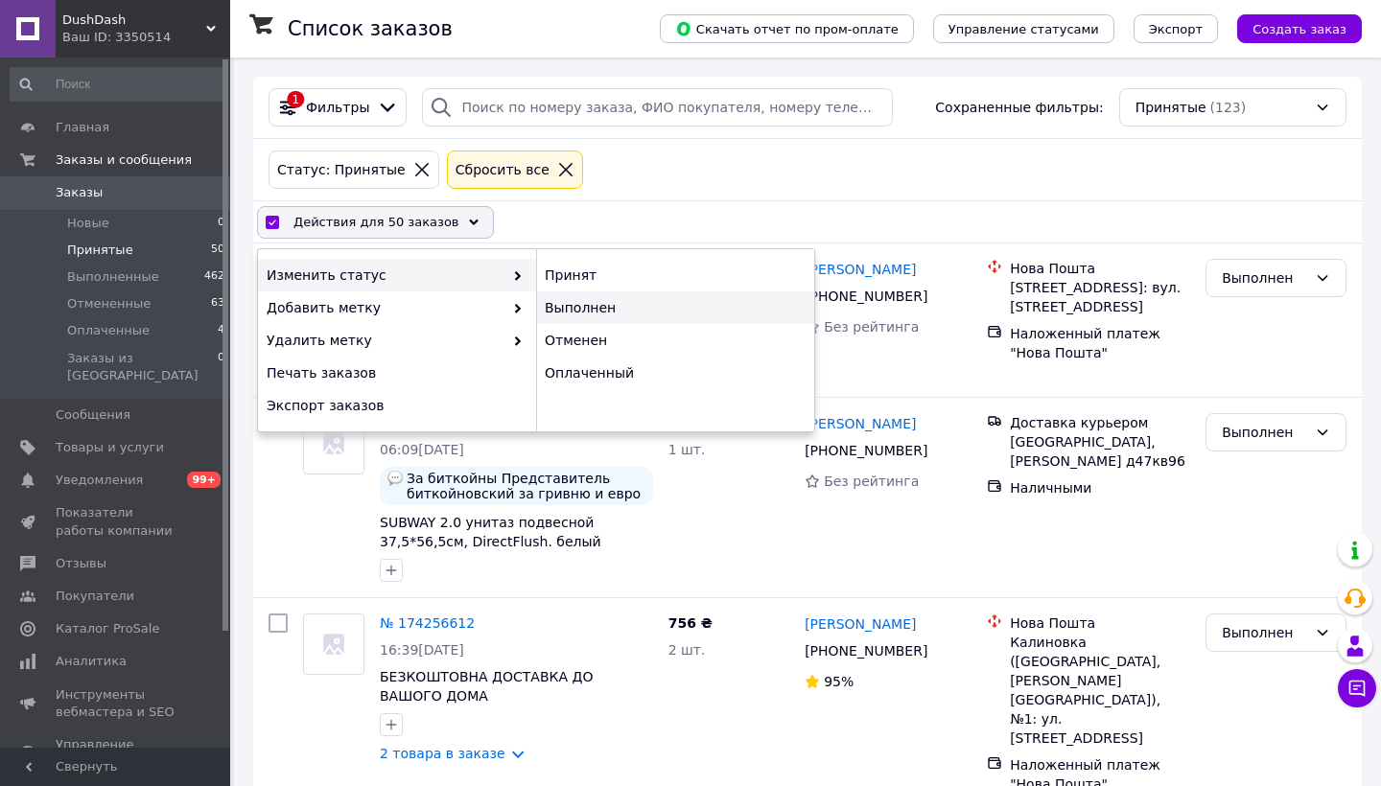
checkbox input "false"
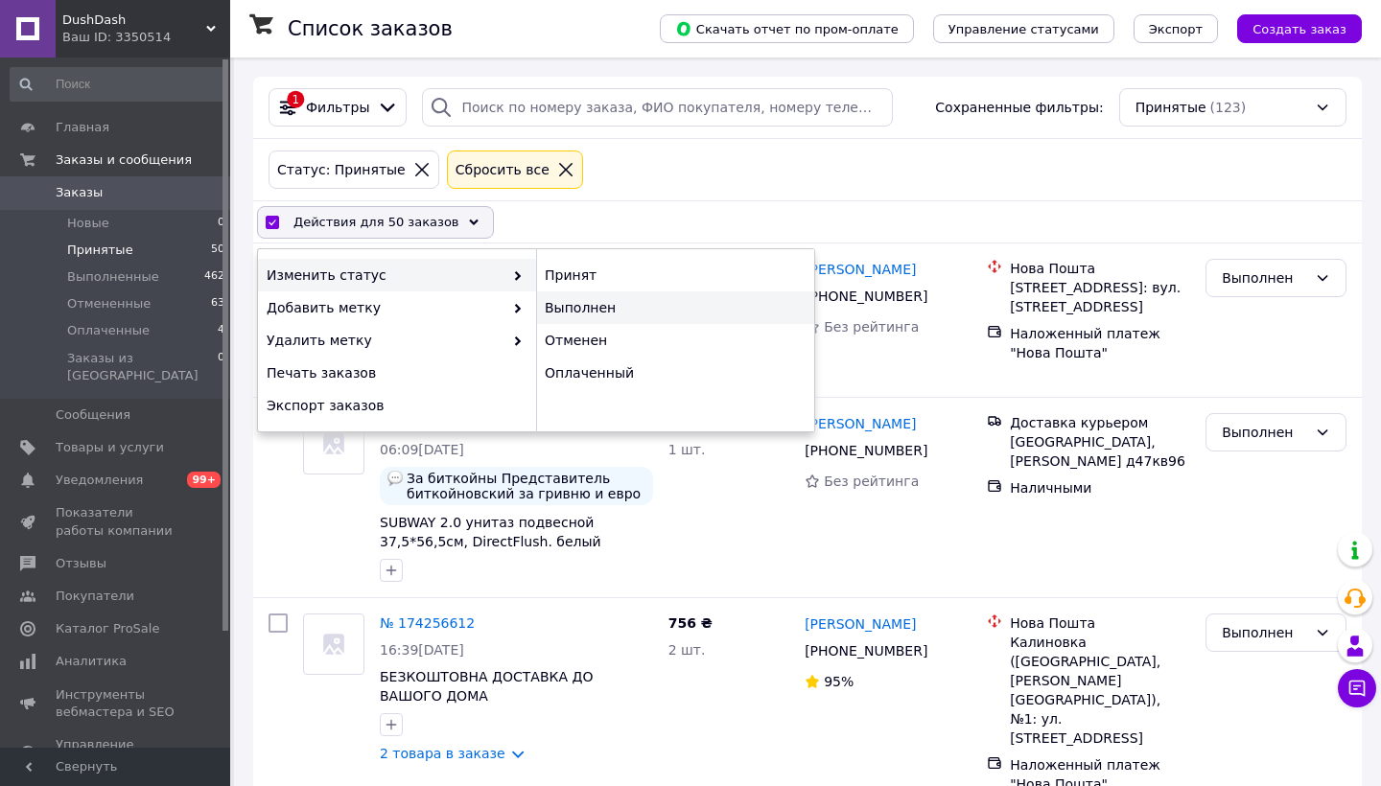
checkbox input "false"
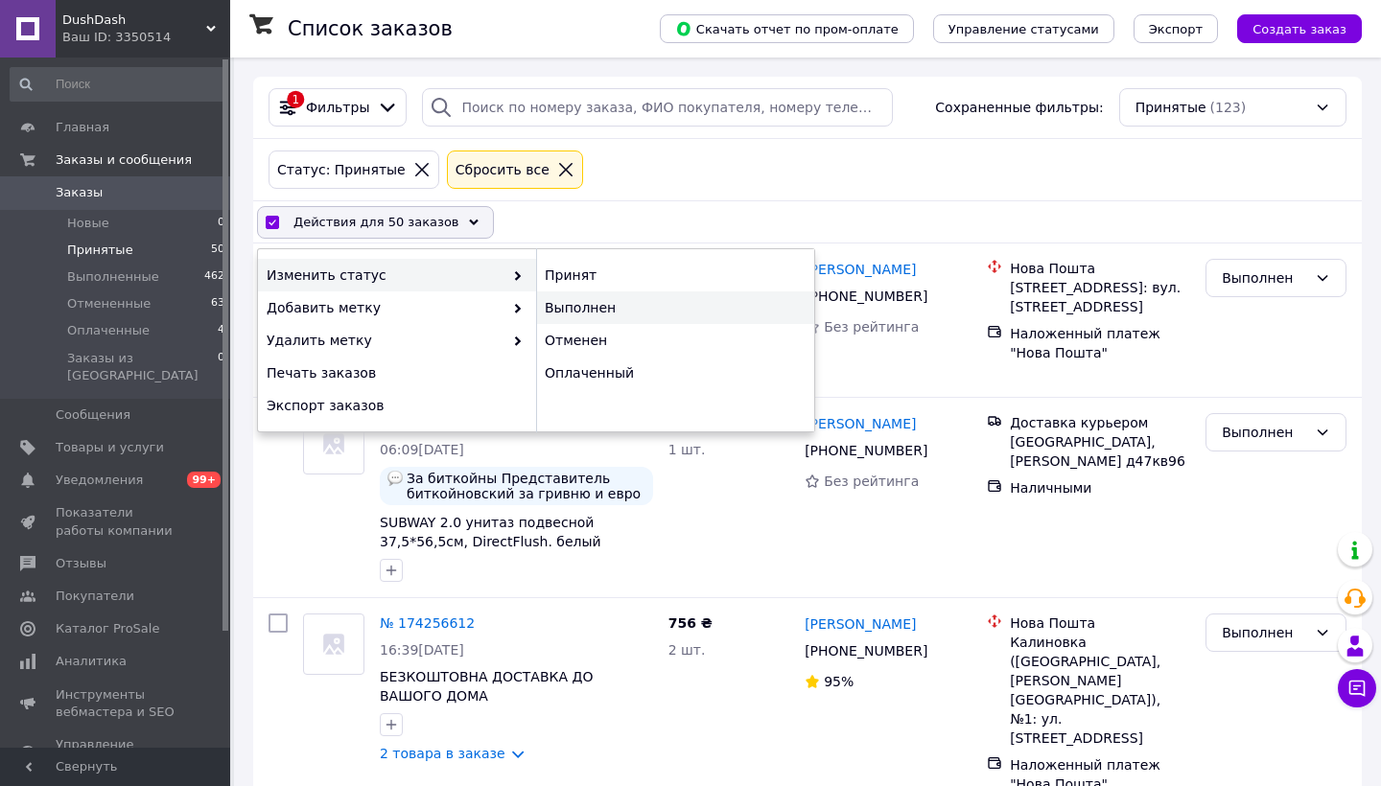
checkbox input "false"
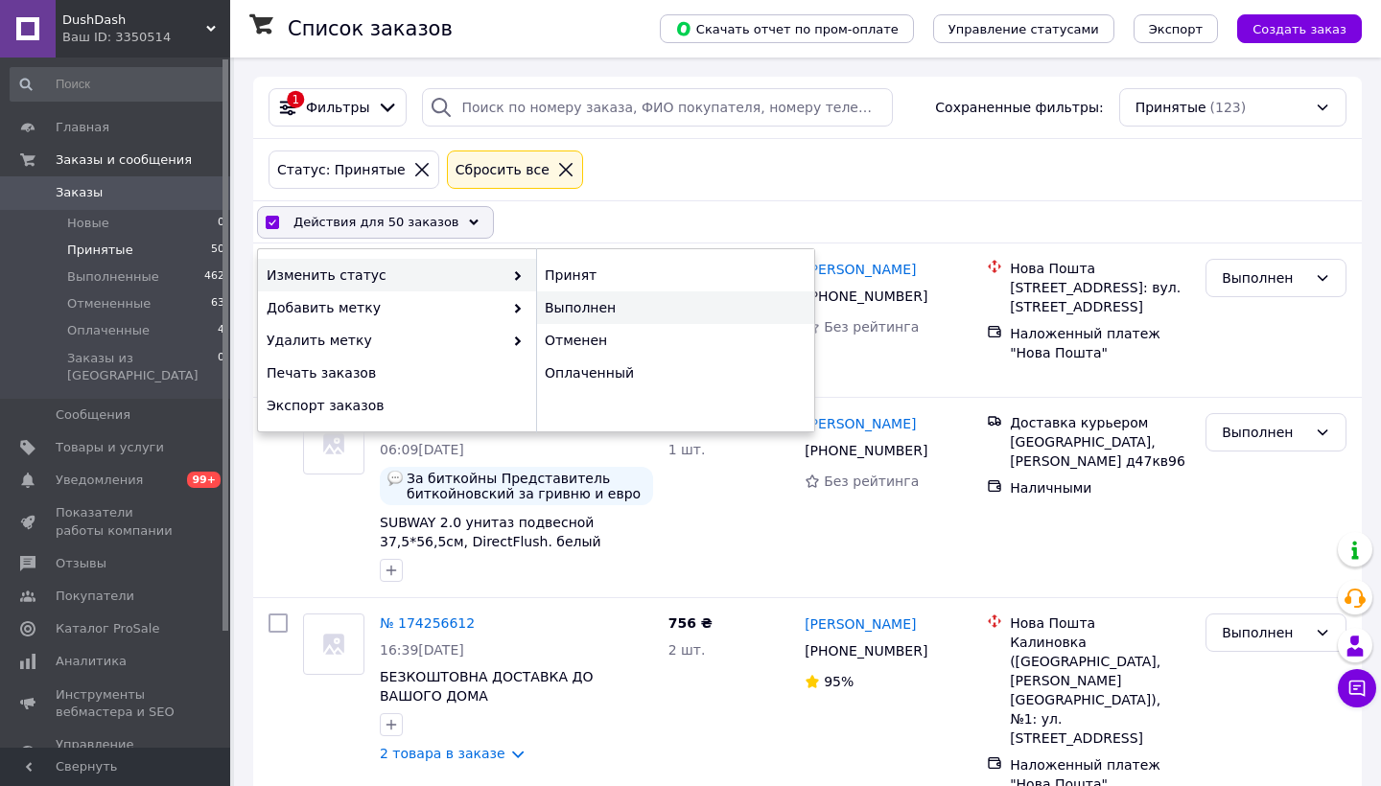
checkbox input "false"
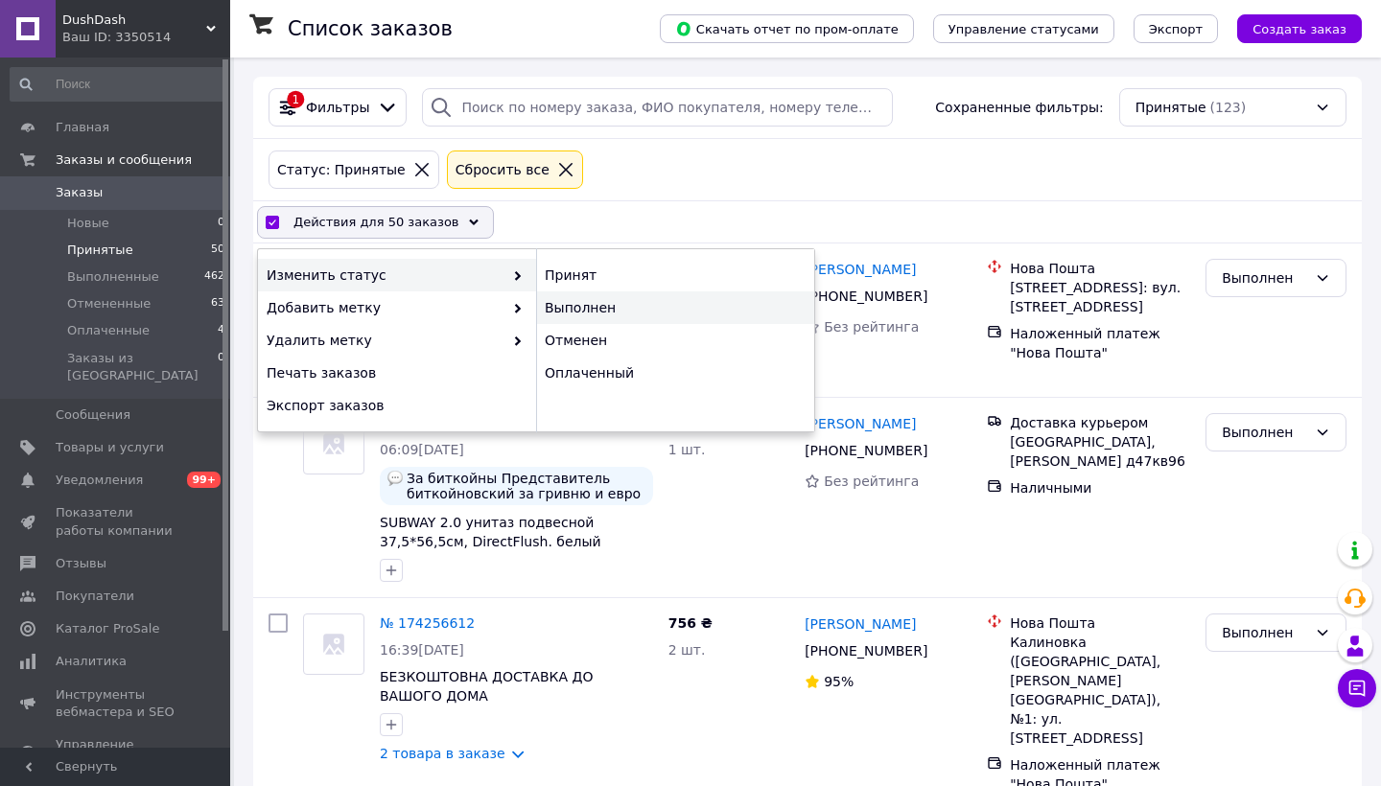
checkbox input "false"
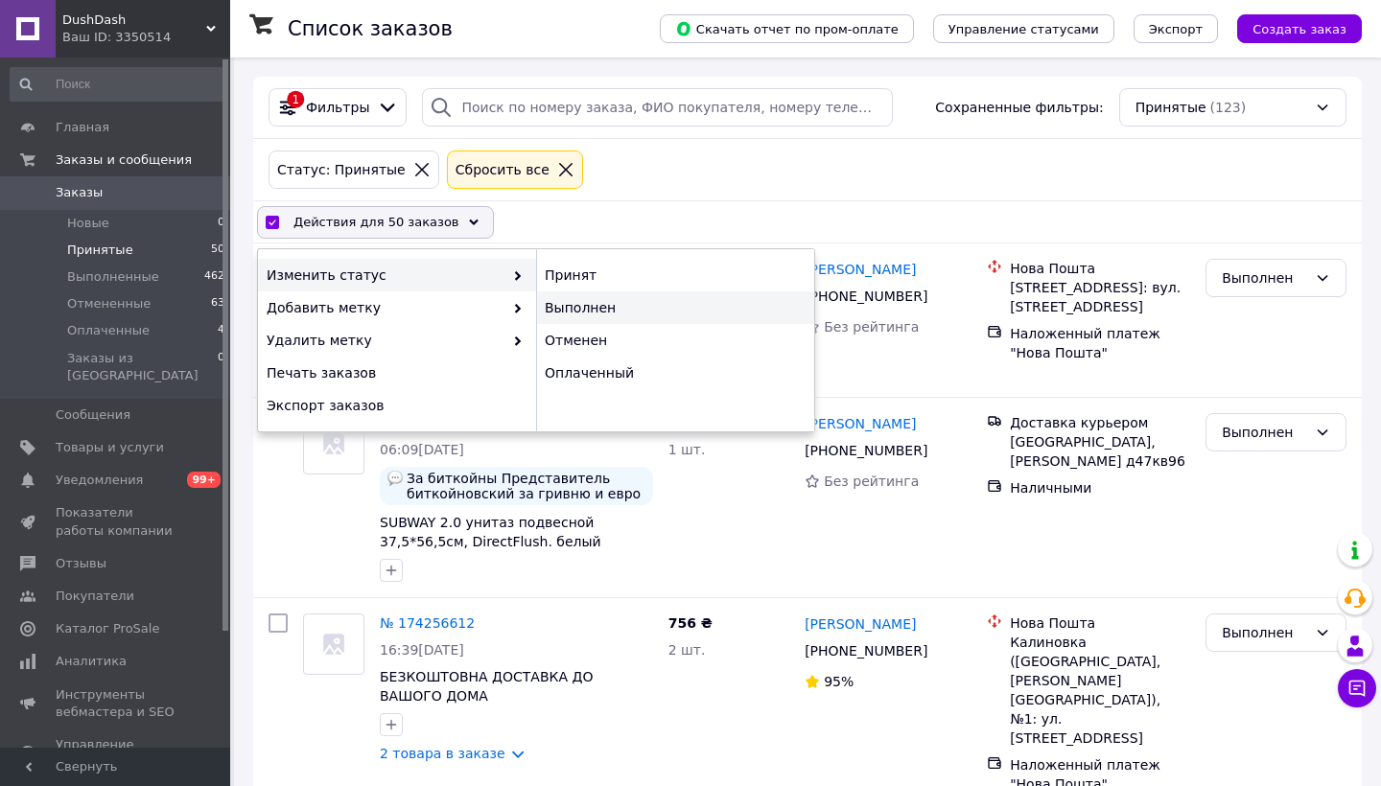
checkbox input "false"
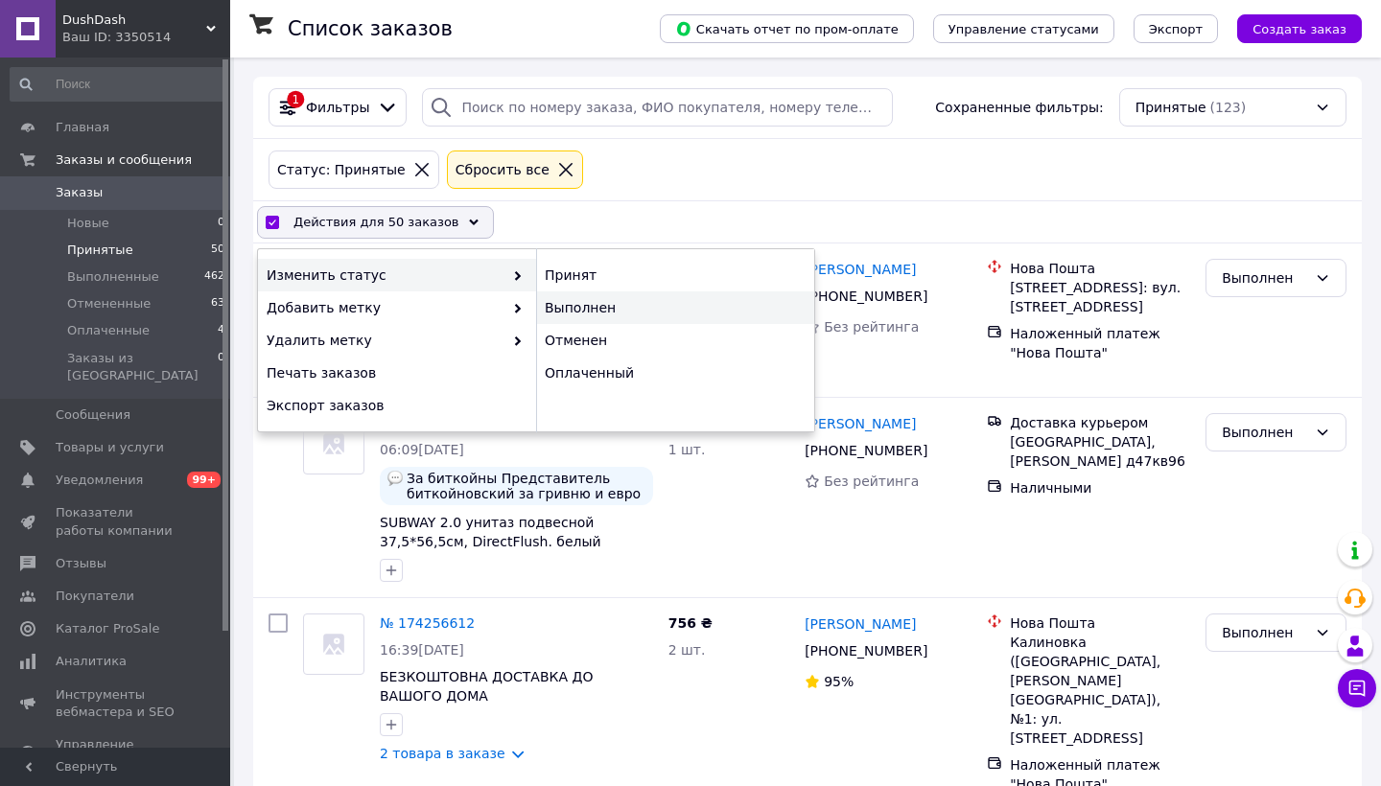
checkbox input "false"
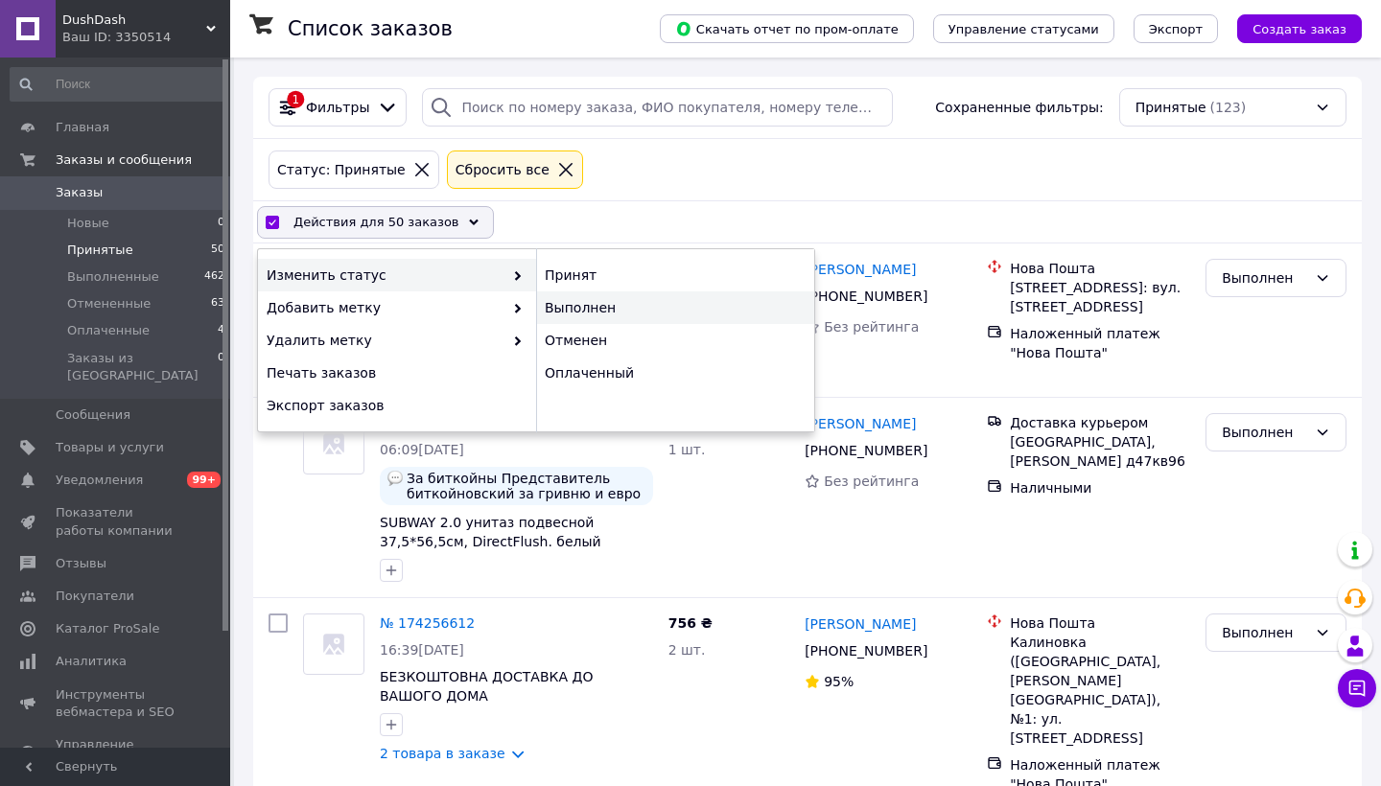
checkbox input "false"
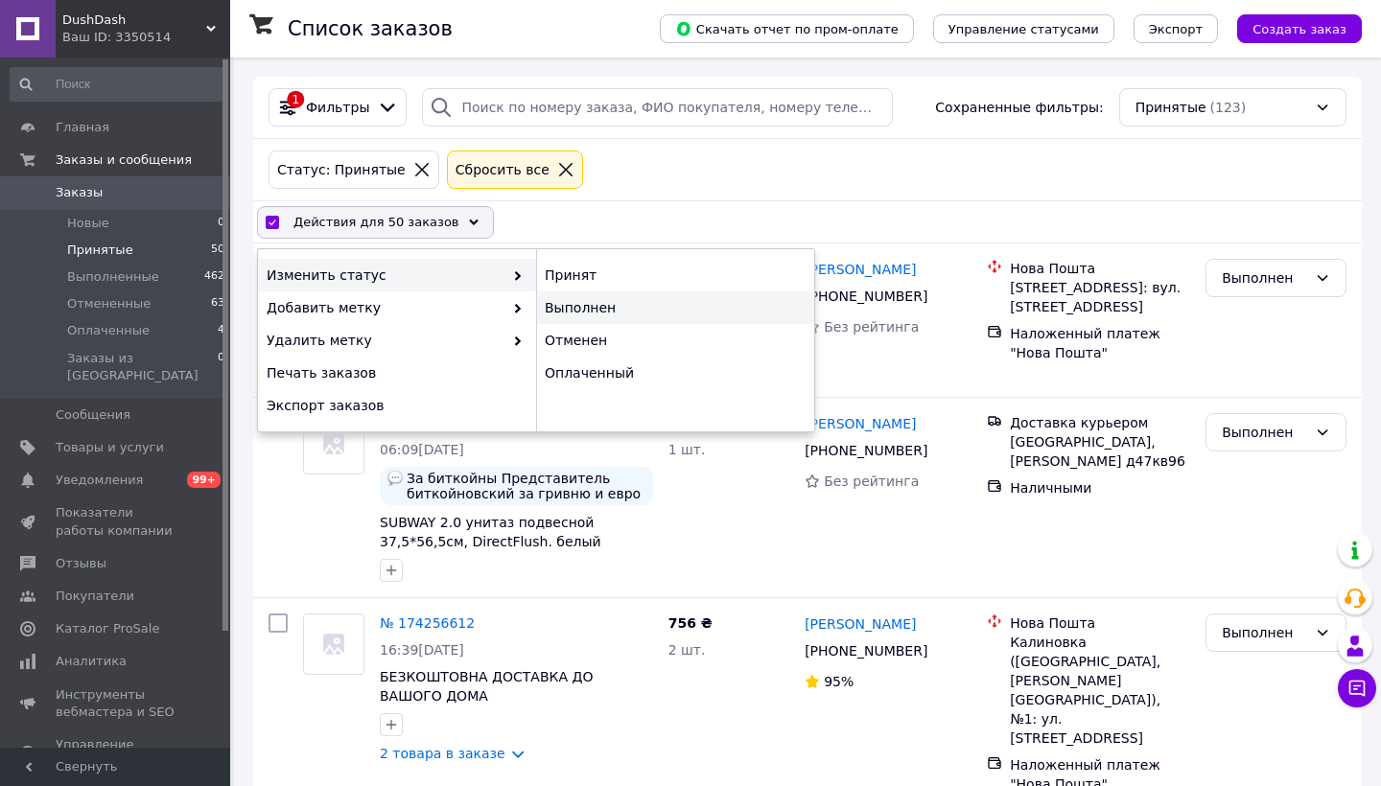
checkbox input "false"
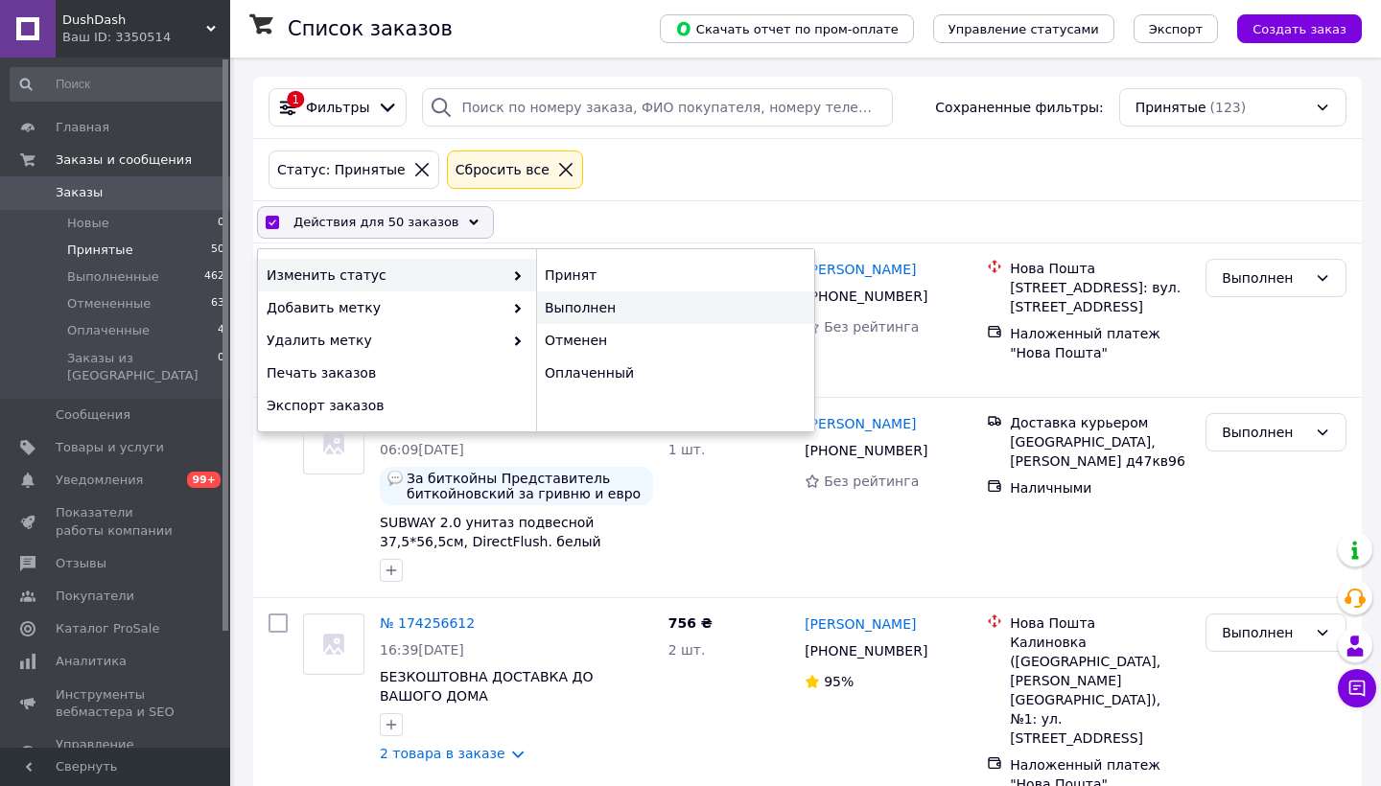
checkbox input "false"
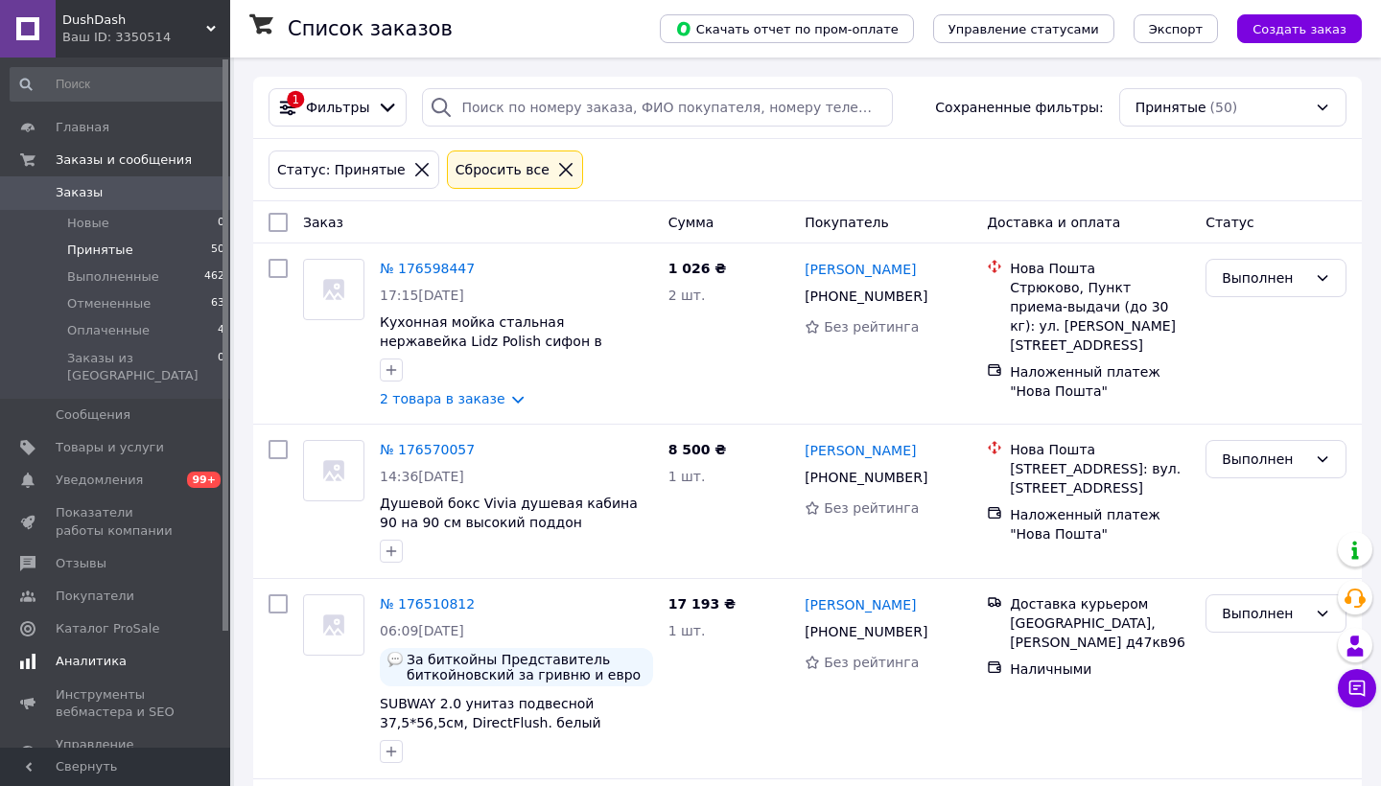
click at [101, 653] on span "Аналитика" at bounding box center [91, 661] width 71 height 17
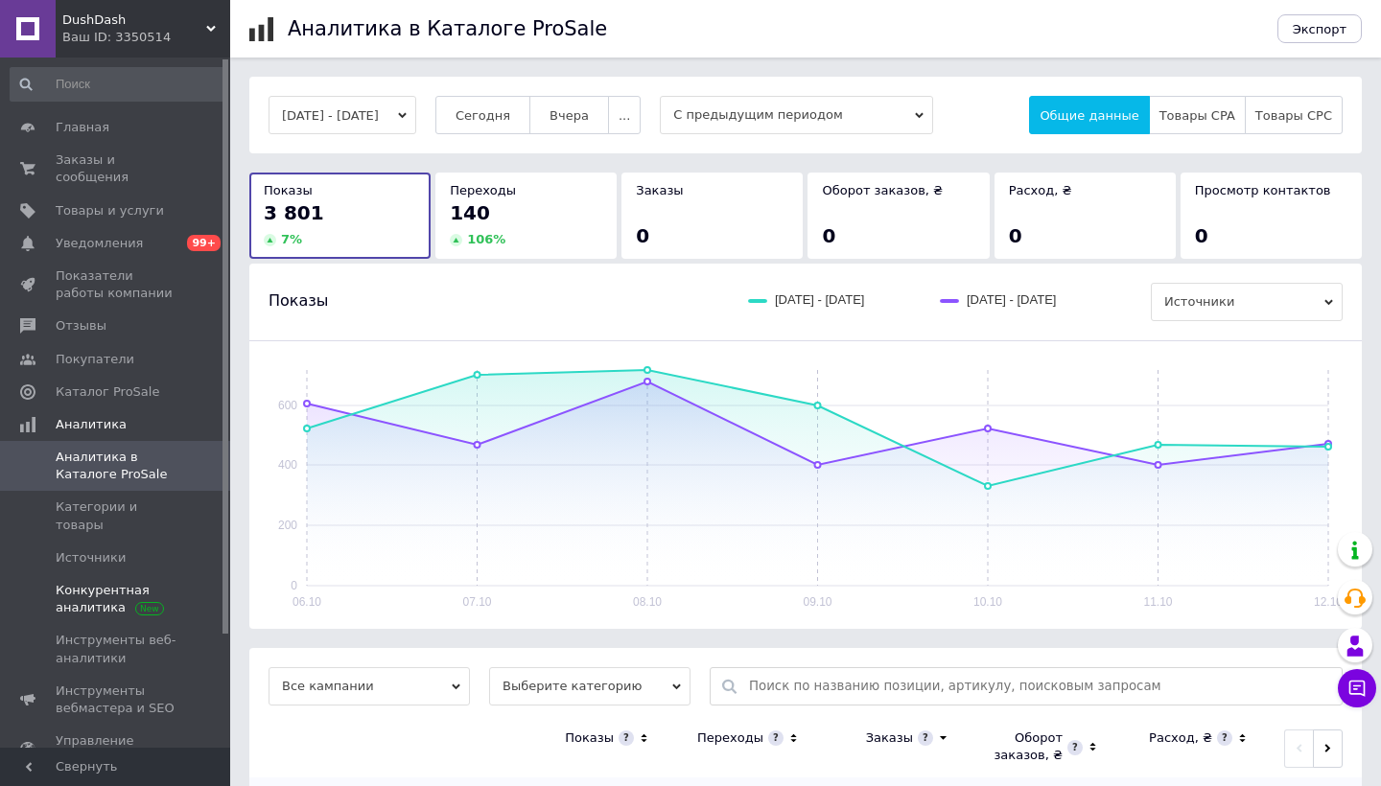
click at [109, 583] on span "Конкурентная аналитика" at bounding box center [117, 599] width 122 height 35
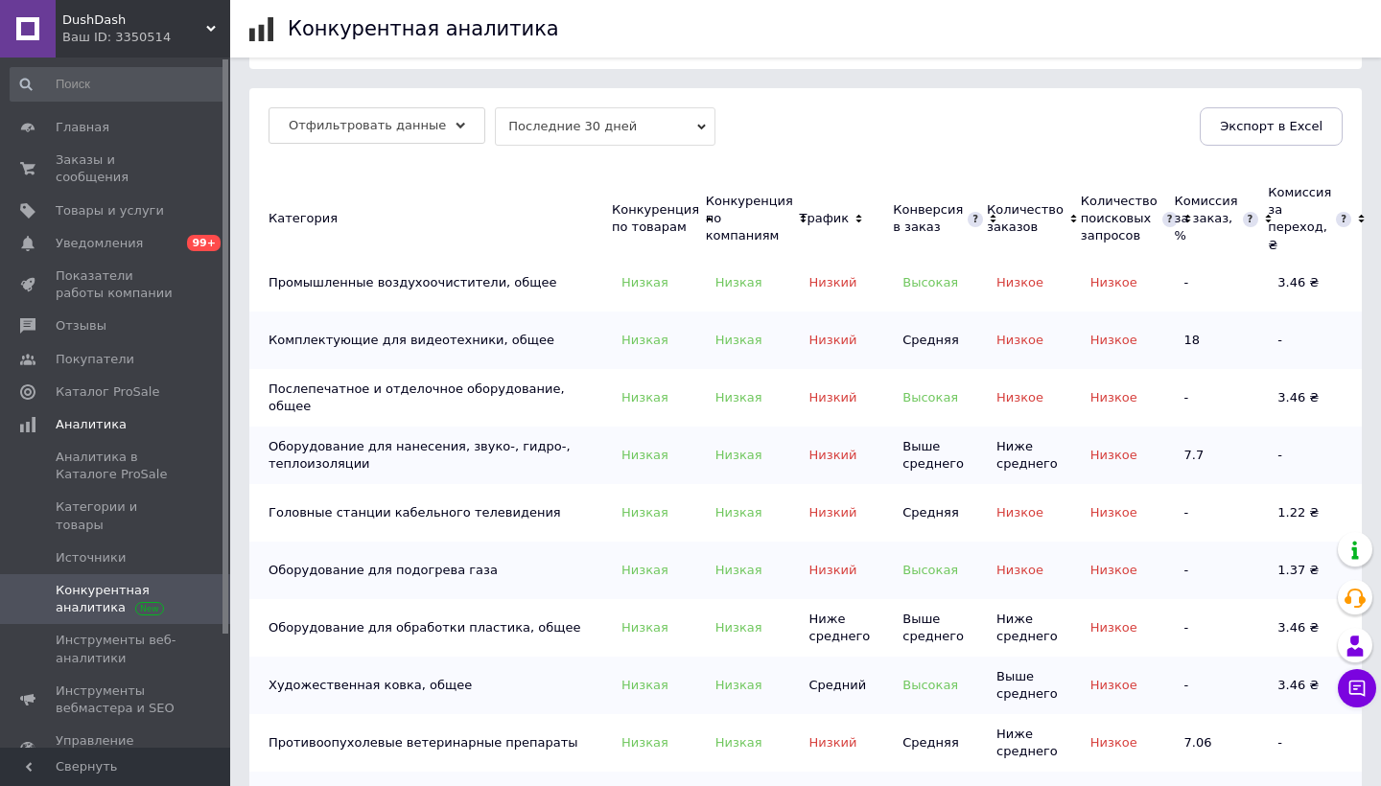
scroll to position [183, 0]
click at [967, 212] on span at bounding box center [974, 219] width 15 height 15
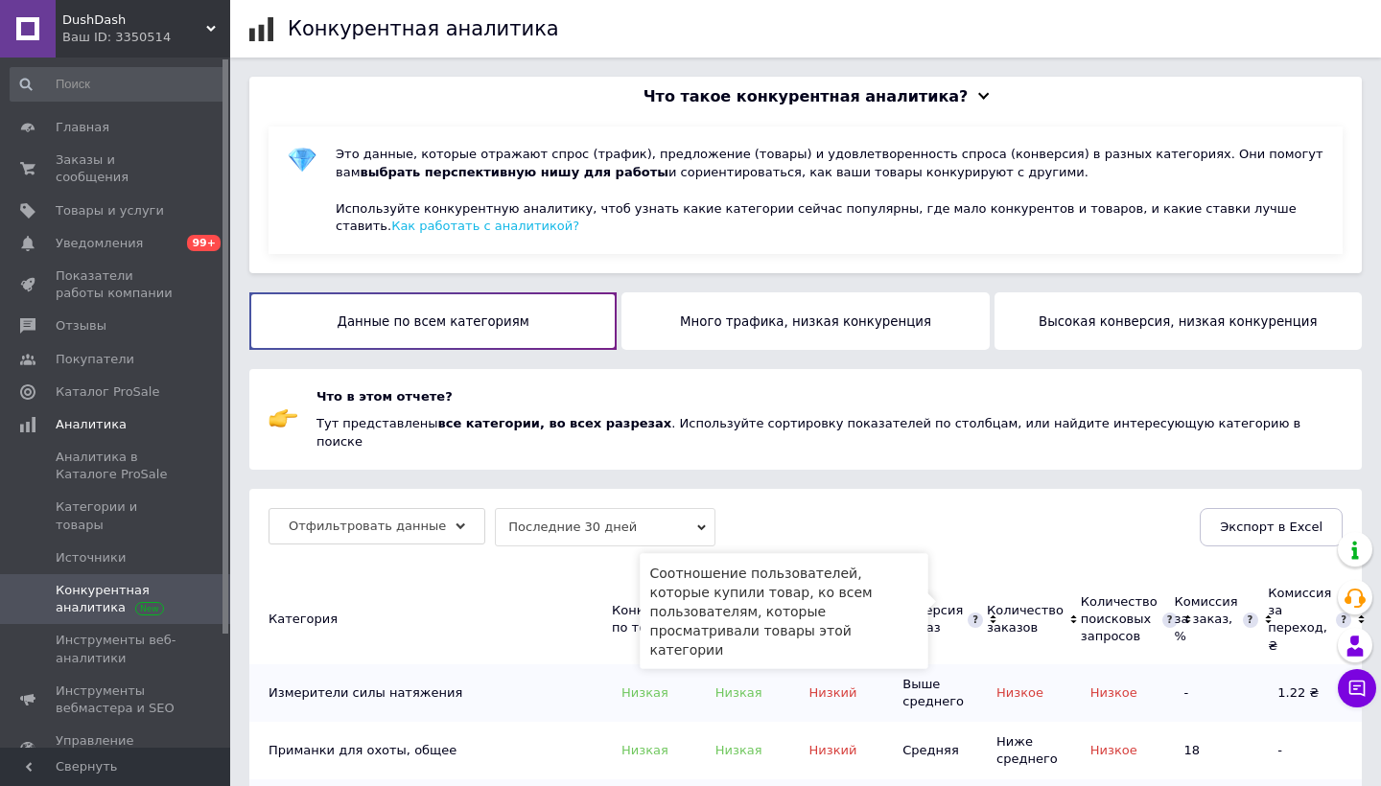
scroll to position [0, 0]
click at [96, 163] on span "Заказы и сообщения" at bounding box center [117, 168] width 122 height 35
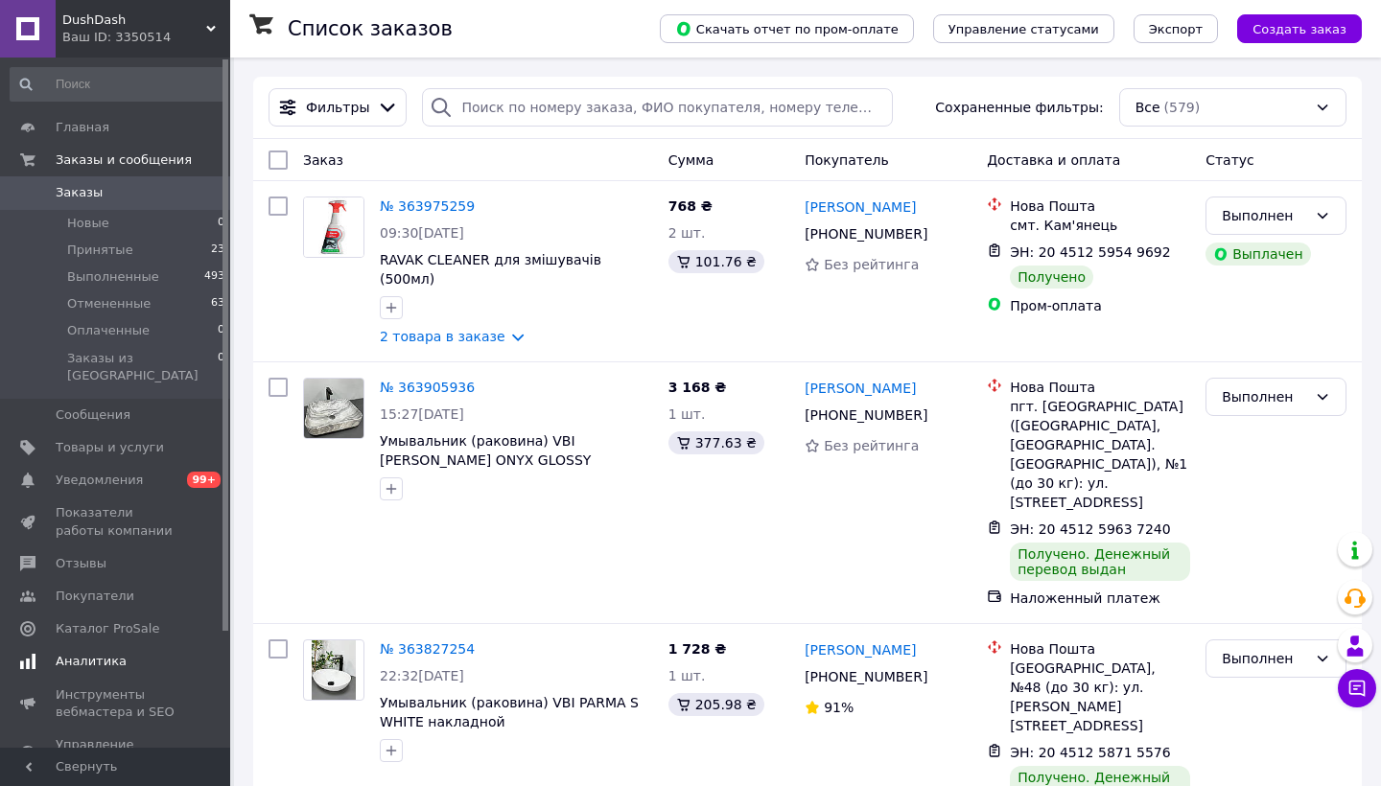
click at [96, 653] on span "Аналитика" at bounding box center [91, 661] width 71 height 17
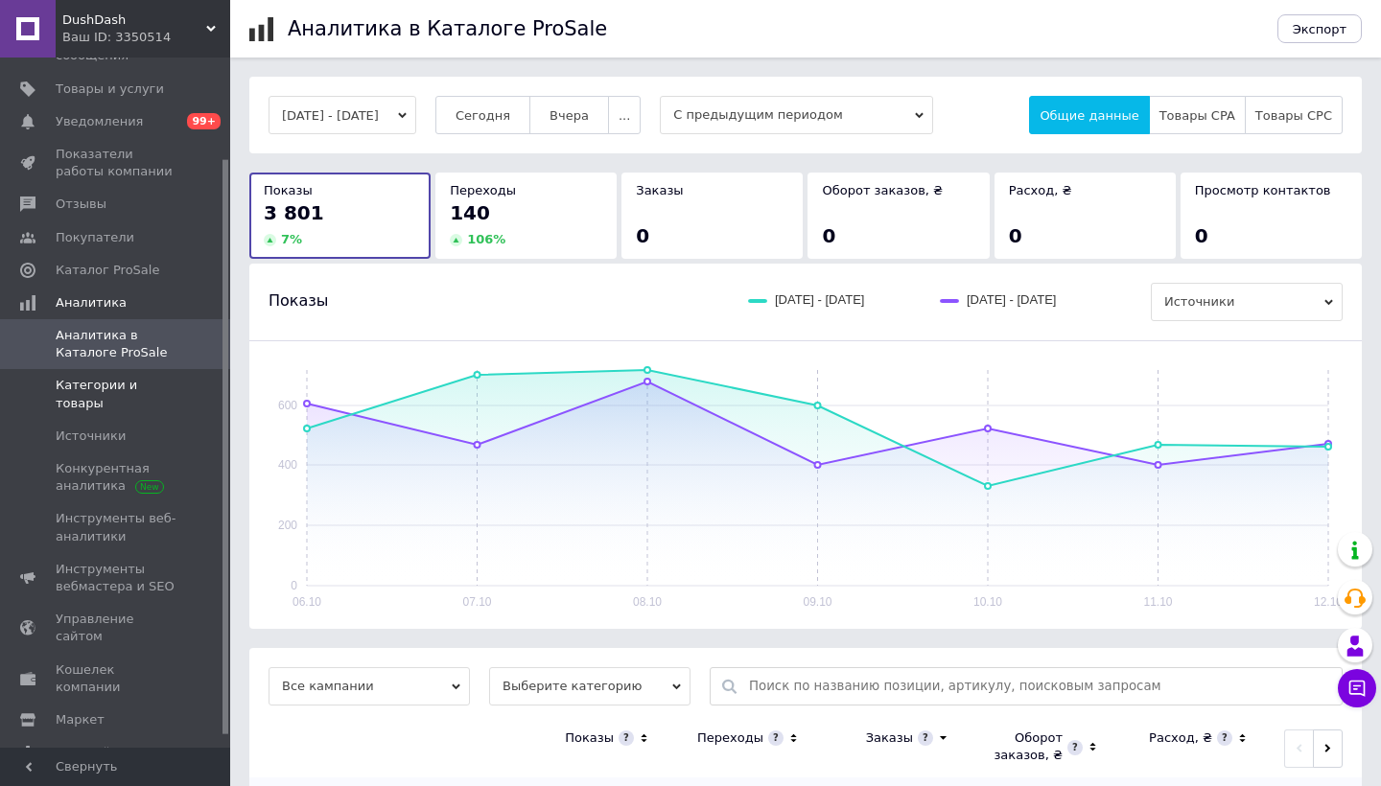
click at [157, 385] on span "Категории и товары" at bounding box center [117, 394] width 122 height 35
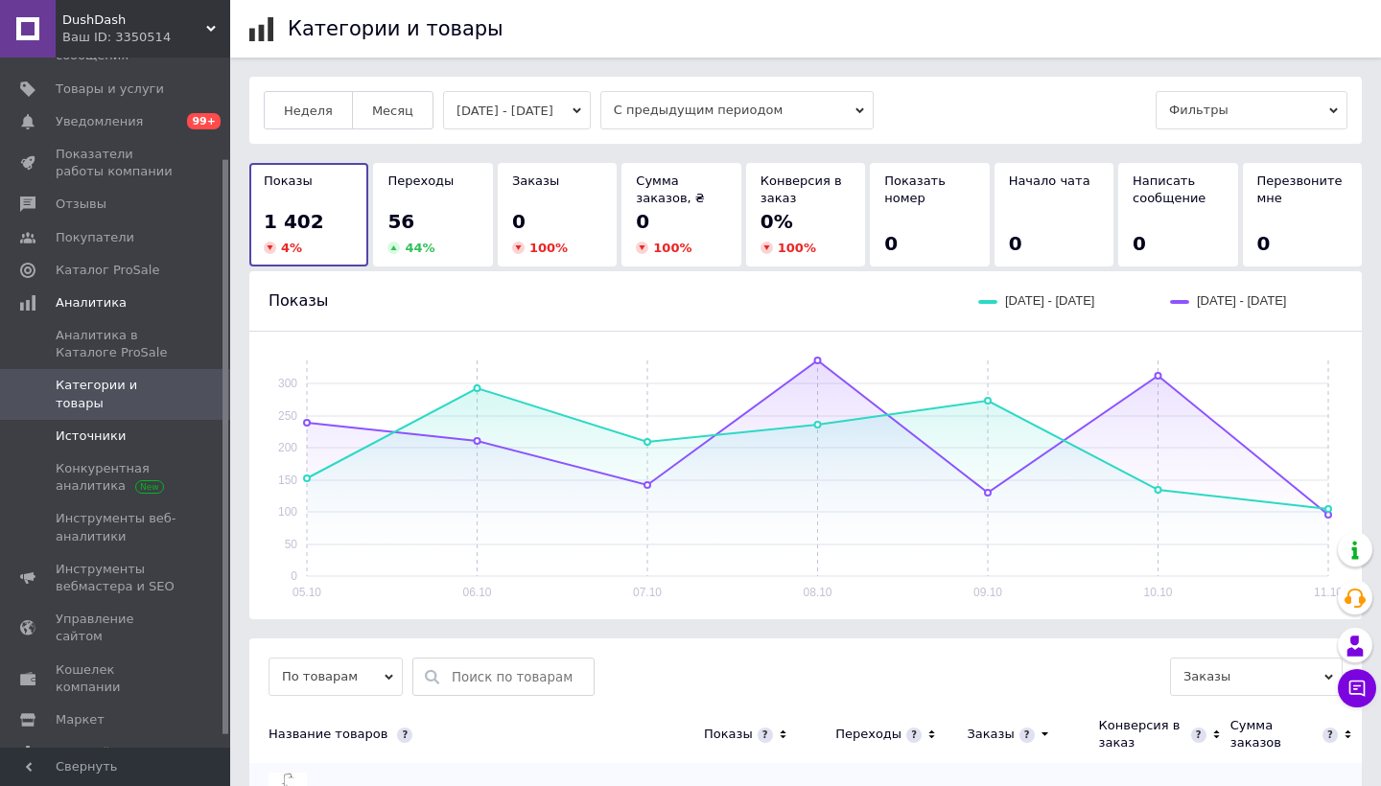
click at [144, 428] on span "Источники" at bounding box center [117, 436] width 122 height 17
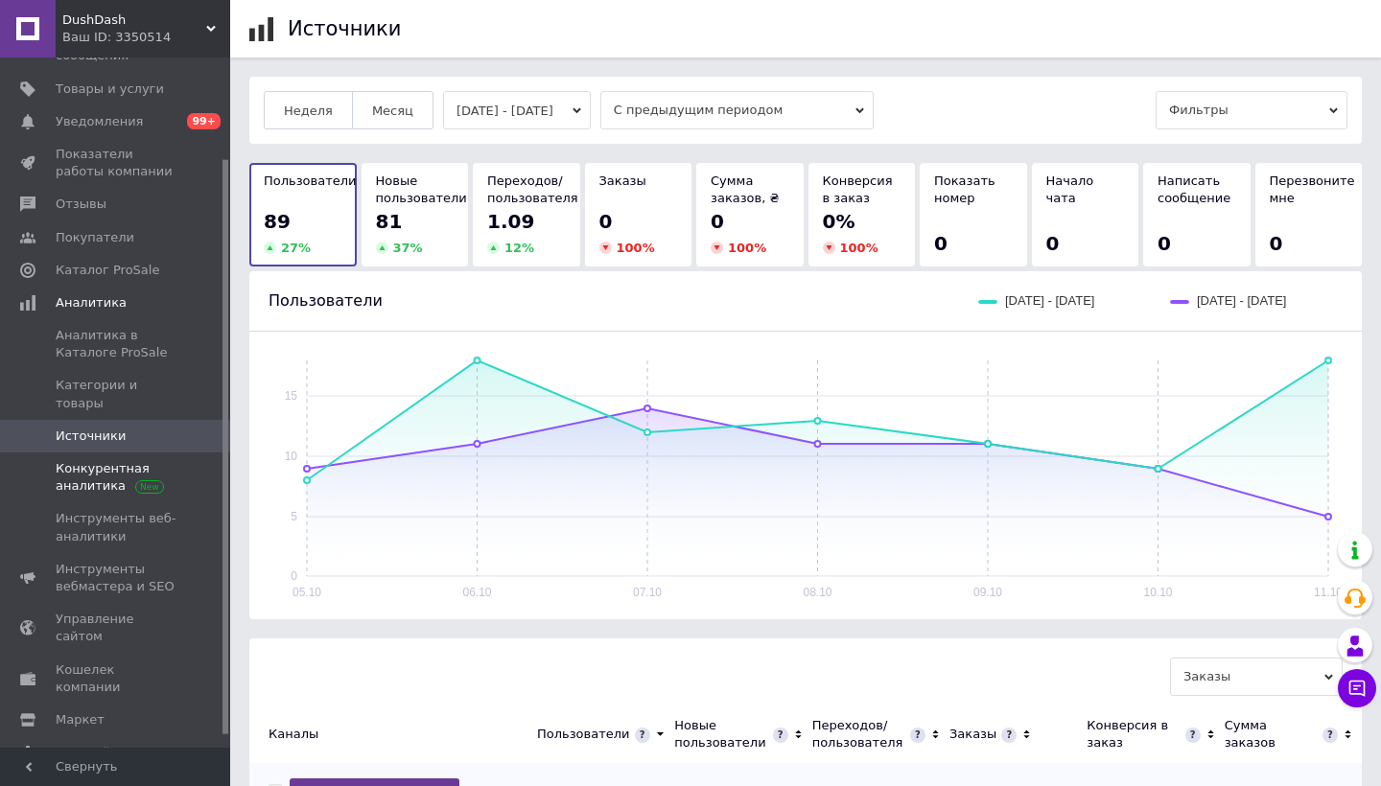
click at [136, 460] on span "Конкурентная аналитика" at bounding box center [117, 477] width 122 height 35
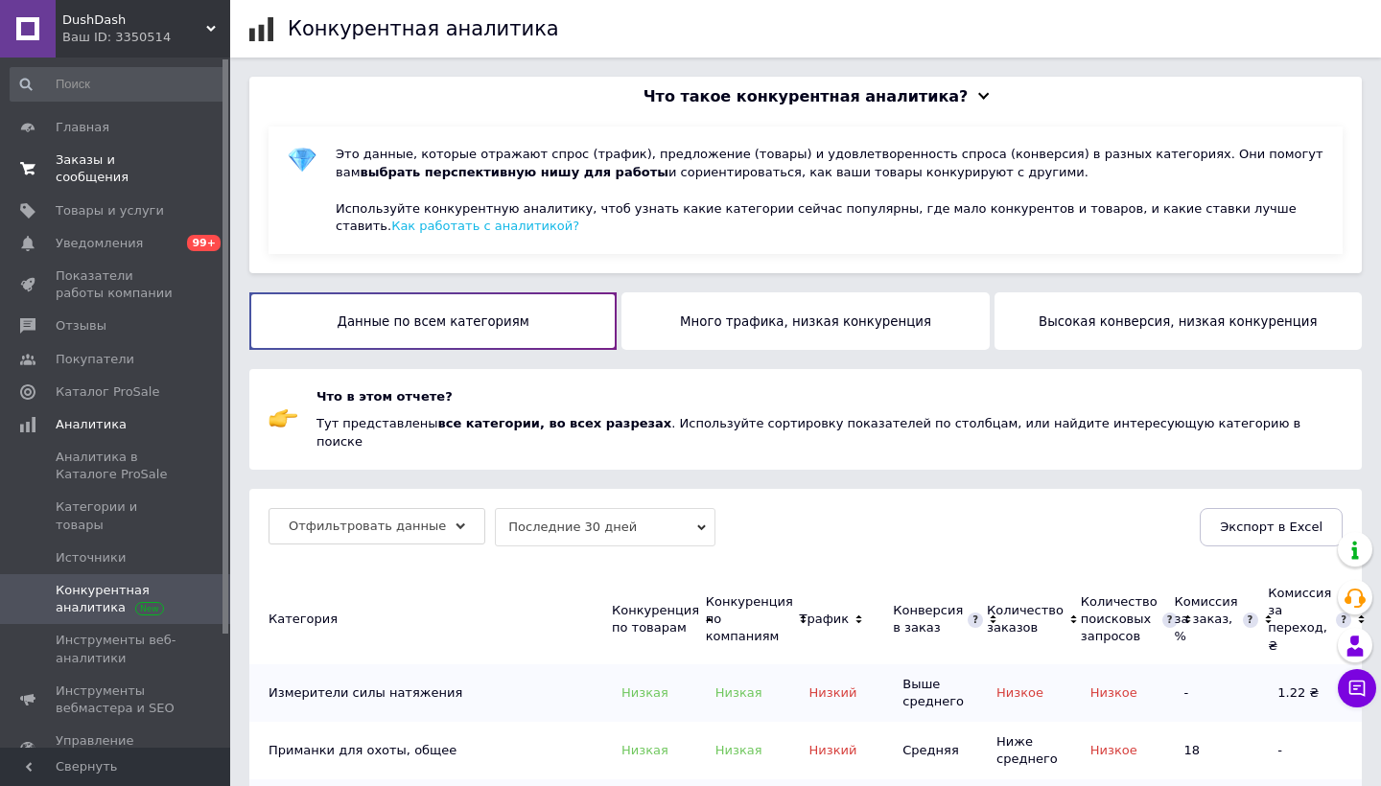
click at [81, 179] on span "Заказы и сообщения" at bounding box center [117, 168] width 122 height 35
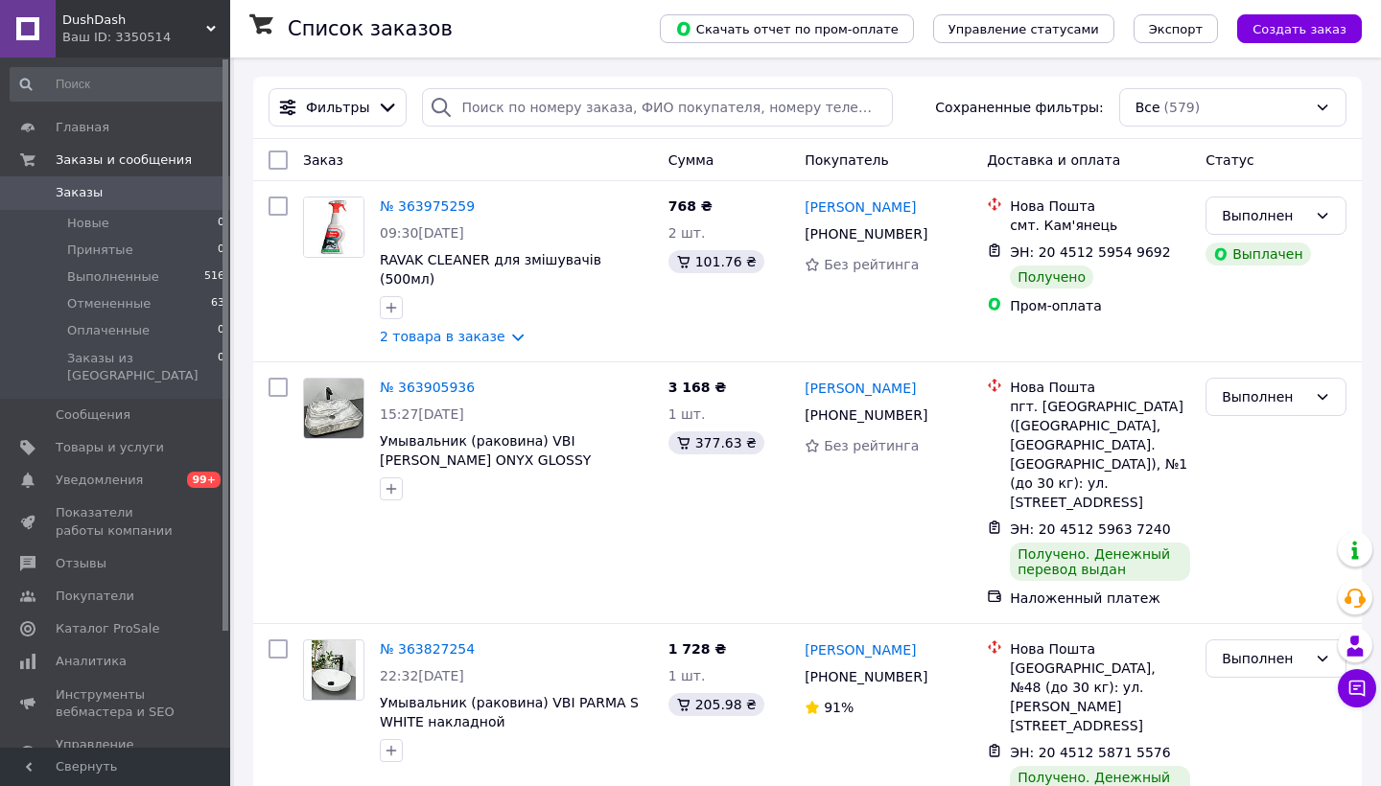
click at [111, 20] on span "DushDash" at bounding box center [134, 20] width 144 height 17
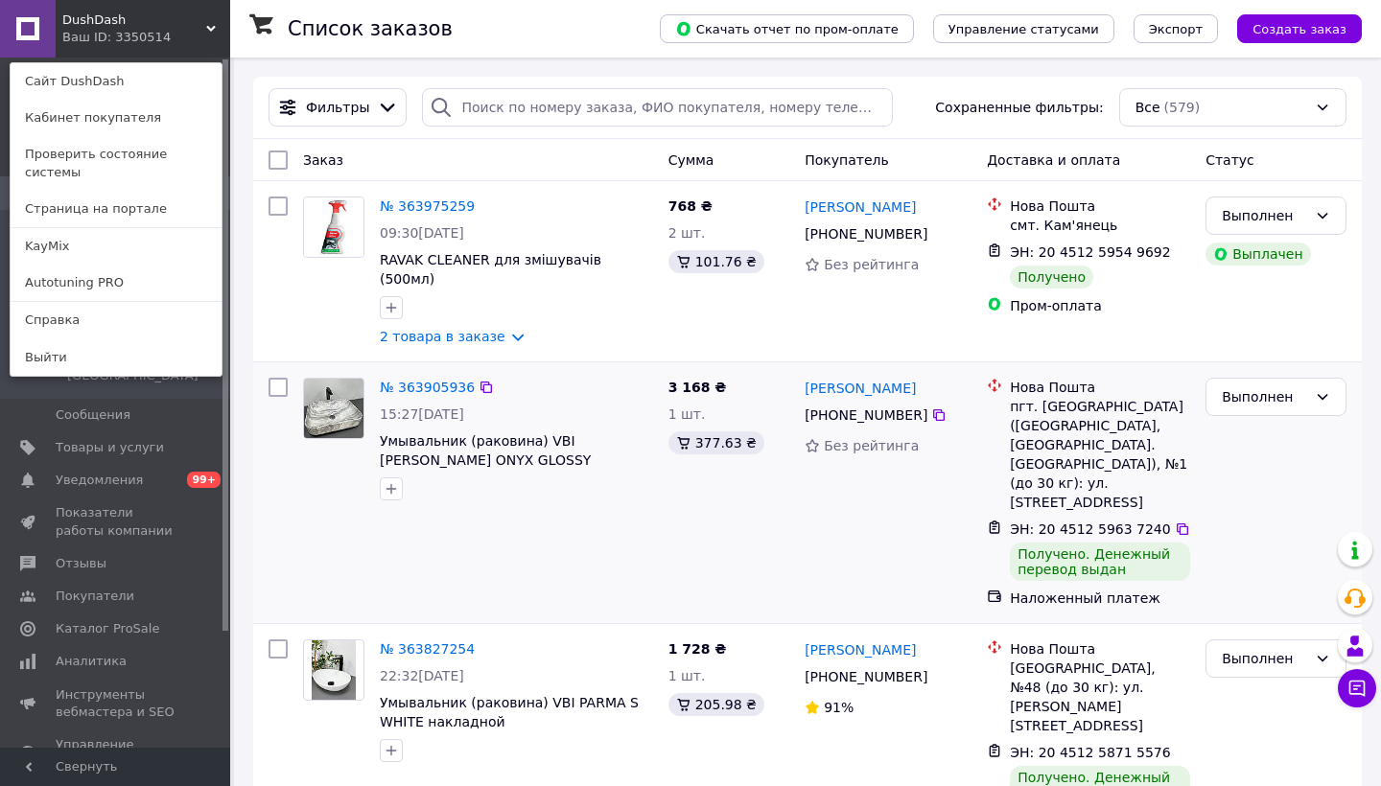
click at [278, 486] on div at bounding box center [278, 492] width 35 height 245
click at [77, 439] on span "Товары и услуги" at bounding box center [110, 447] width 108 height 17
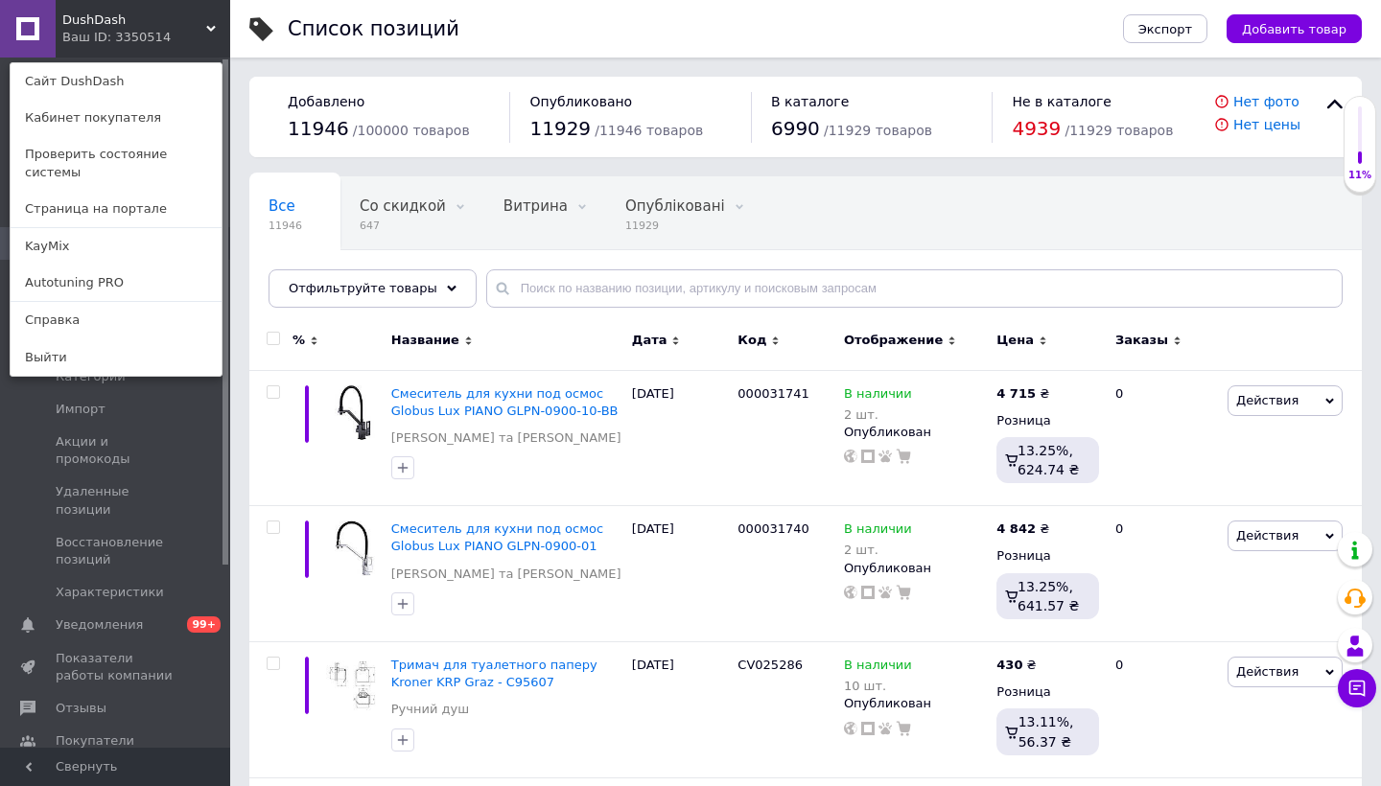
click at [143, 37] on div "Ваш ID: 3350514" at bounding box center [102, 37] width 81 height 17
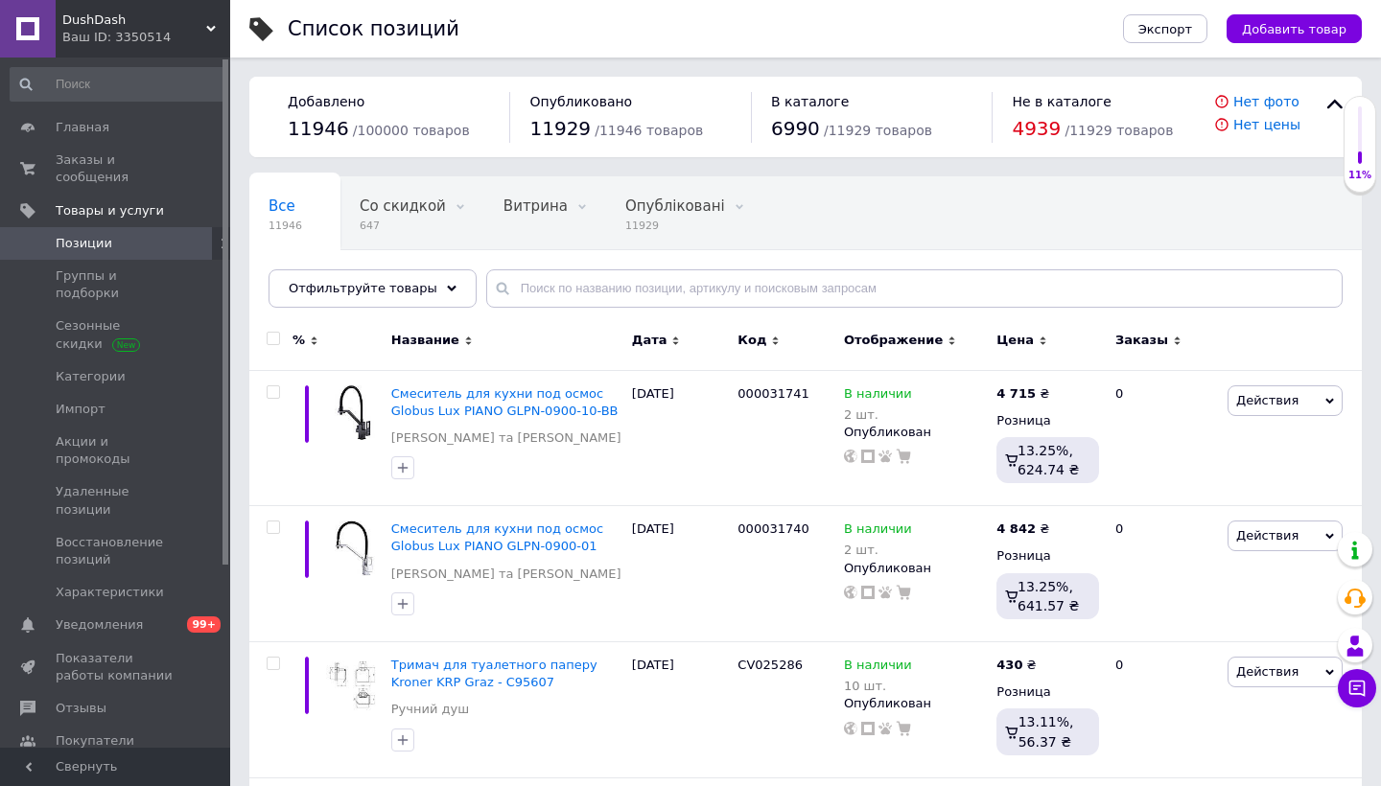
click at [71, 765] on span "Каталог ProSale" at bounding box center [108, 773] width 104 height 17
